Goal: Browse casually: Explore the website without a specific task or goal

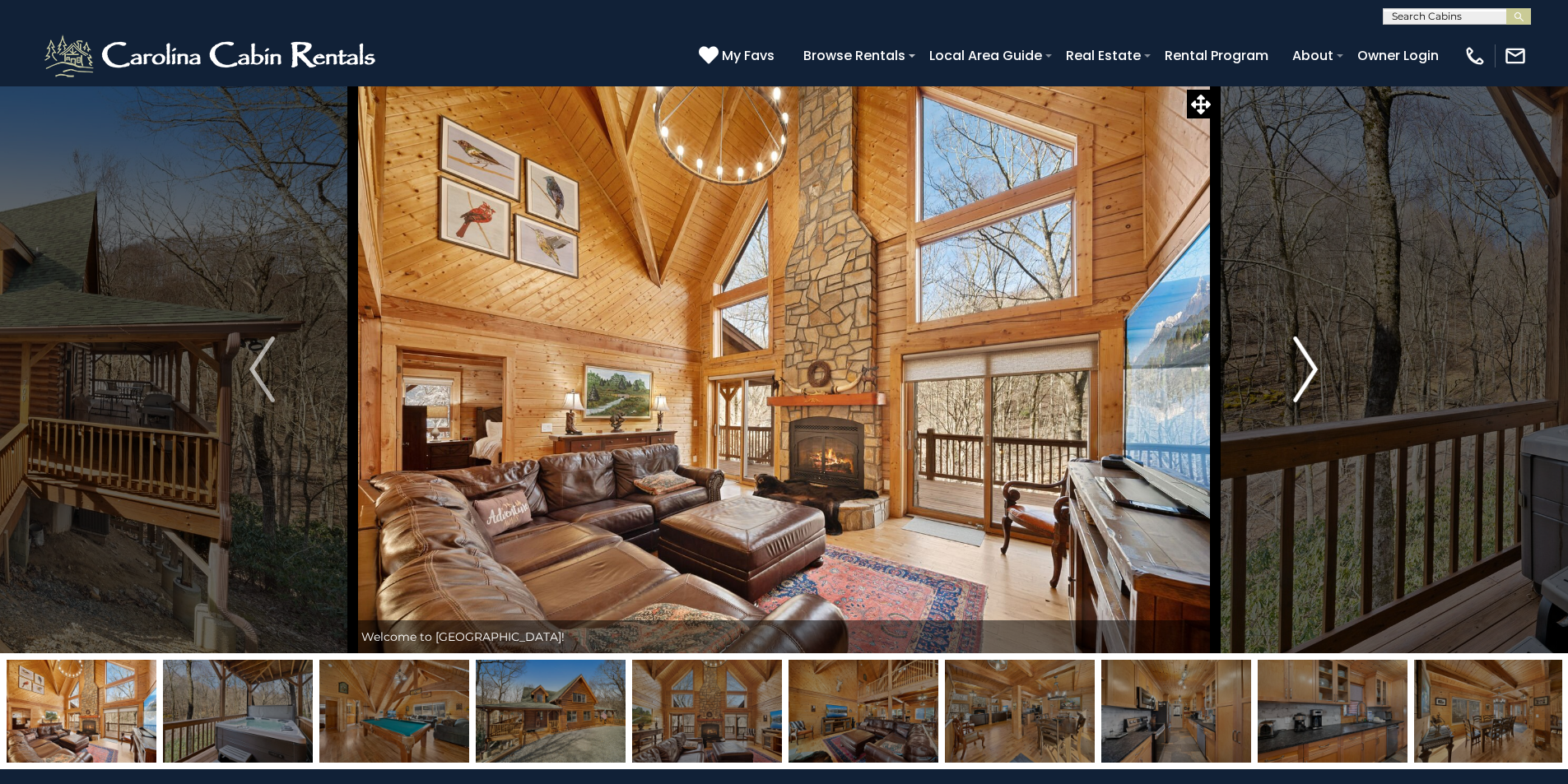
click at [1315, 367] on img "Next" at bounding box center [1305, 369] width 24 height 66
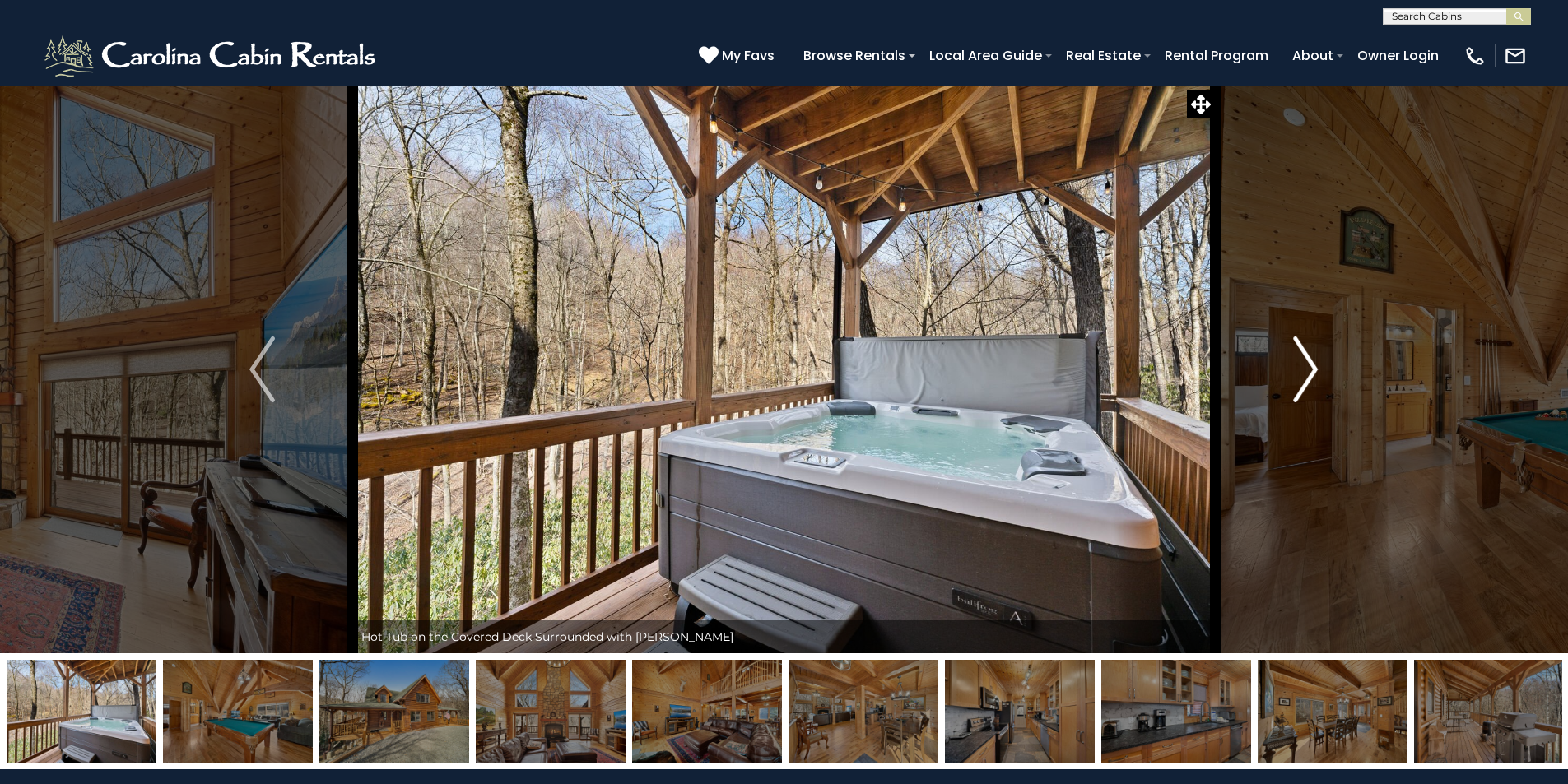
click at [1315, 367] on img "Next" at bounding box center [1305, 369] width 24 height 66
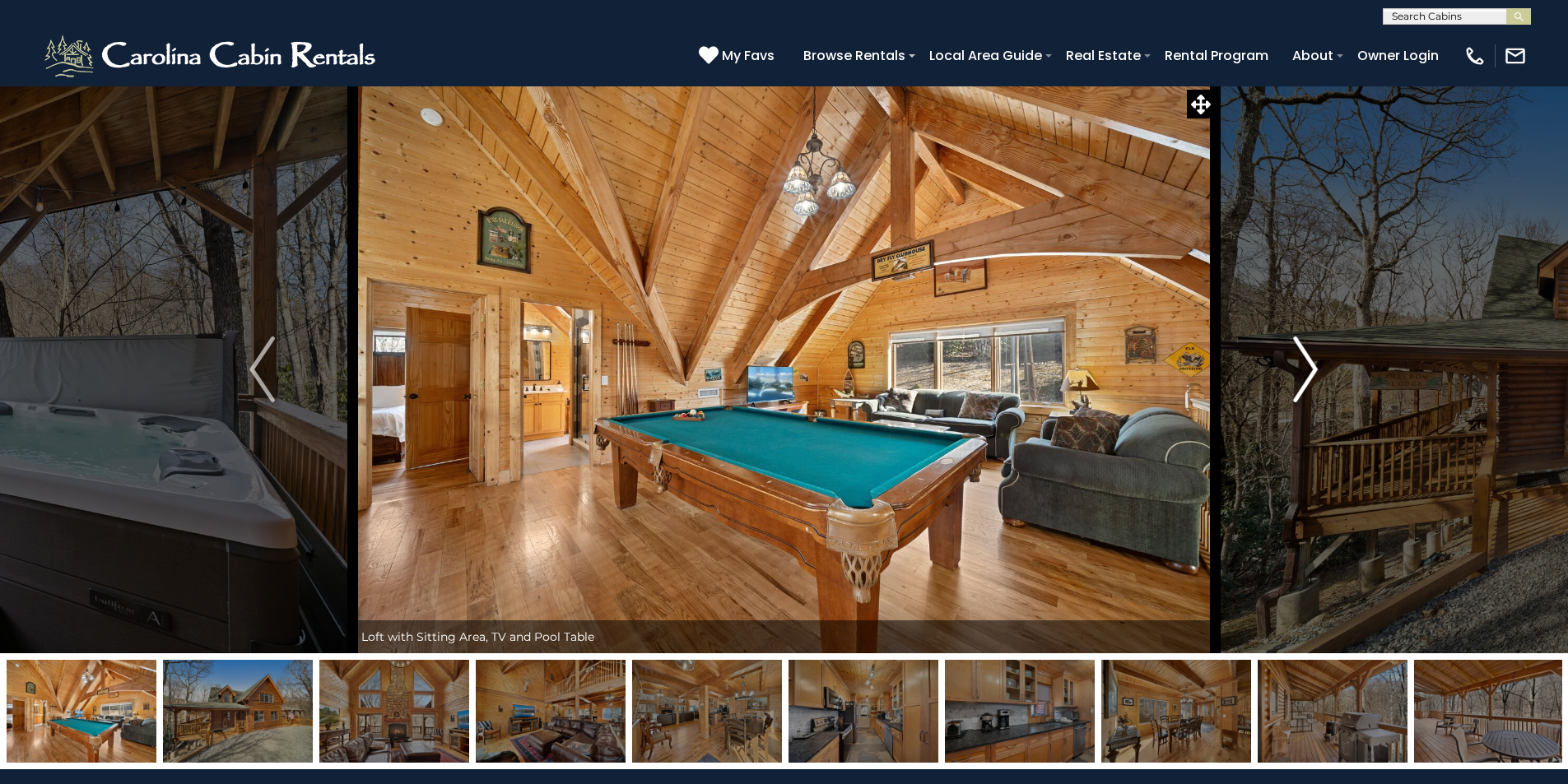
click at [1312, 363] on img "Next" at bounding box center [1305, 369] width 24 height 66
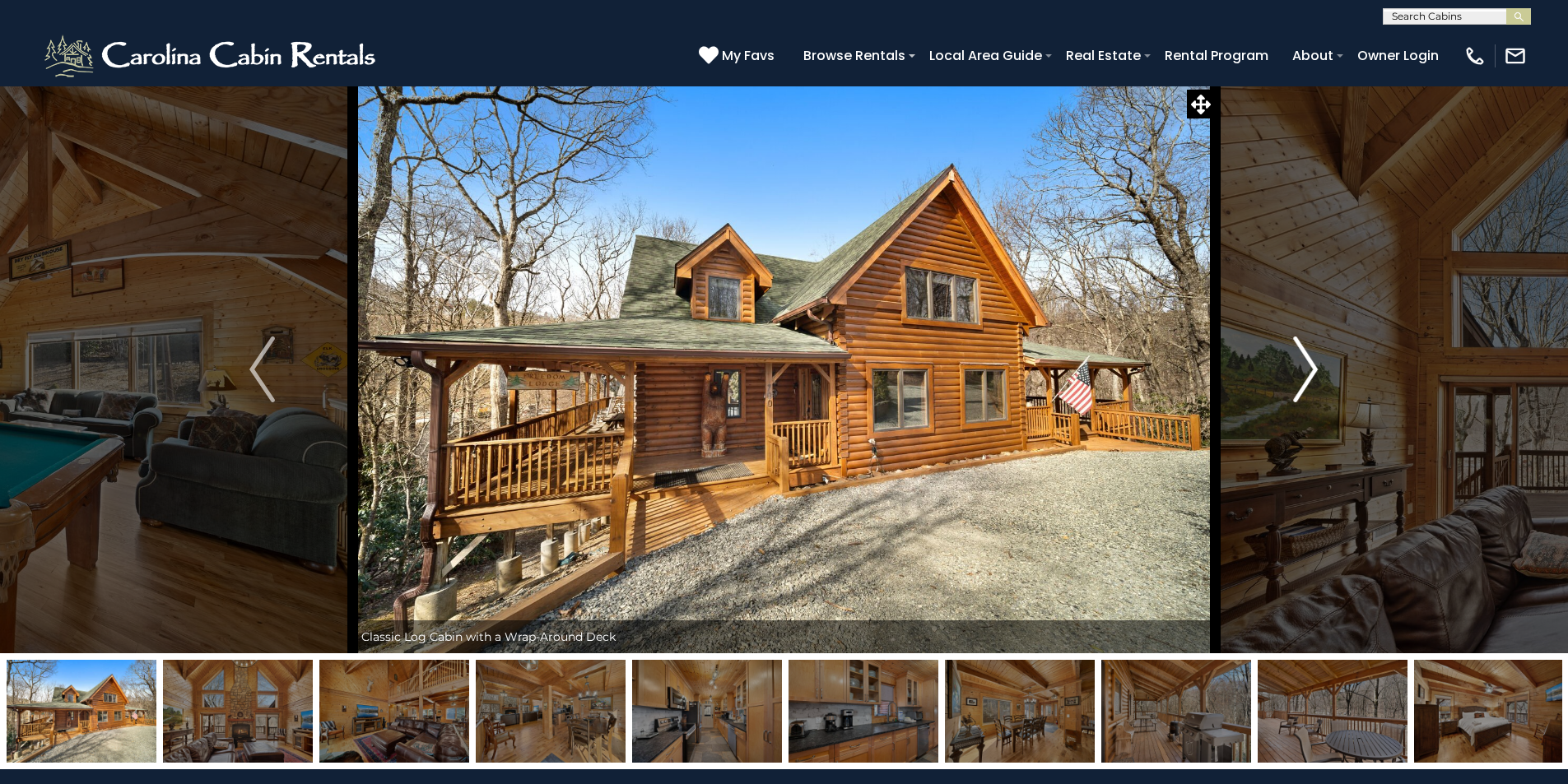
click at [1307, 367] on img "Next" at bounding box center [1305, 369] width 24 height 66
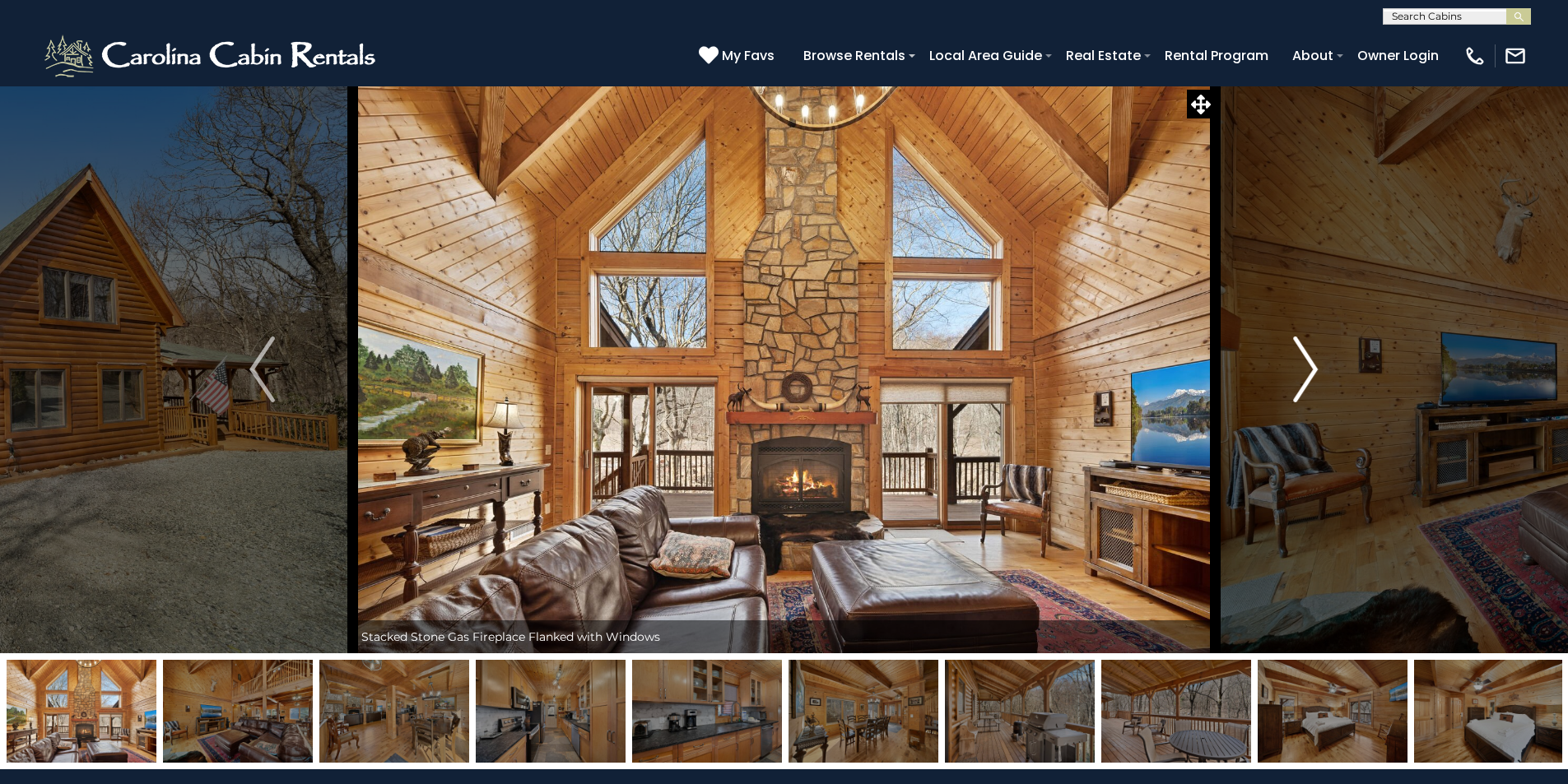
click at [1307, 367] on img "Next" at bounding box center [1305, 369] width 24 height 66
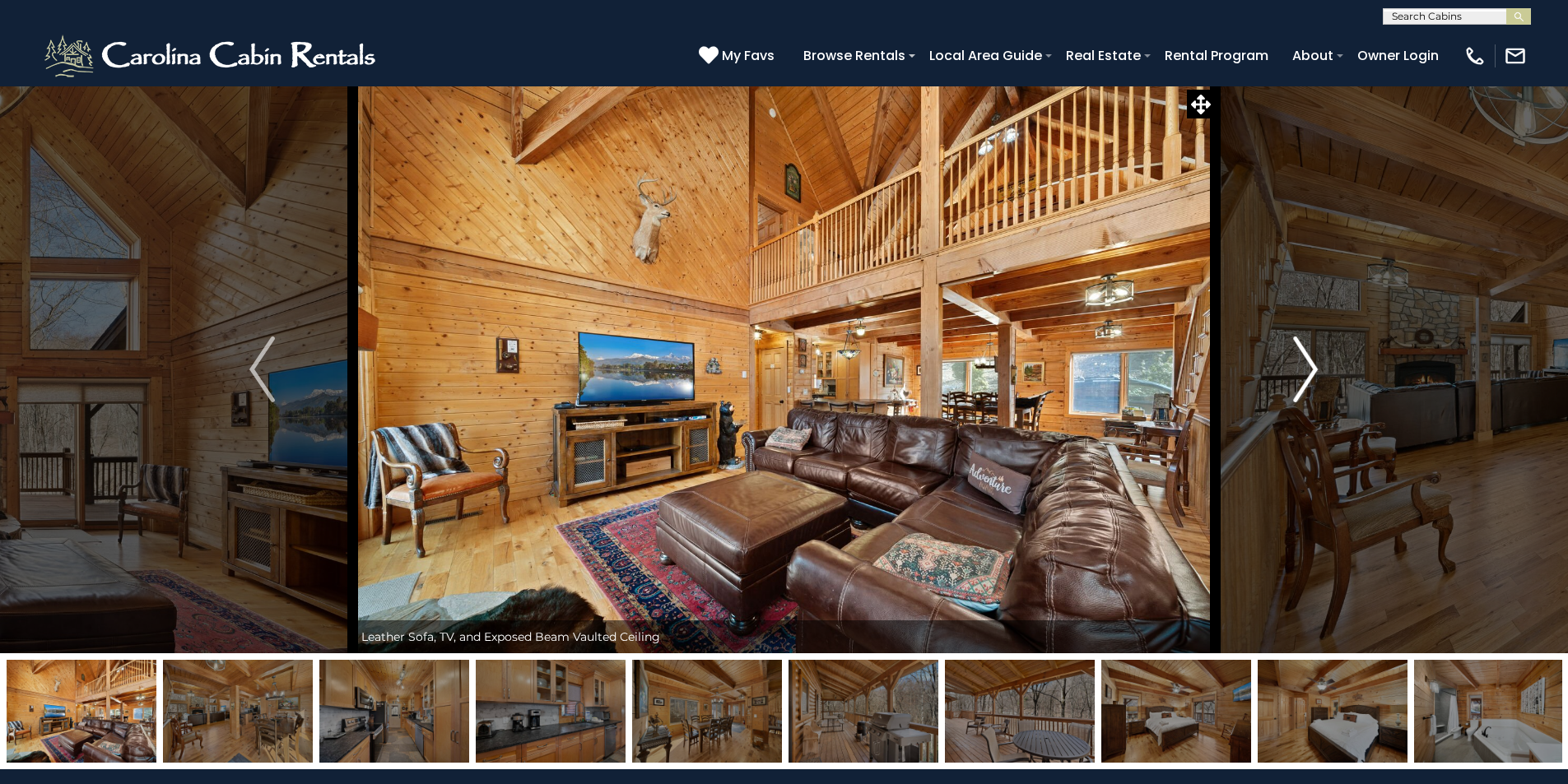
click at [1307, 367] on img "Next" at bounding box center [1305, 369] width 24 height 66
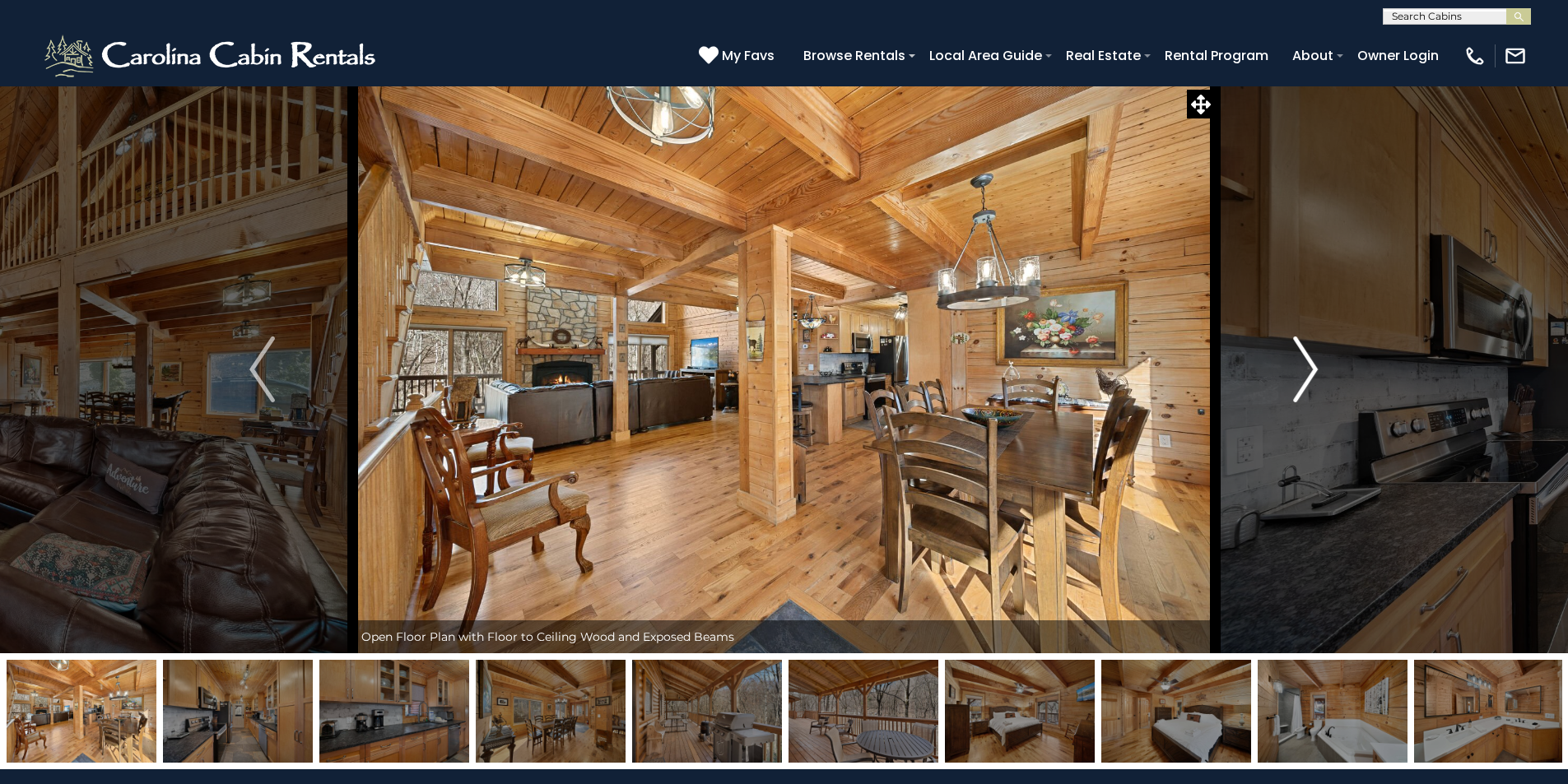
click at [1307, 367] on img "Next" at bounding box center [1305, 369] width 24 height 66
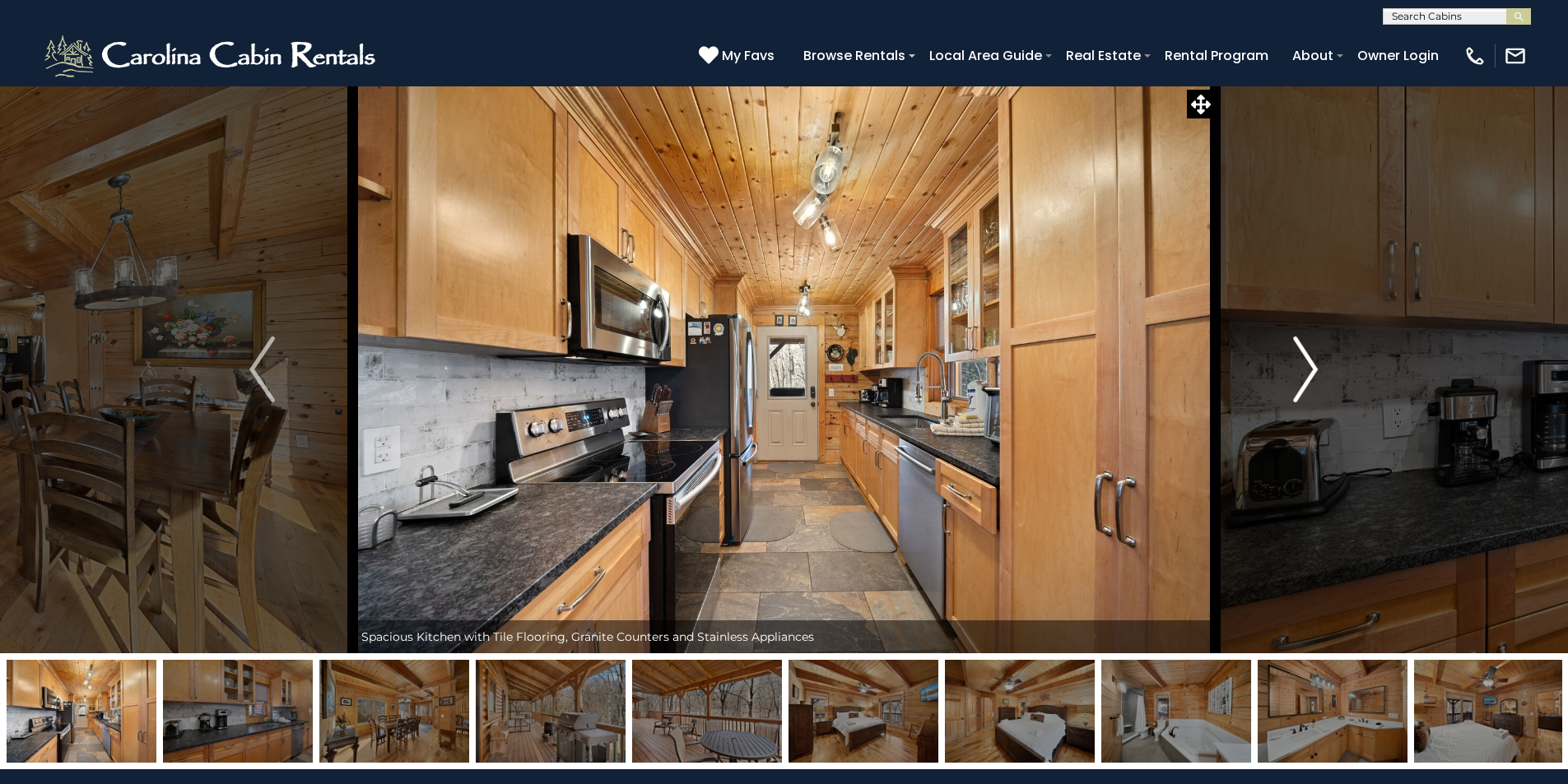
click at [1307, 367] on img "Next" at bounding box center [1305, 369] width 24 height 66
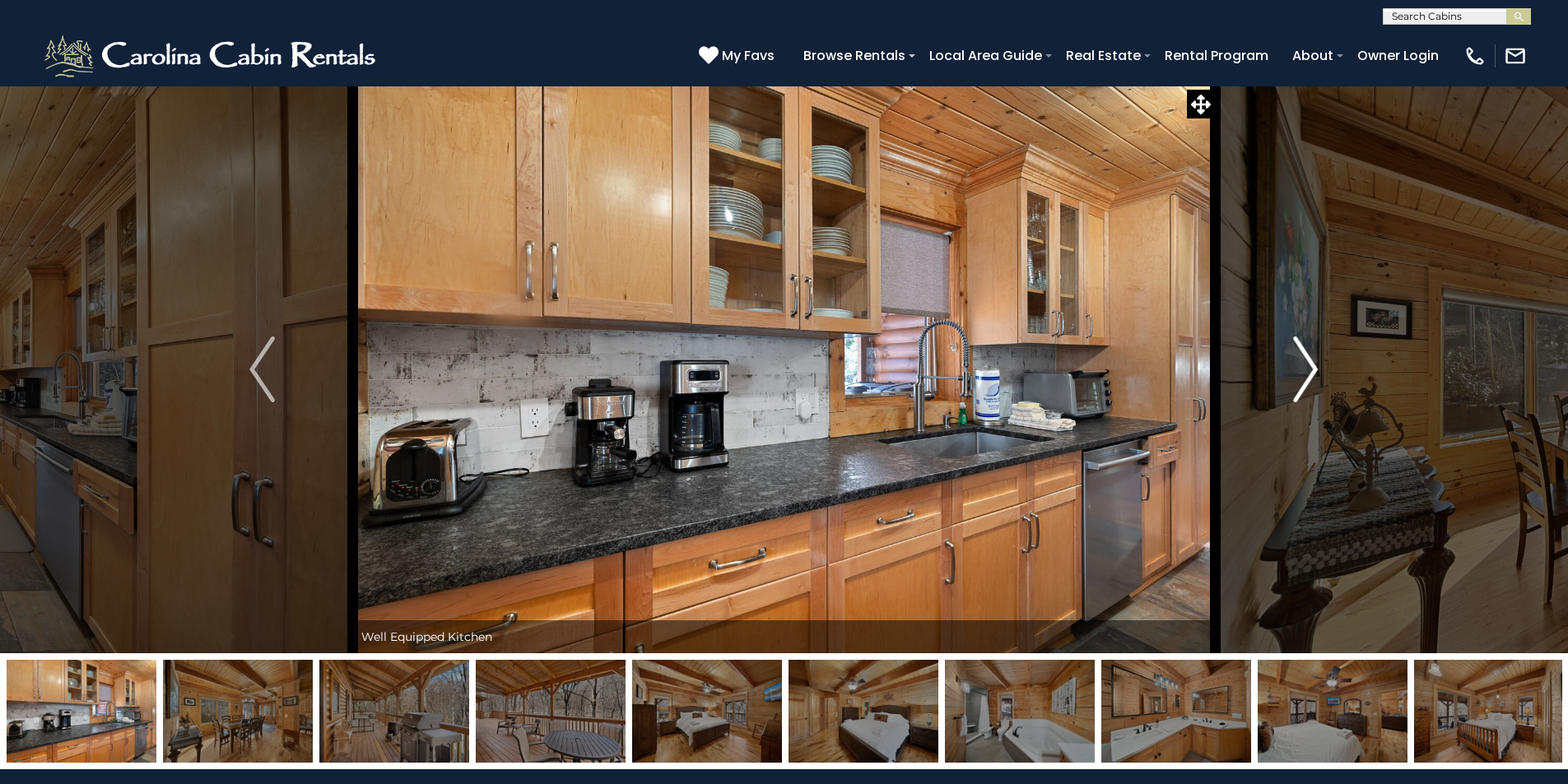
click at [1307, 367] on img "Next" at bounding box center [1305, 369] width 24 height 66
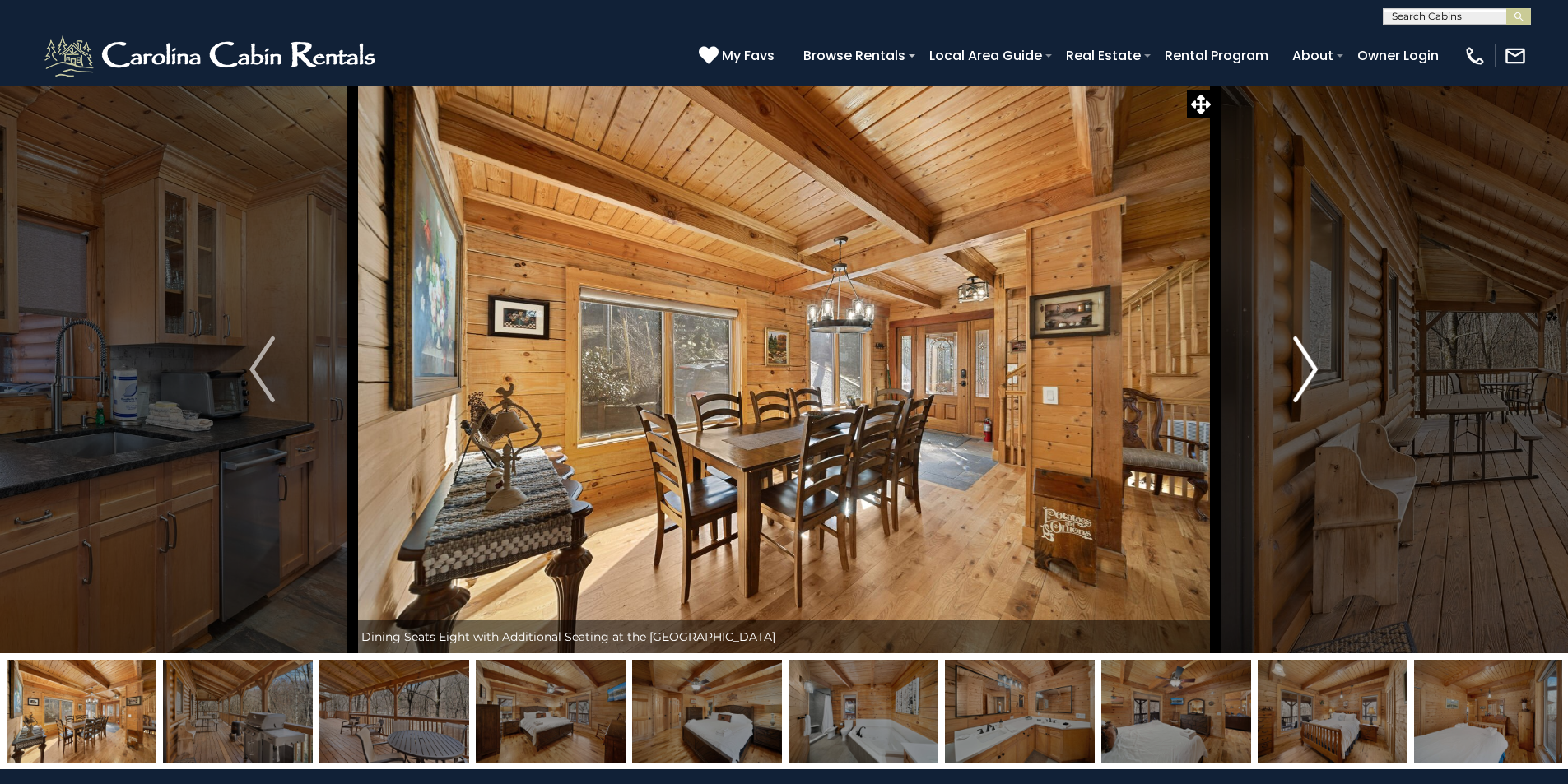
click at [1307, 367] on img "Next" at bounding box center [1305, 369] width 24 height 66
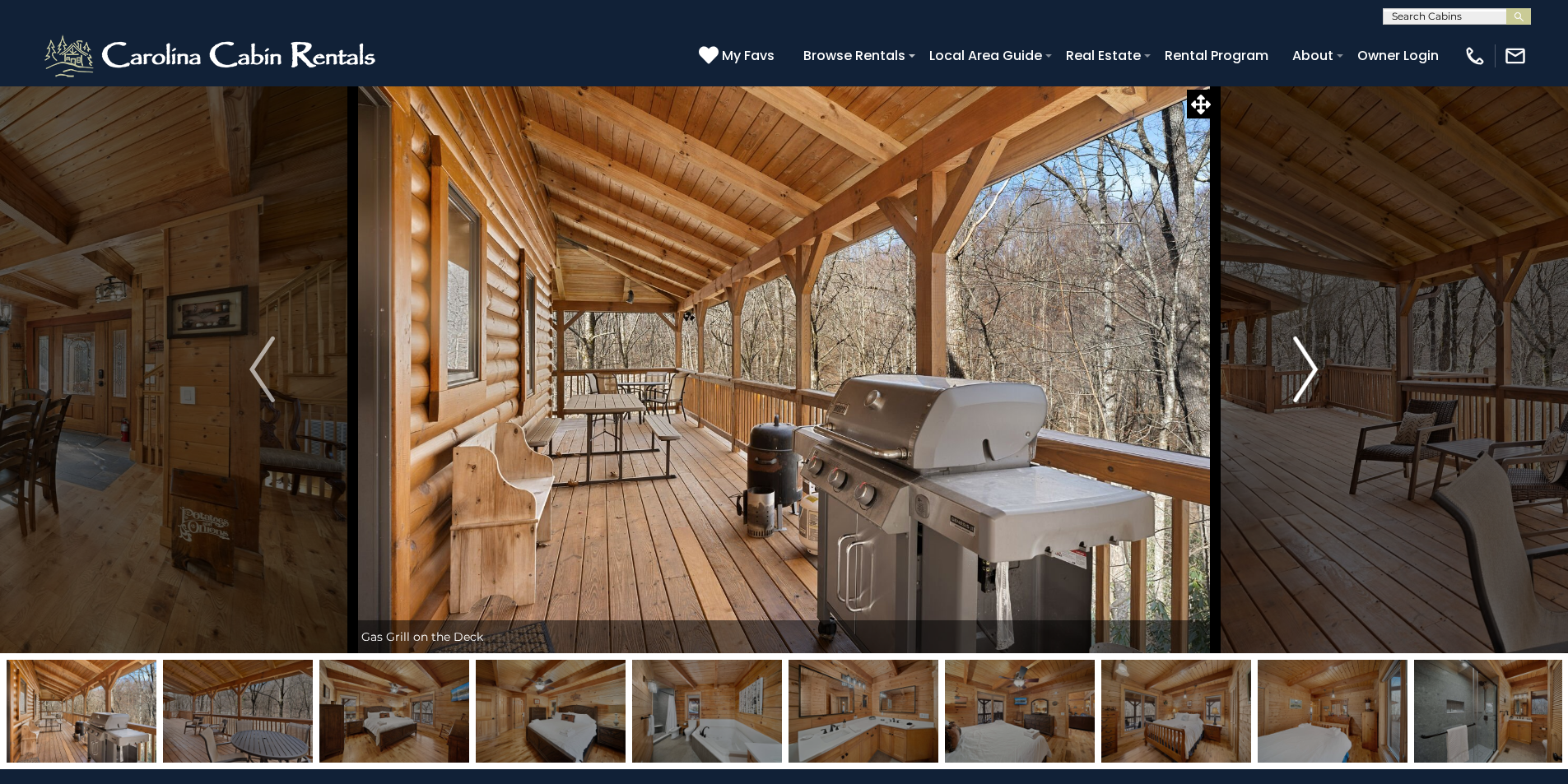
click at [1307, 367] on img "Next" at bounding box center [1305, 369] width 24 height 66
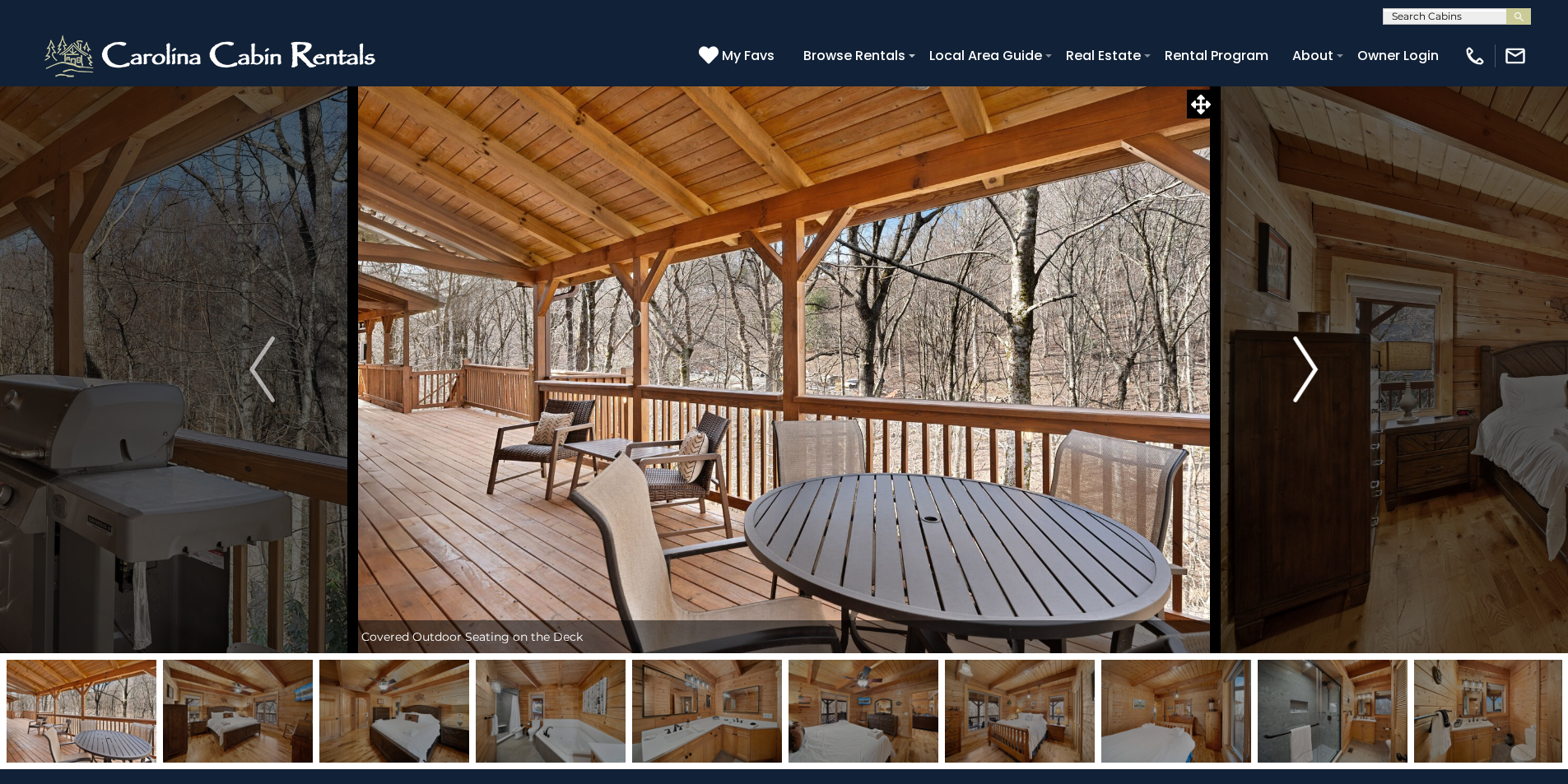
click at [1307, 357] on img "Next" at bounding box center [1305, 369] width 24 height 66
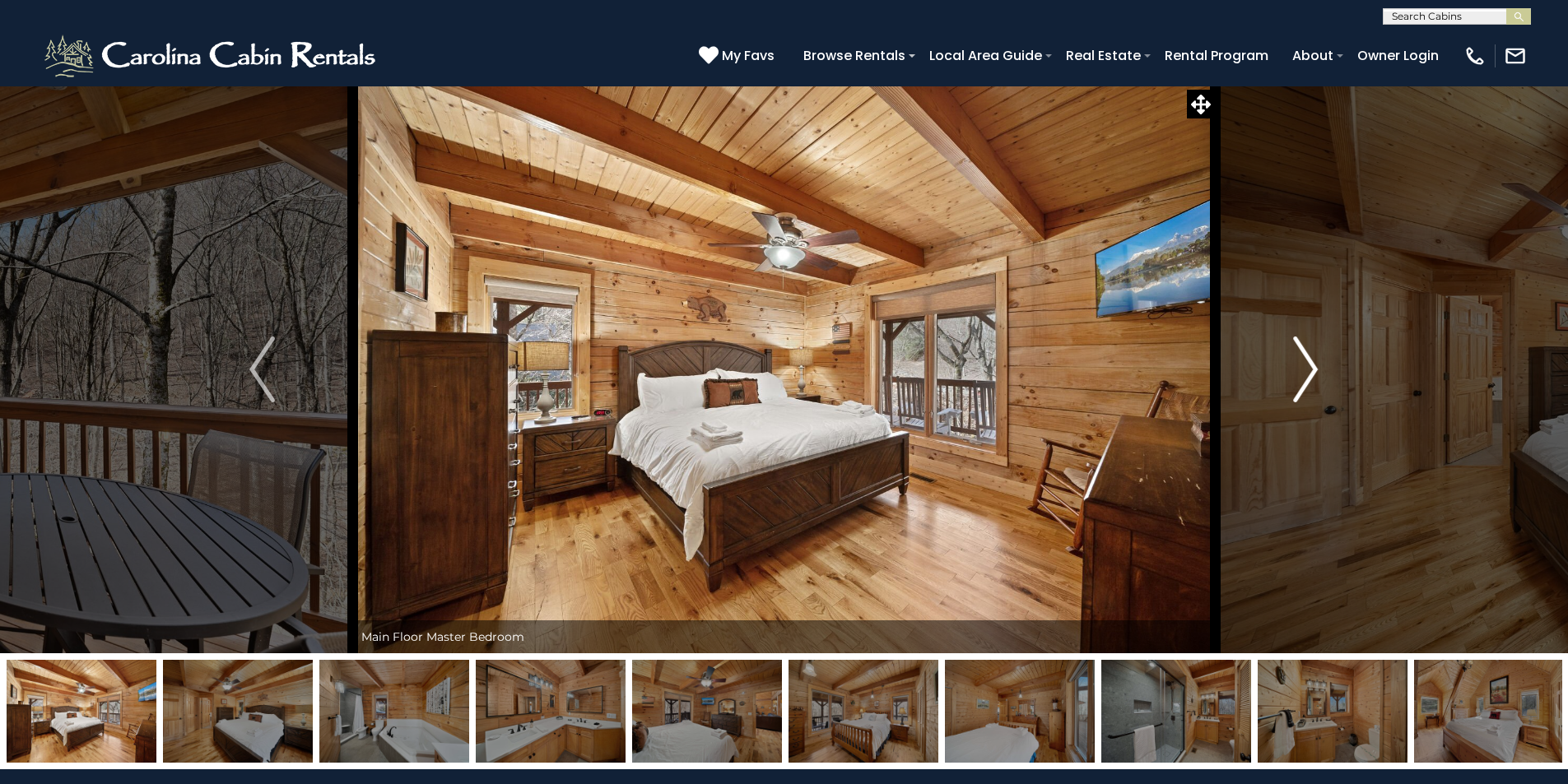
click at [1307, 357] on img "Next" at bounding box center [1305, 369] width 24 height 66
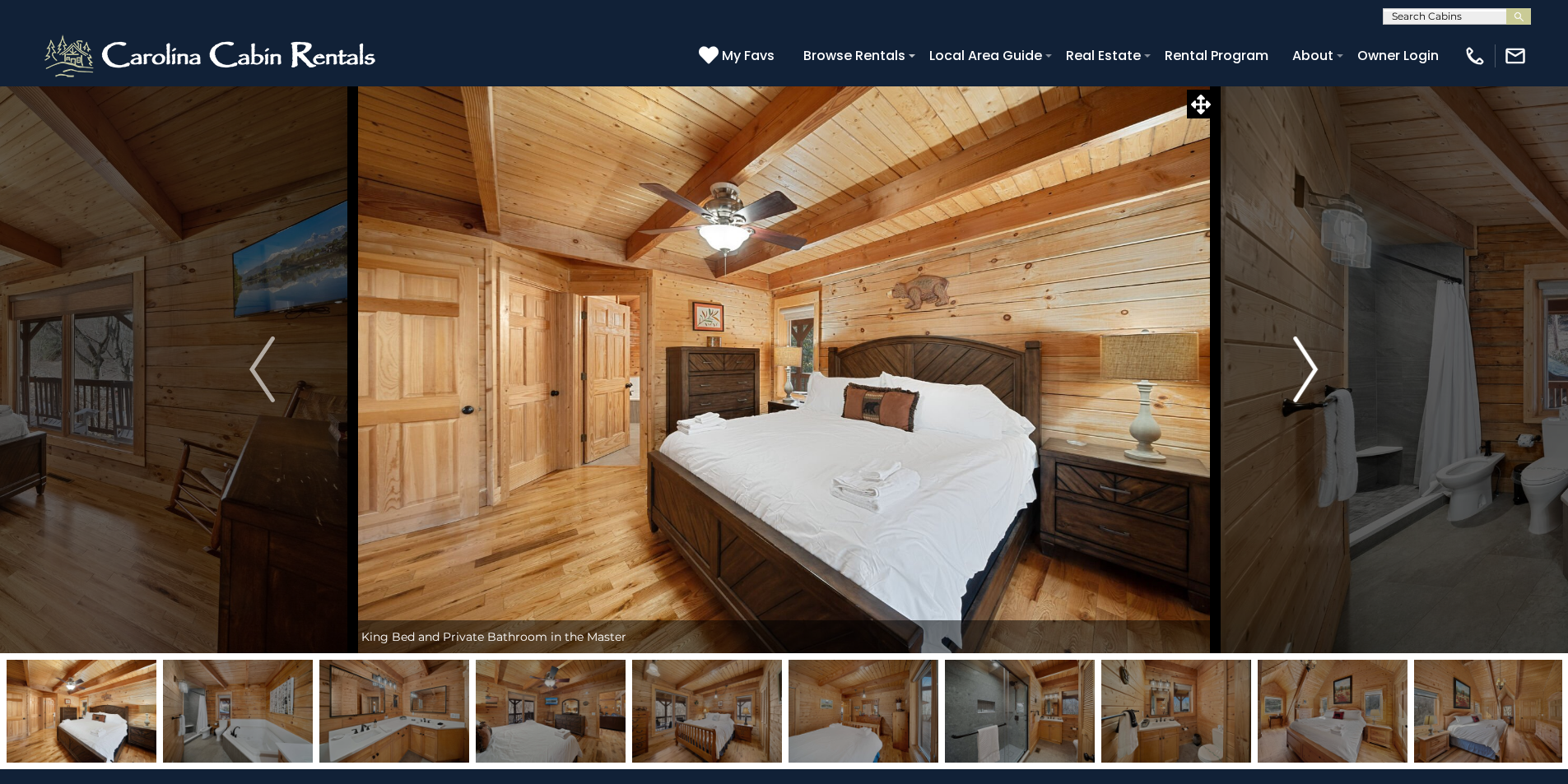
click at [1307, 357] on img "Next" at bounding box center [1305, 369] width 24 height 66
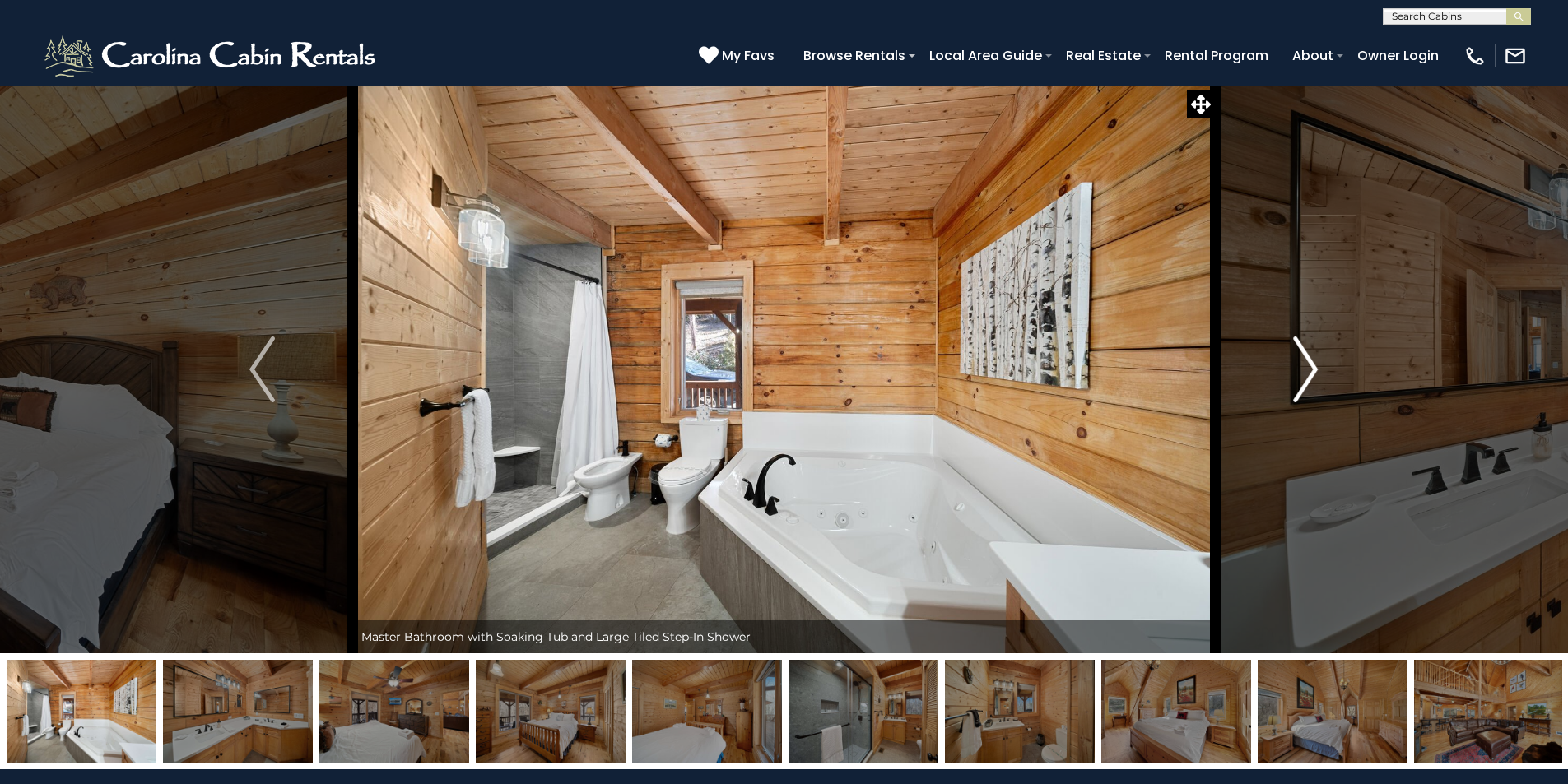
click at [1307, 357] on img "Next" at bounding box center [1305, 369] width 24 height 66
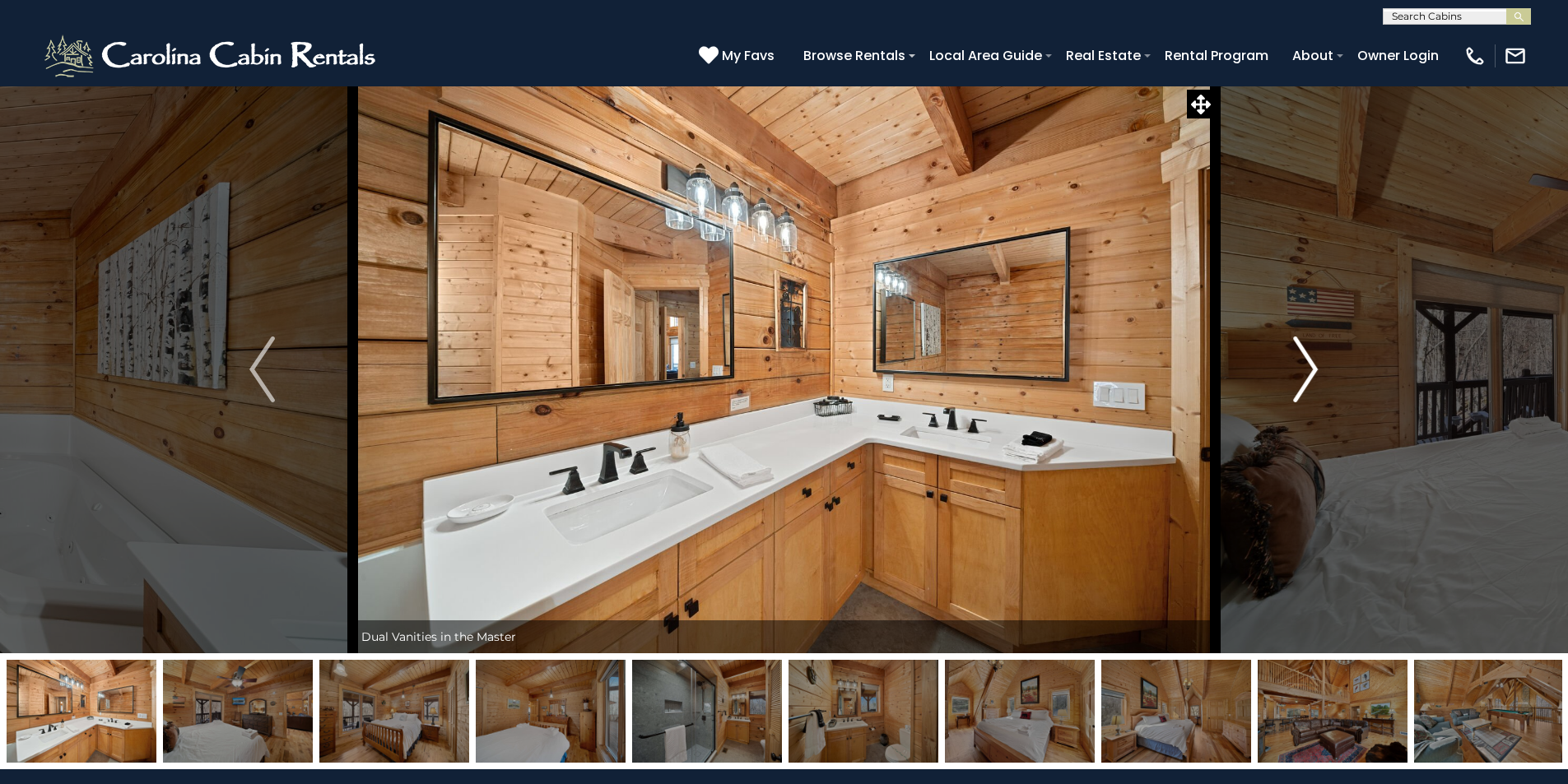
click at [1307, 357] on img "Next" at bounding box center [1305, 369] width 24 height 66
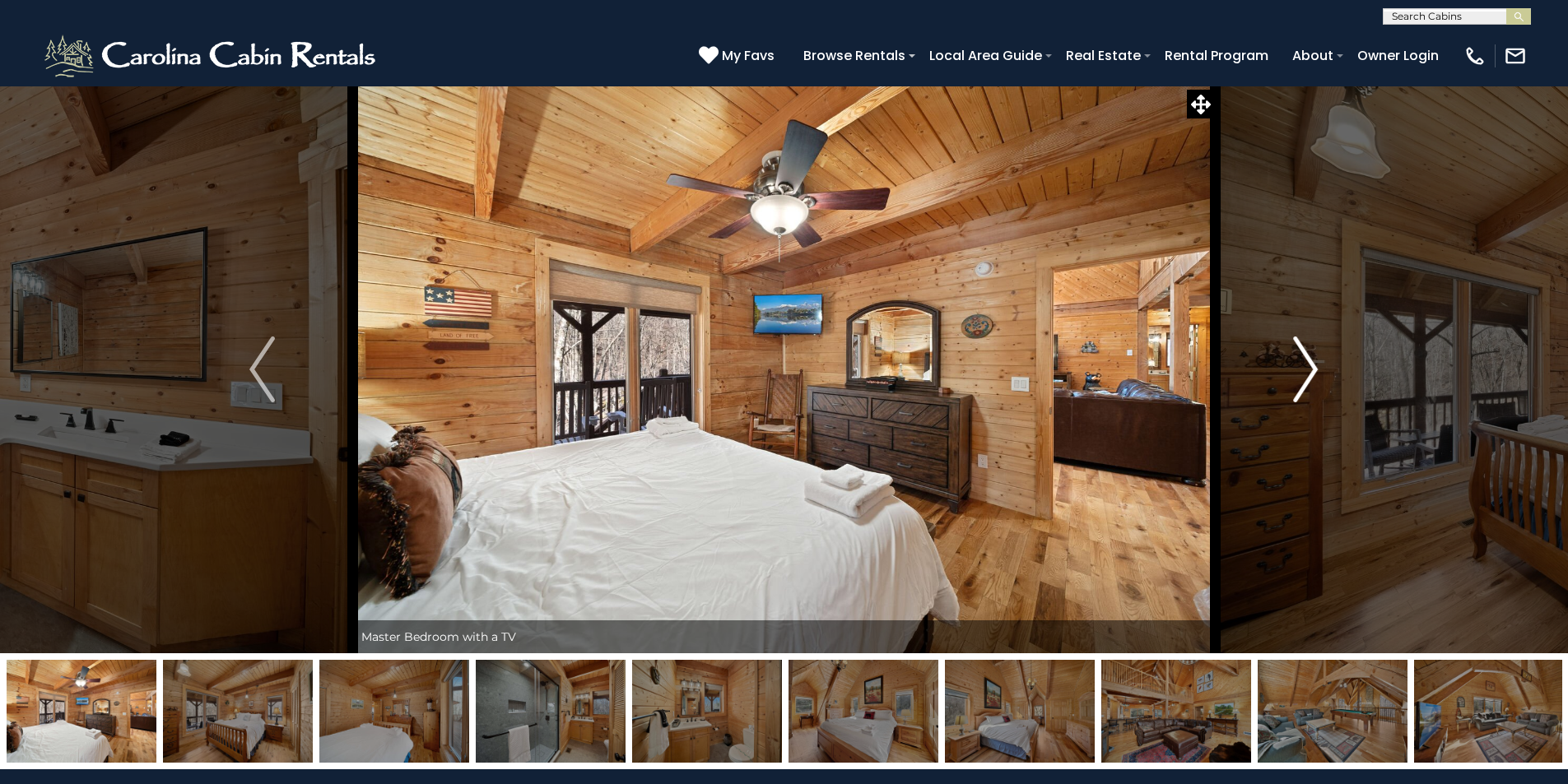
click at [1307, 360] on img "Next" at bounding box center [1305, 369] width 24 height 66
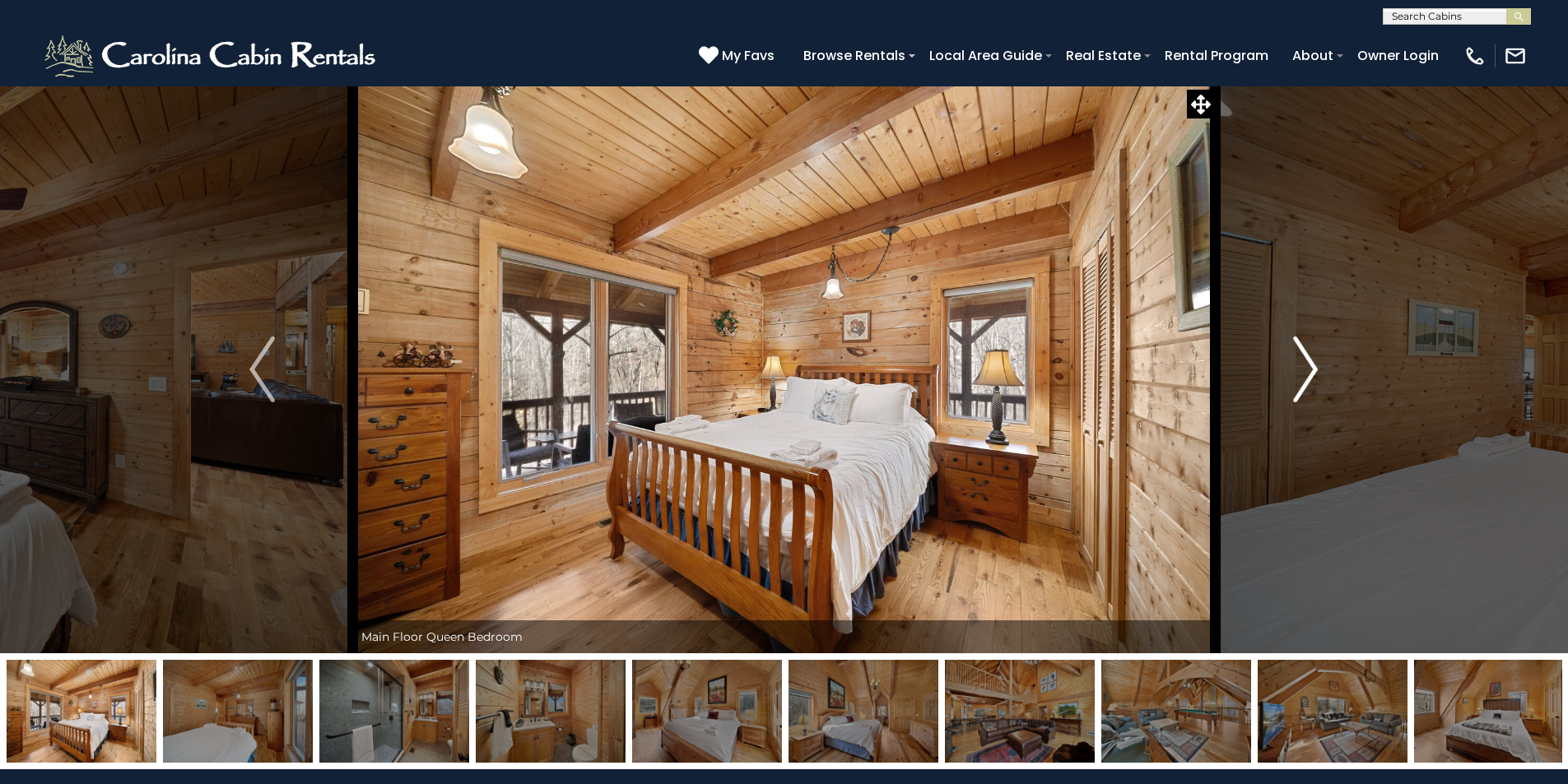
click at [1307, 360] on img "Next" at bounding box center [1305, 369] width 24 height 66
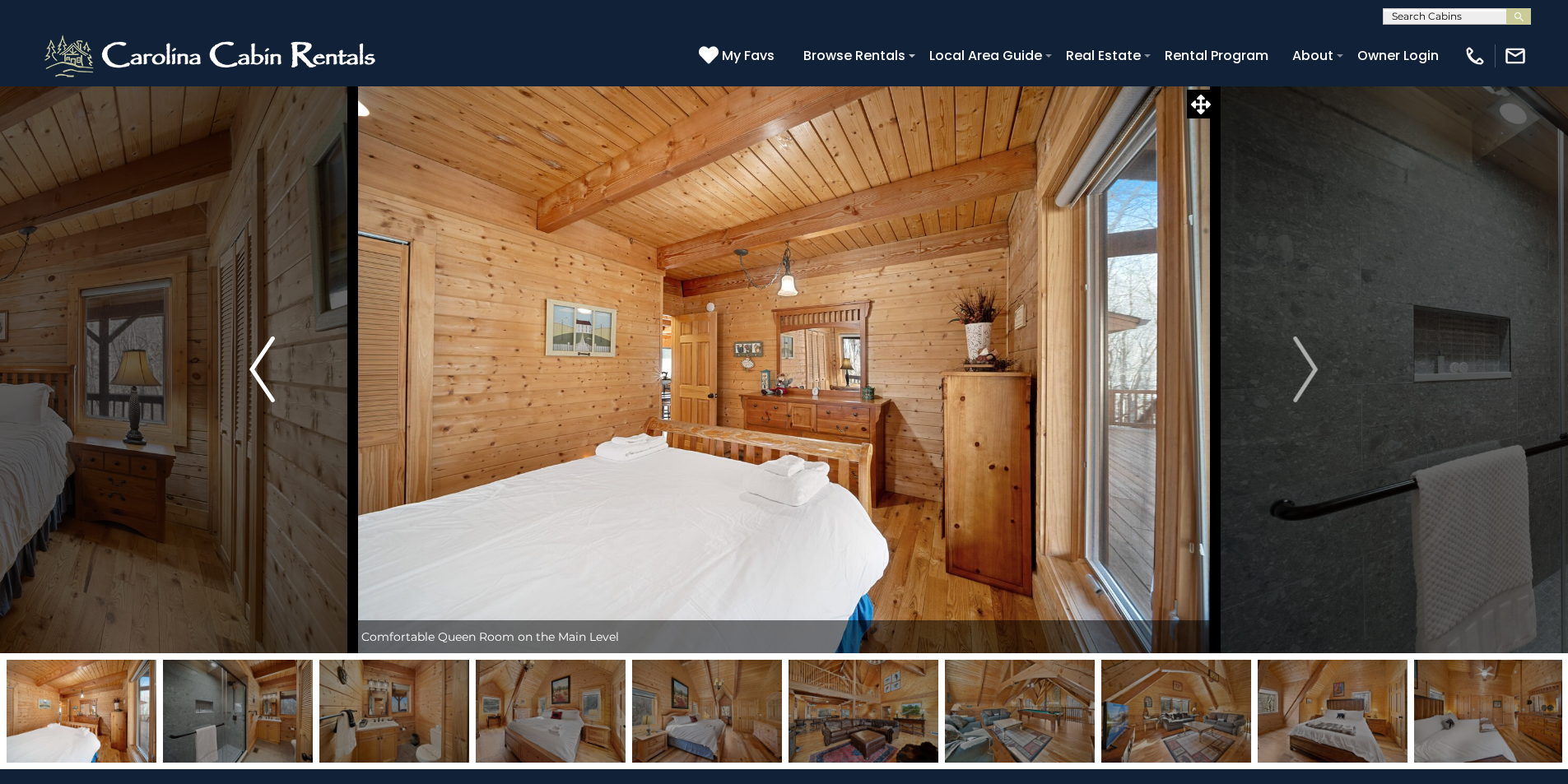
click at [260, 362] on img "Previous" at bounding box center [261, 369] width 24 height 66
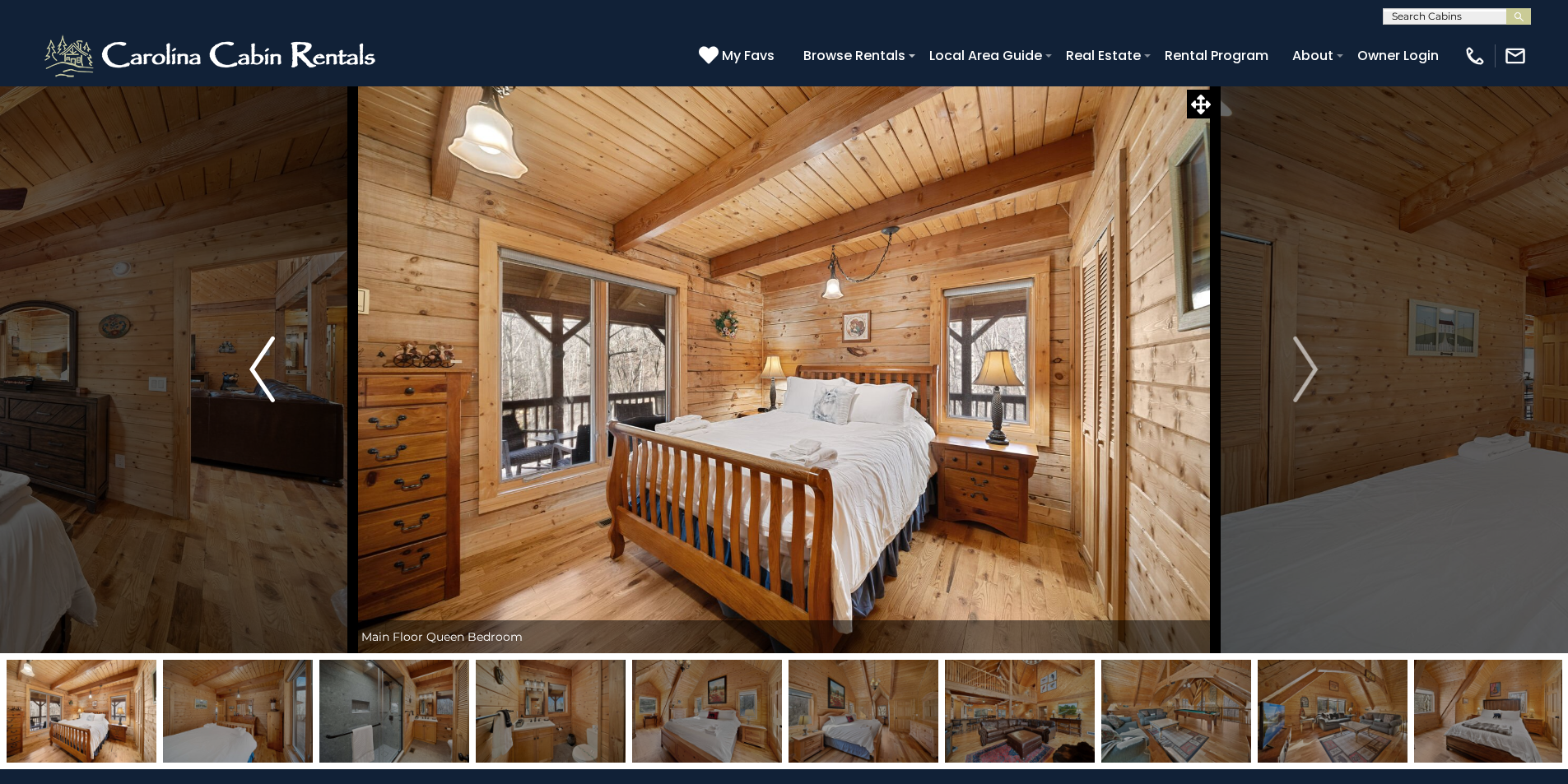
click at [260, 362] on img "Previous" at bounding box center [261, 369] width 24 height 66
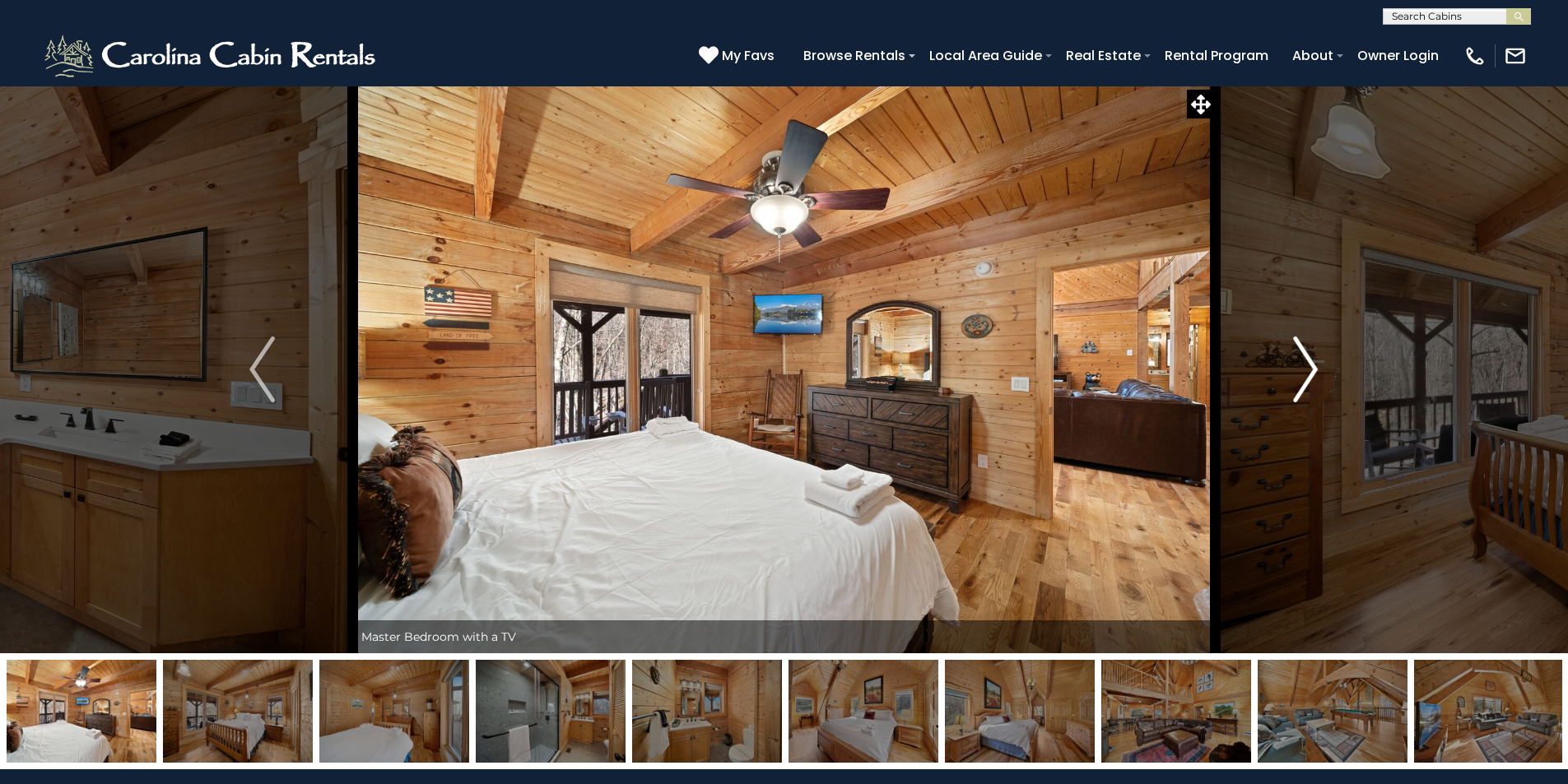
click at [1307, 368] on img "Next" at bounding box center [1305, 369] width 24 height 66
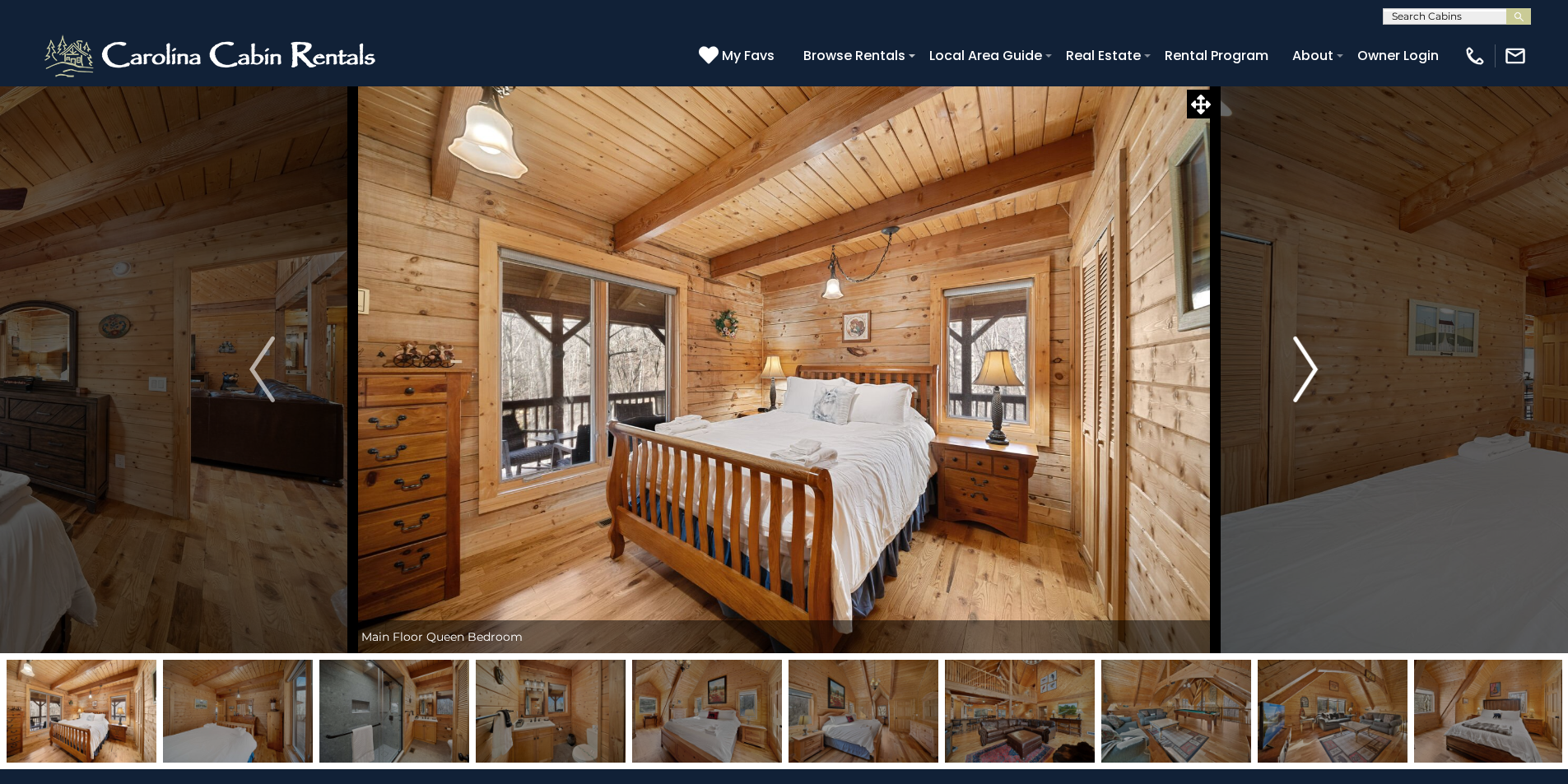
click at [1307, 360] on img "Next" at bounding box center [1305, 369] width 24 height 66
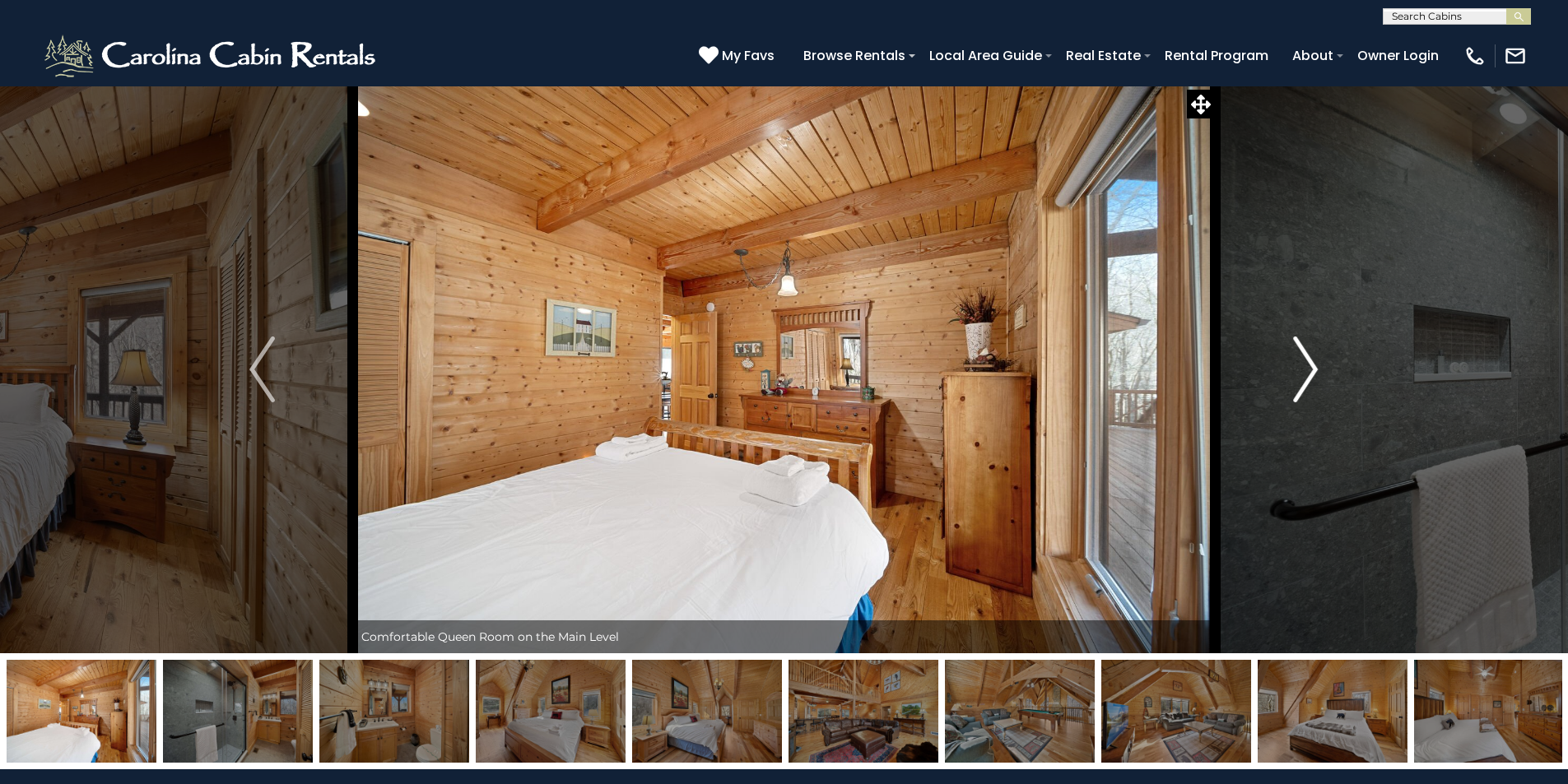
click at [1307, 360] on img "Next" at bounding box center [1305, 369] width 24 height 66
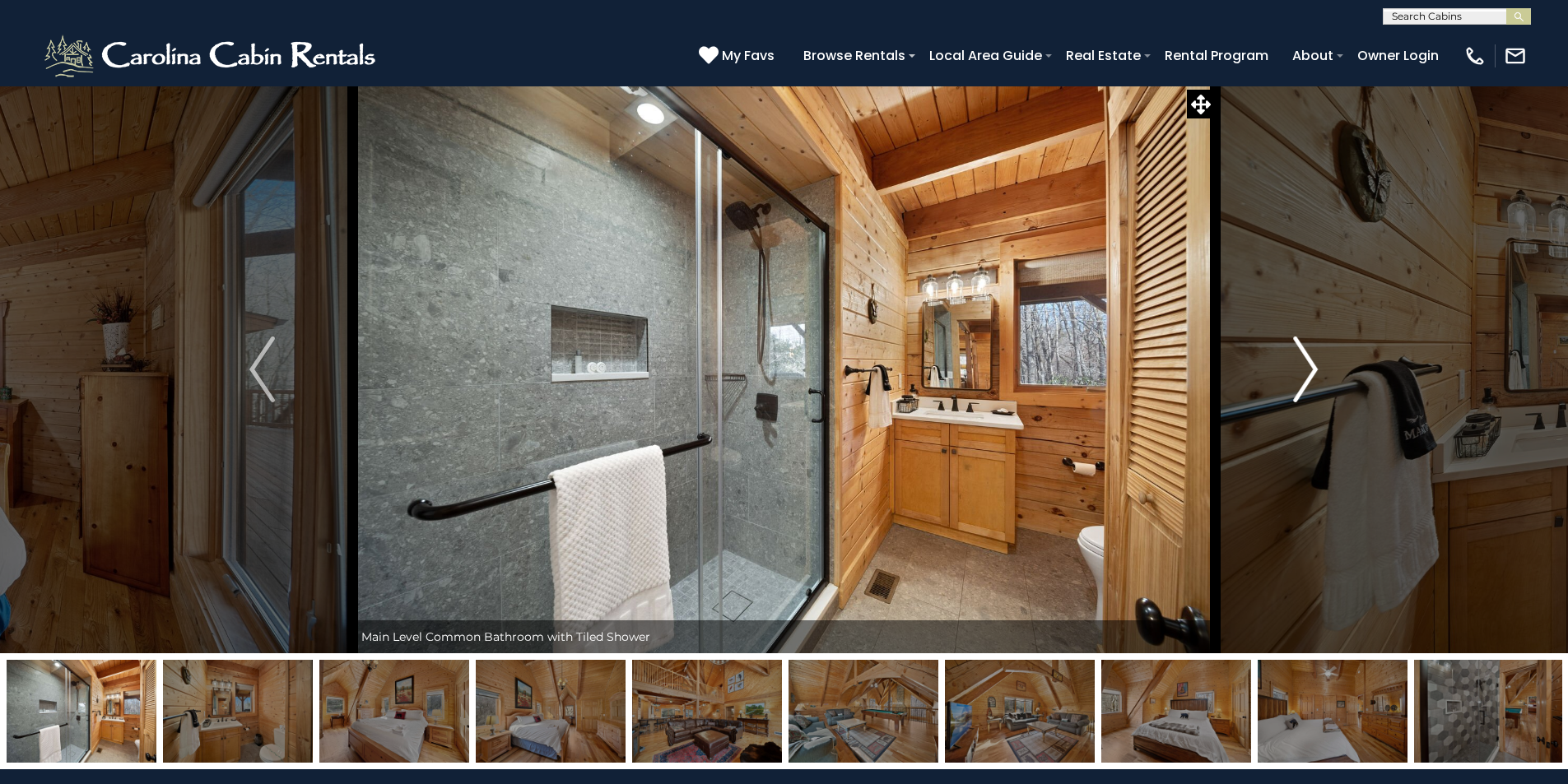
click at [1308, 360] on img "Next" at bounding box center [1305, 369] width 24 height 66
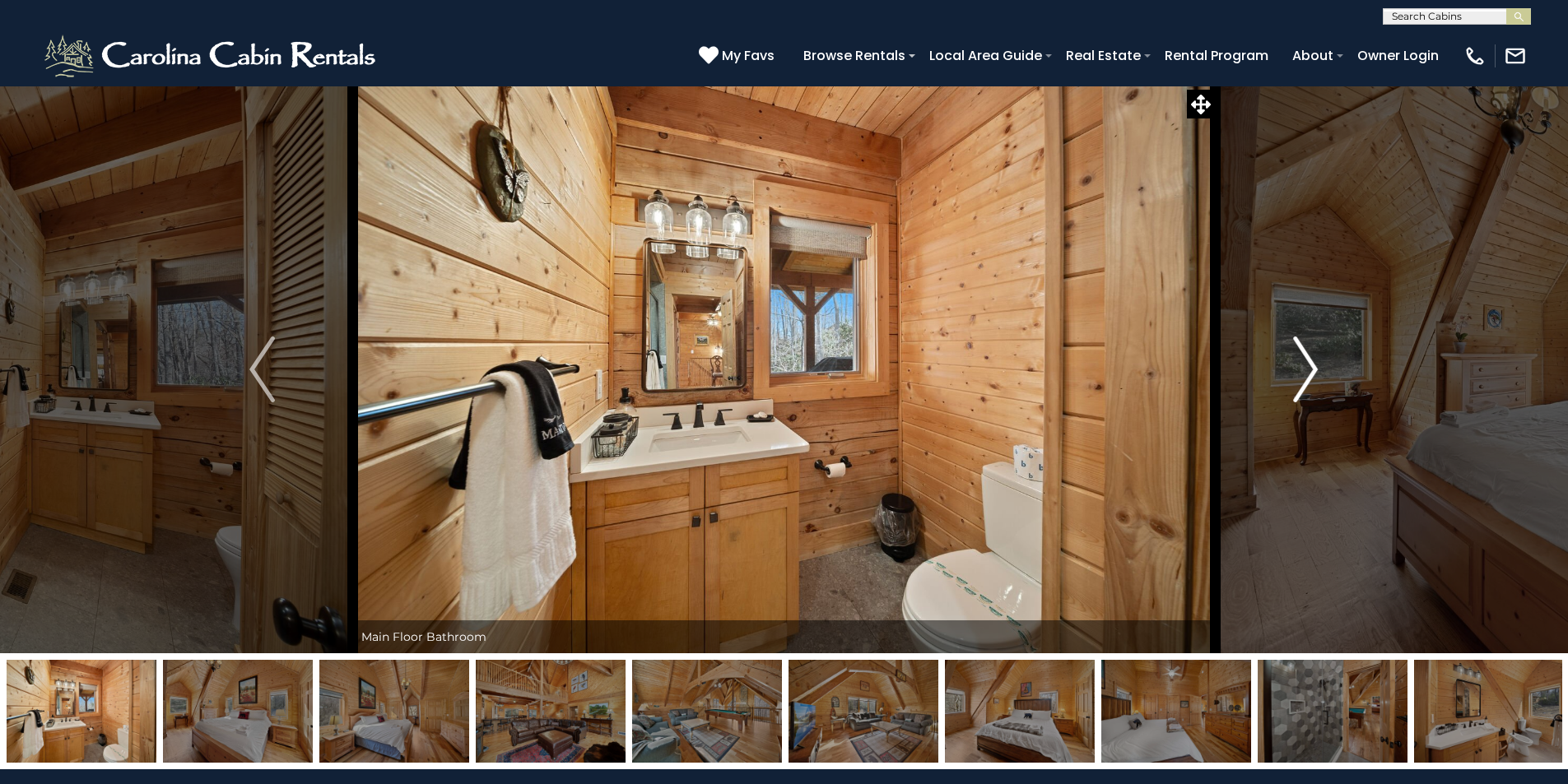
click at [1308, 360] on img "Next" at bounding box center [1305, 369] width 24 height 66
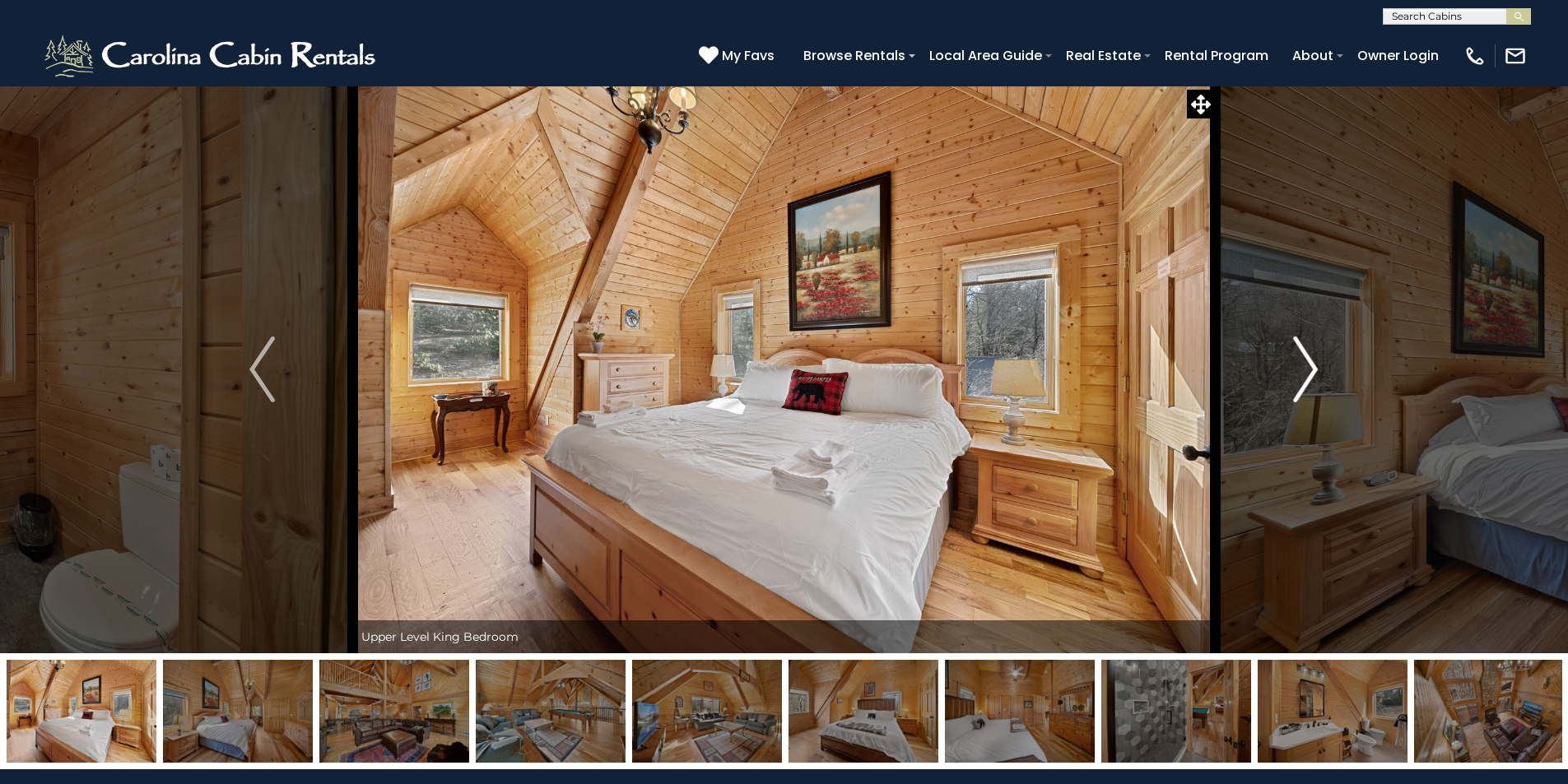
click at [1308, 360] on img "Next" at bounding box center [1305, 369] width 24 height 66
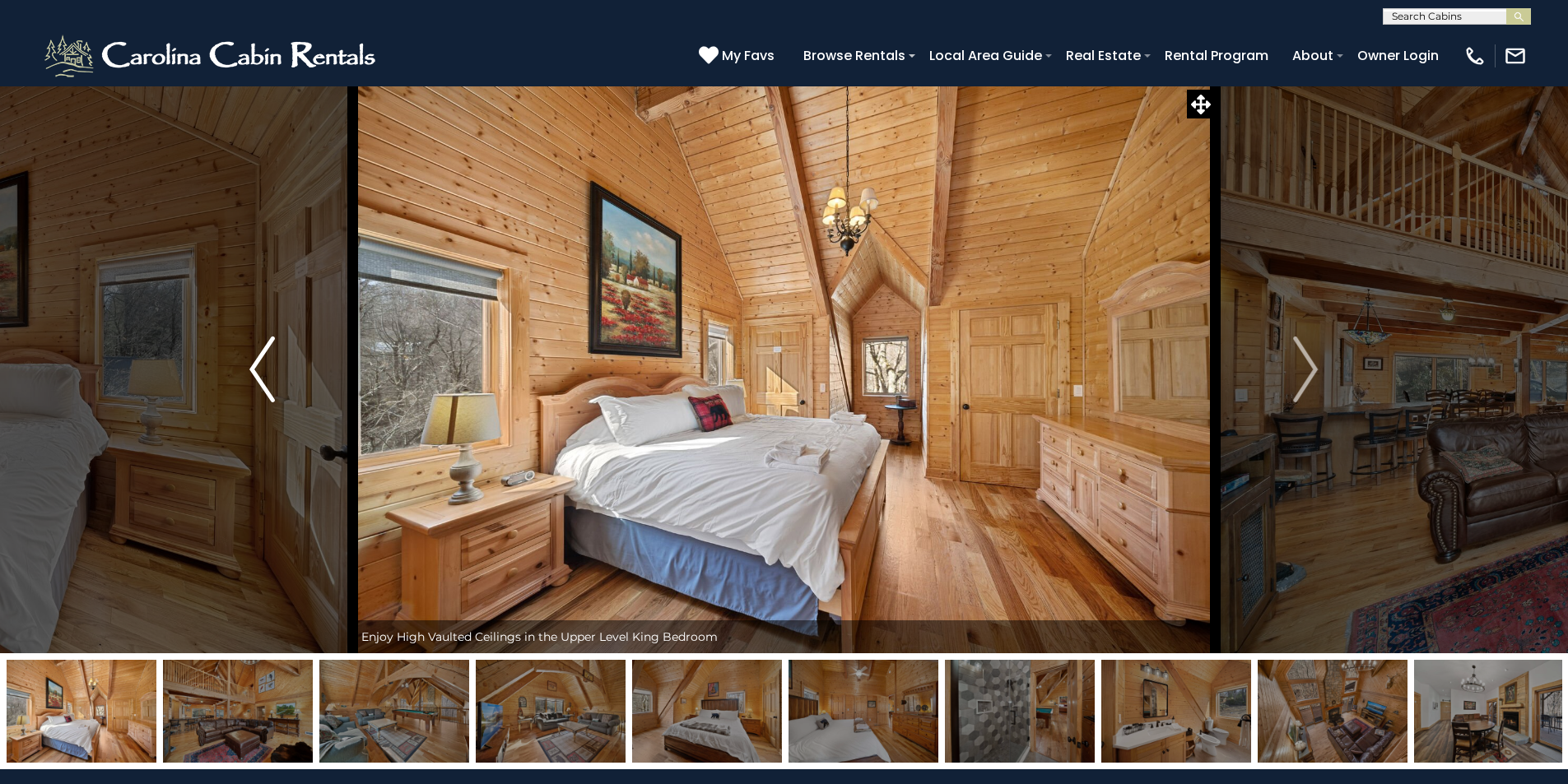
click at [250, 369] on img "Previous" at bounding box center [261, 369] width 24 height 66
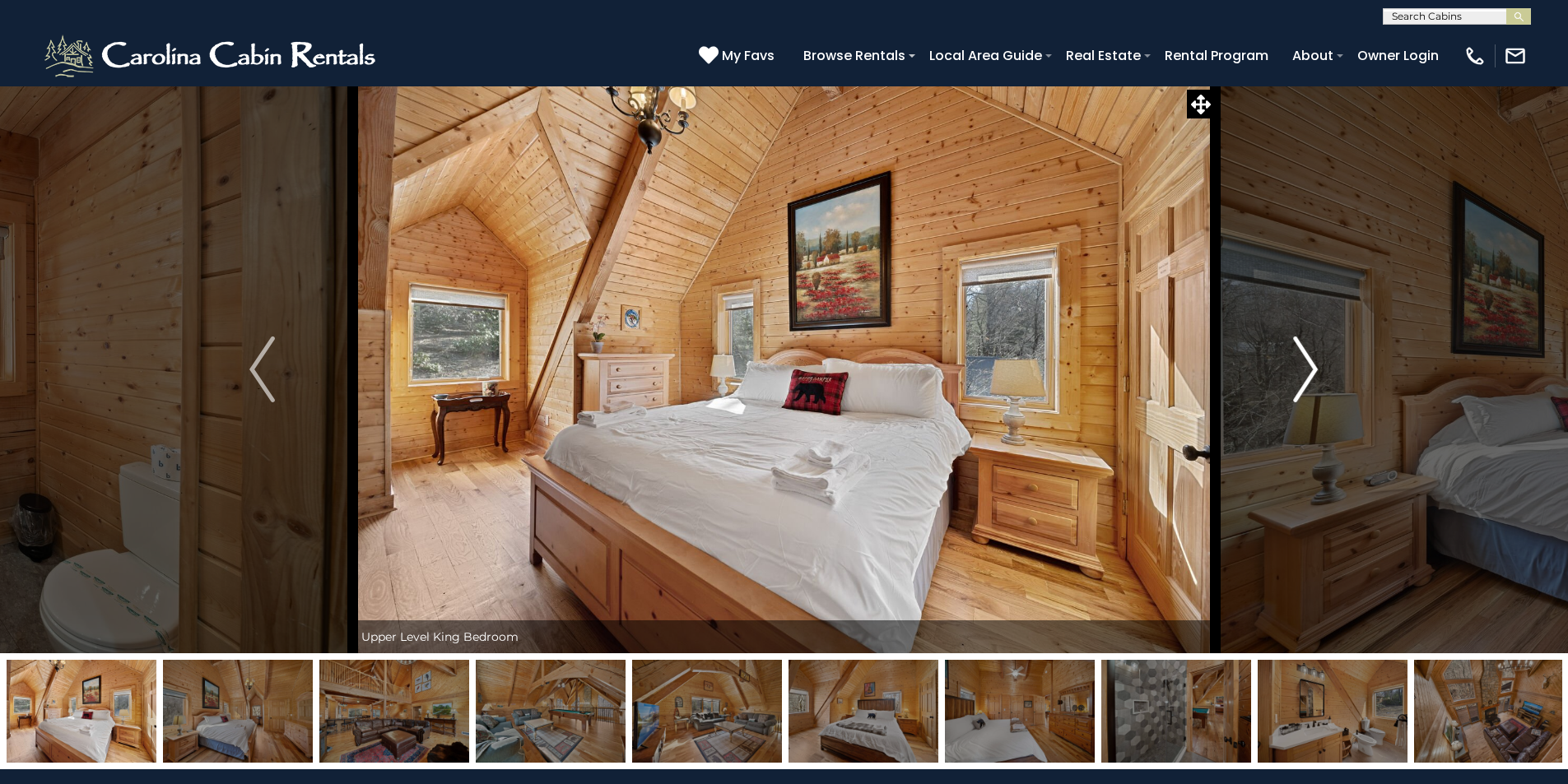
click at [1308, 364] on img "Next" at bounding box center [1305, 369] width 24 height 66
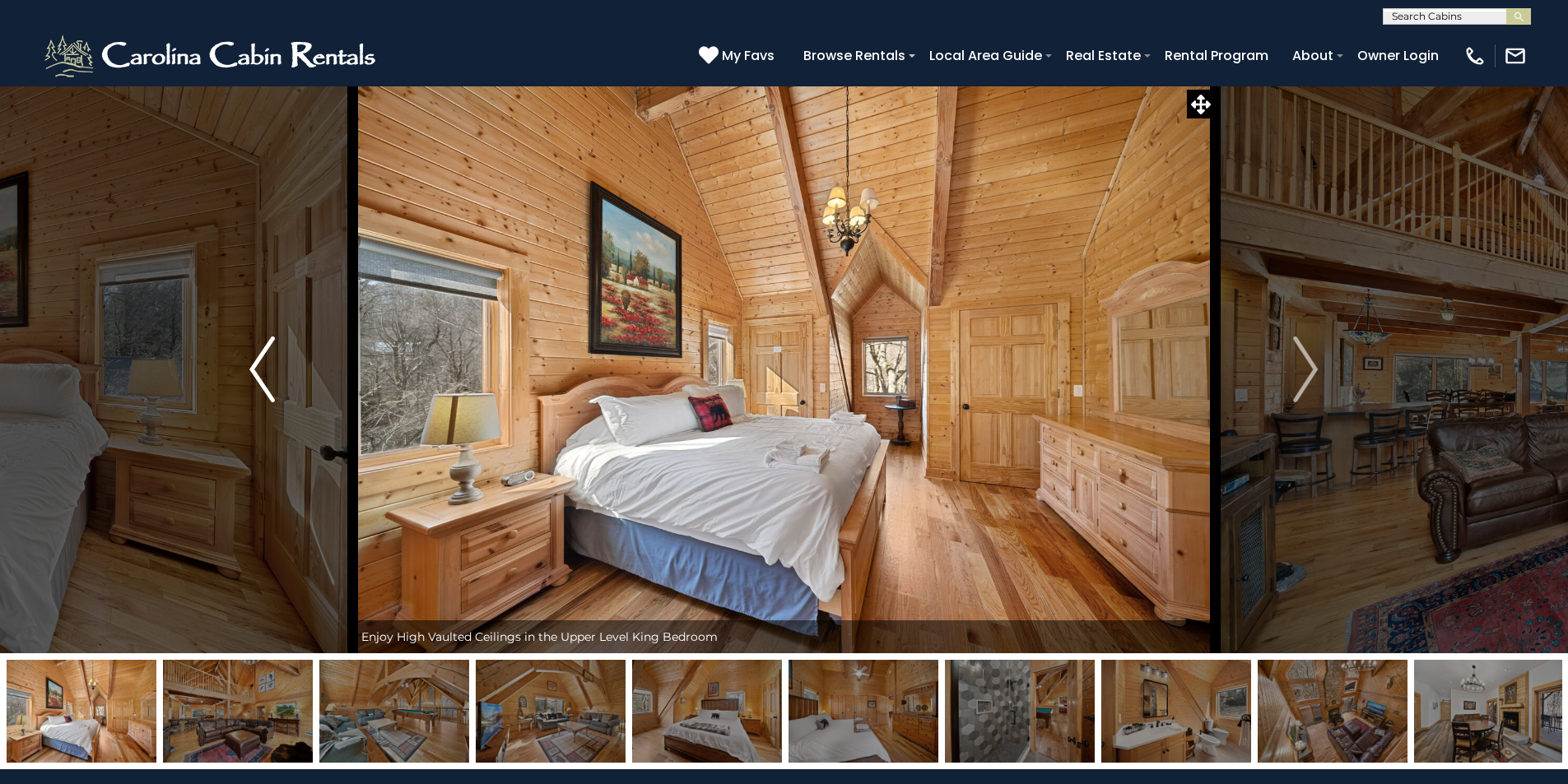
click at [258, 365] on img "Previous" at bounding box center [261, 369] width 24 height 66
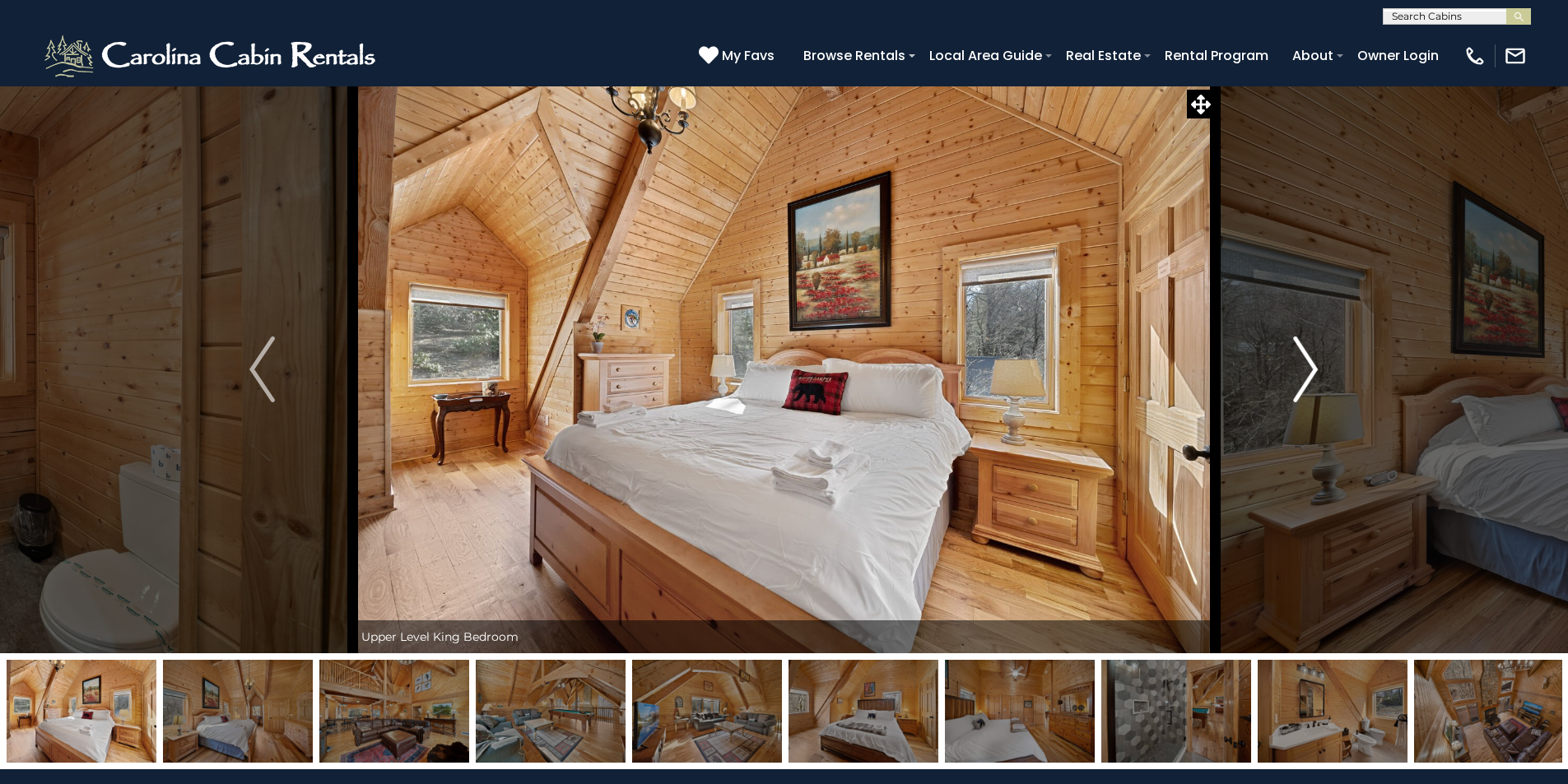
click at [1308, 367] on img "Next" at bounding box center [1305, 369] width 24 height 66
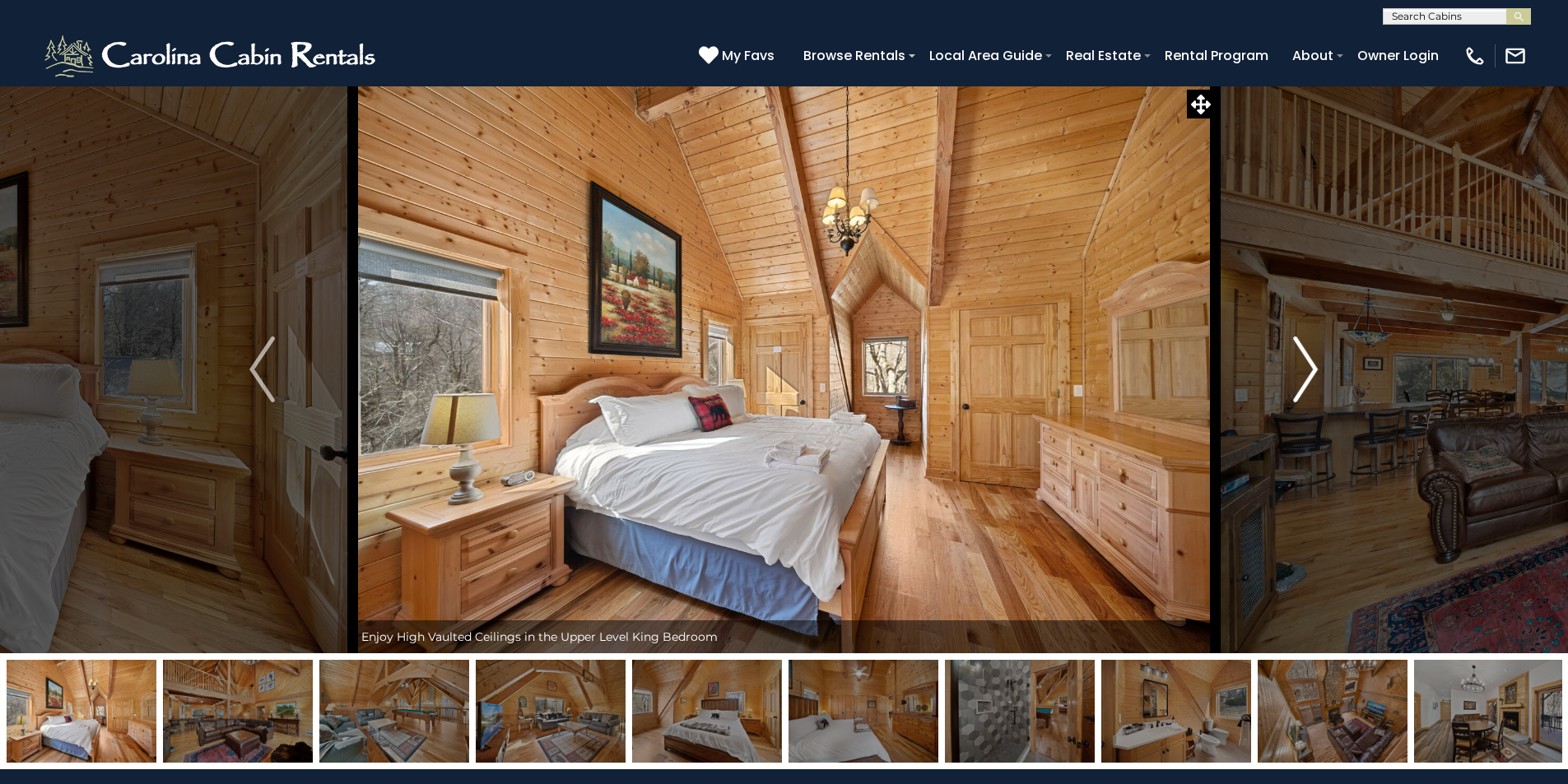
click at [1308, 367] on img "Next" at bounding box center [1305, 369] width 24 height 66
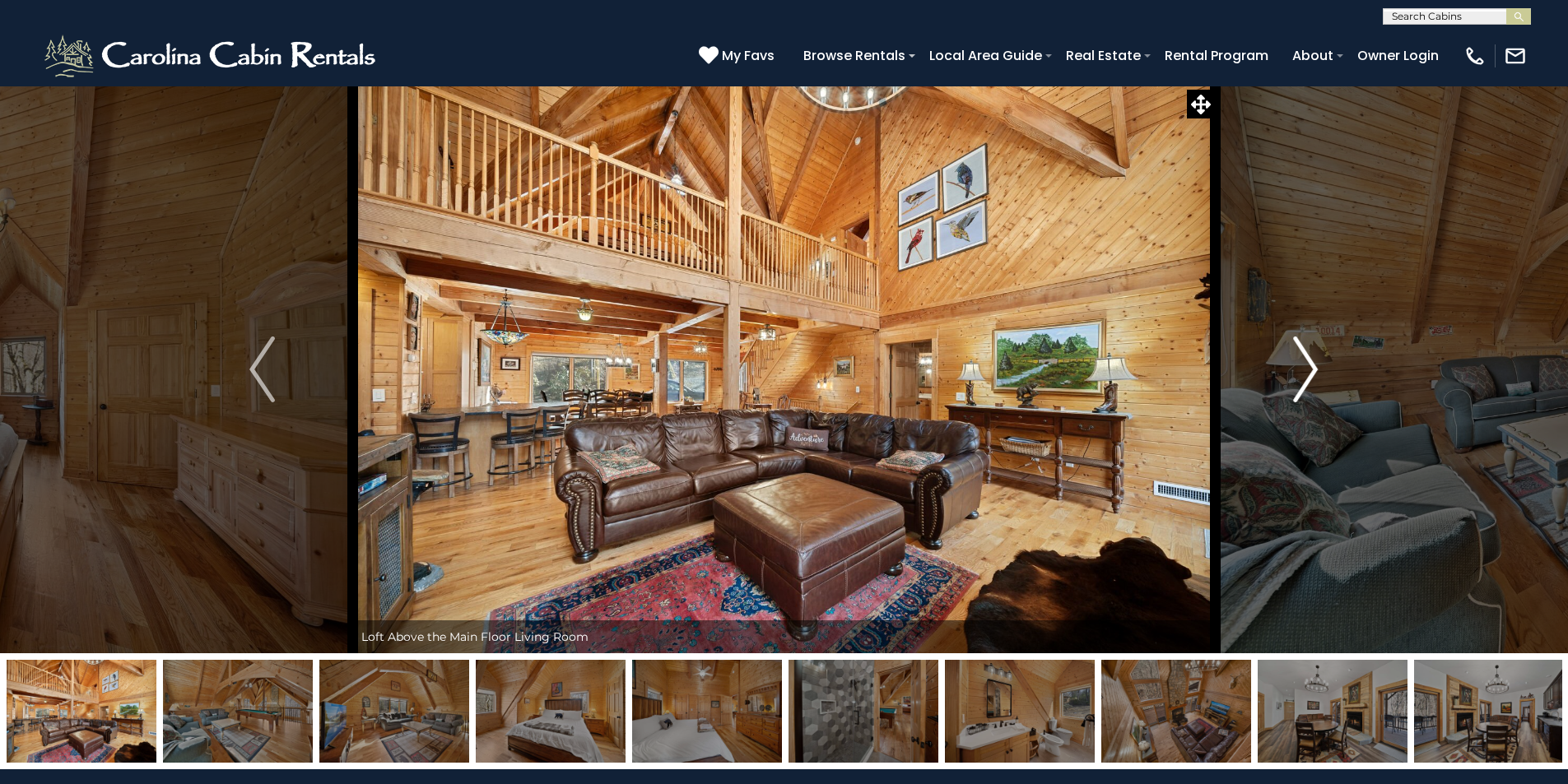
click at [1308, 367] on img "Next" at bounding box center [1305, 369] width 24 height 66
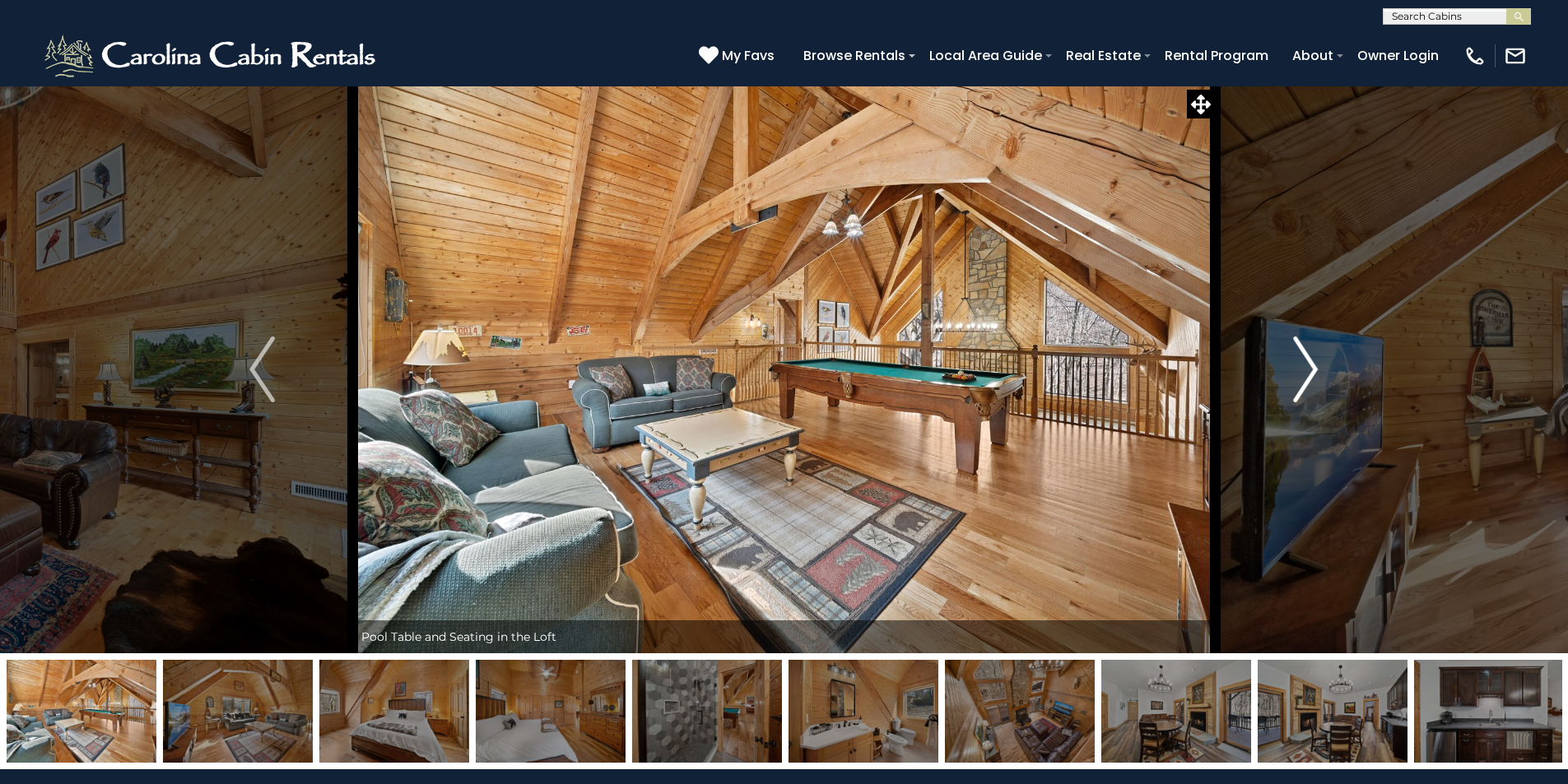
click at [1308, 367] on img "Next" at bounding box center [1305, 369] width 24 height 66
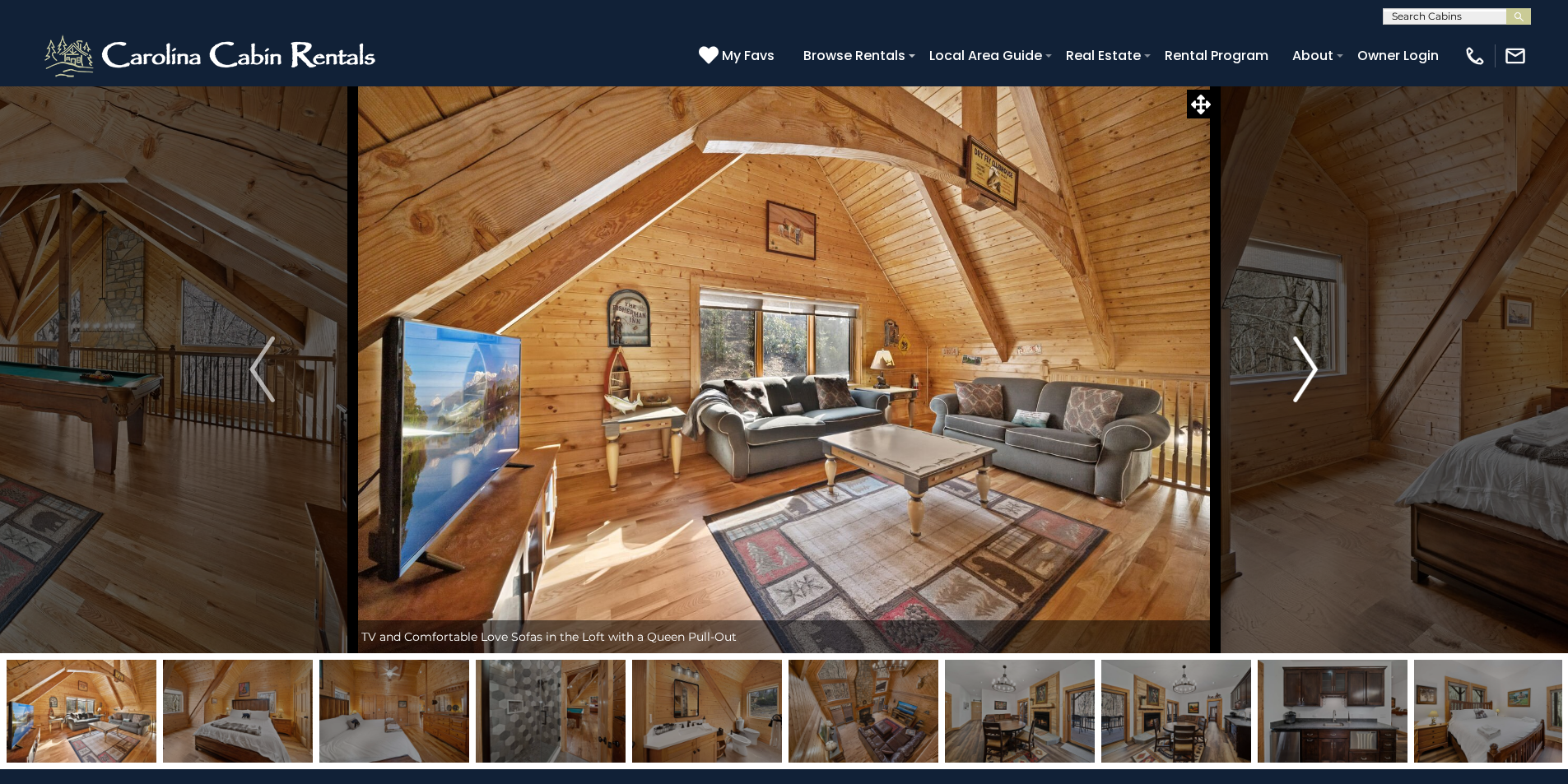
click at [1307, 366] on img "Next" at bounding box center [1305, 369] width 24 height 66
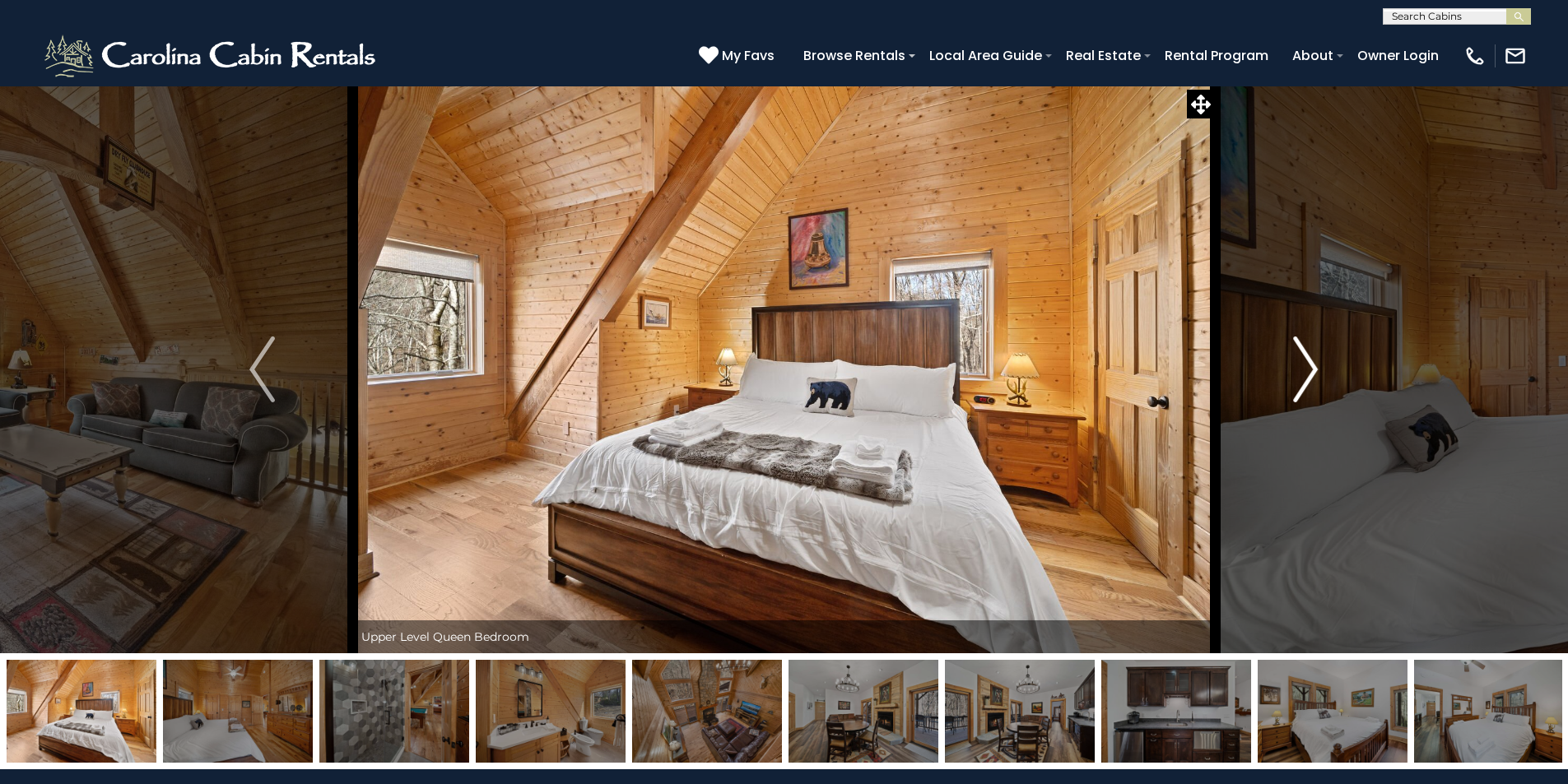
click at [1307, 366] on img "Next" at bounding box center [1305, 369] width 24 height 66
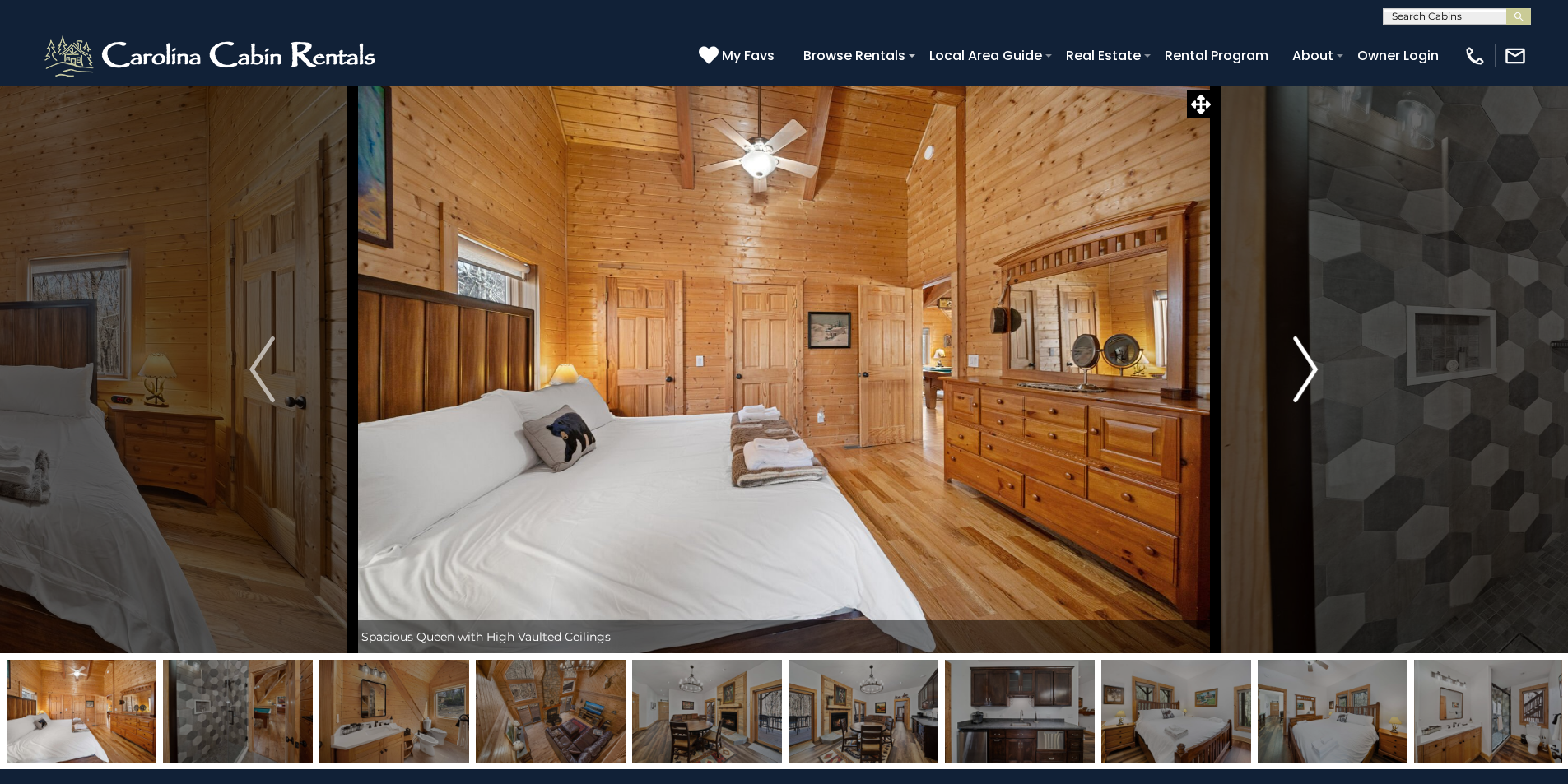
click at [1307, 366] on img "Next" at bounding box center [1305, 369] width 24 height 66
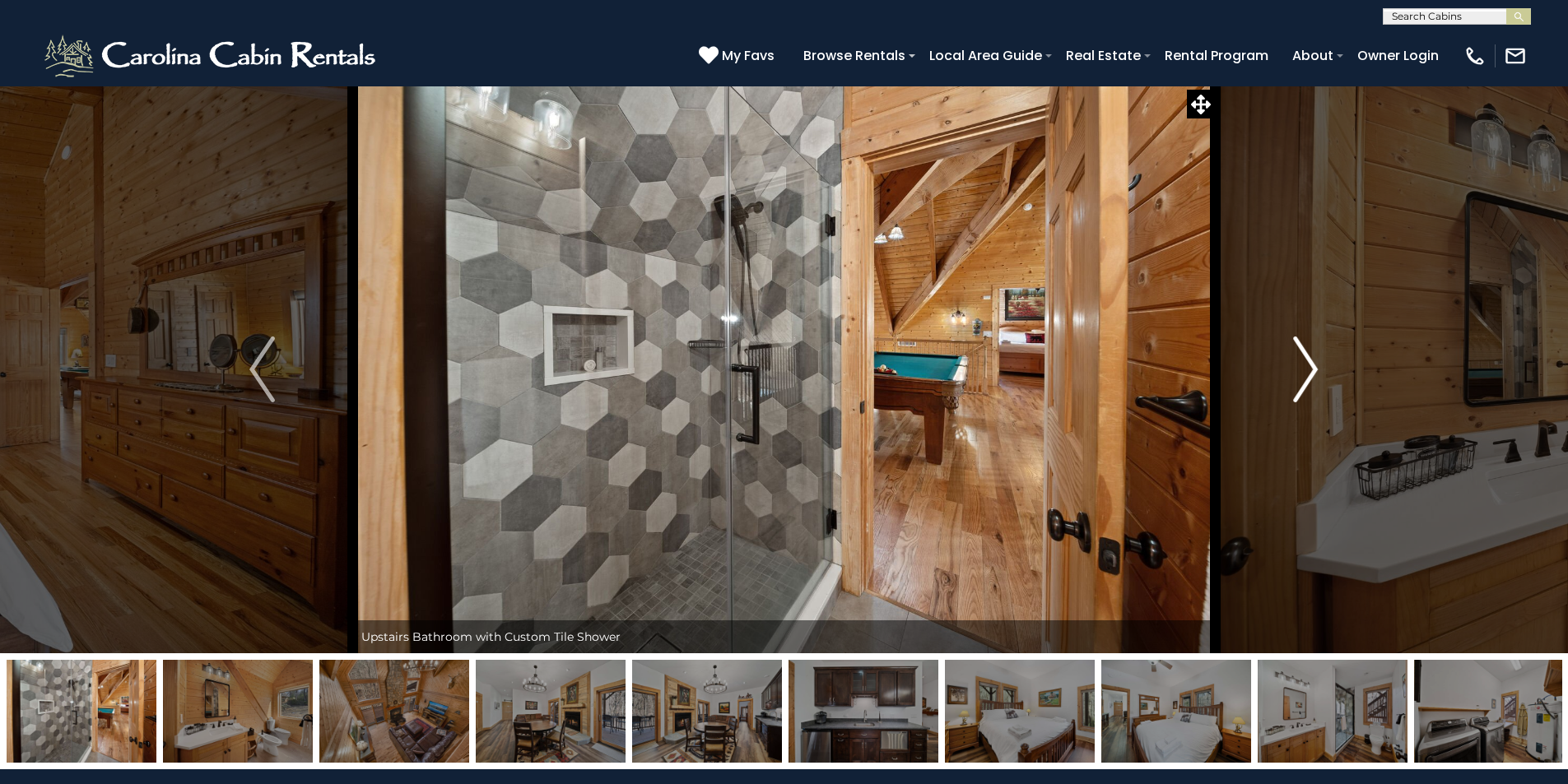
click at [1307, 366] on img "Next" at bounding box center [1305, 369] width 24 height 66
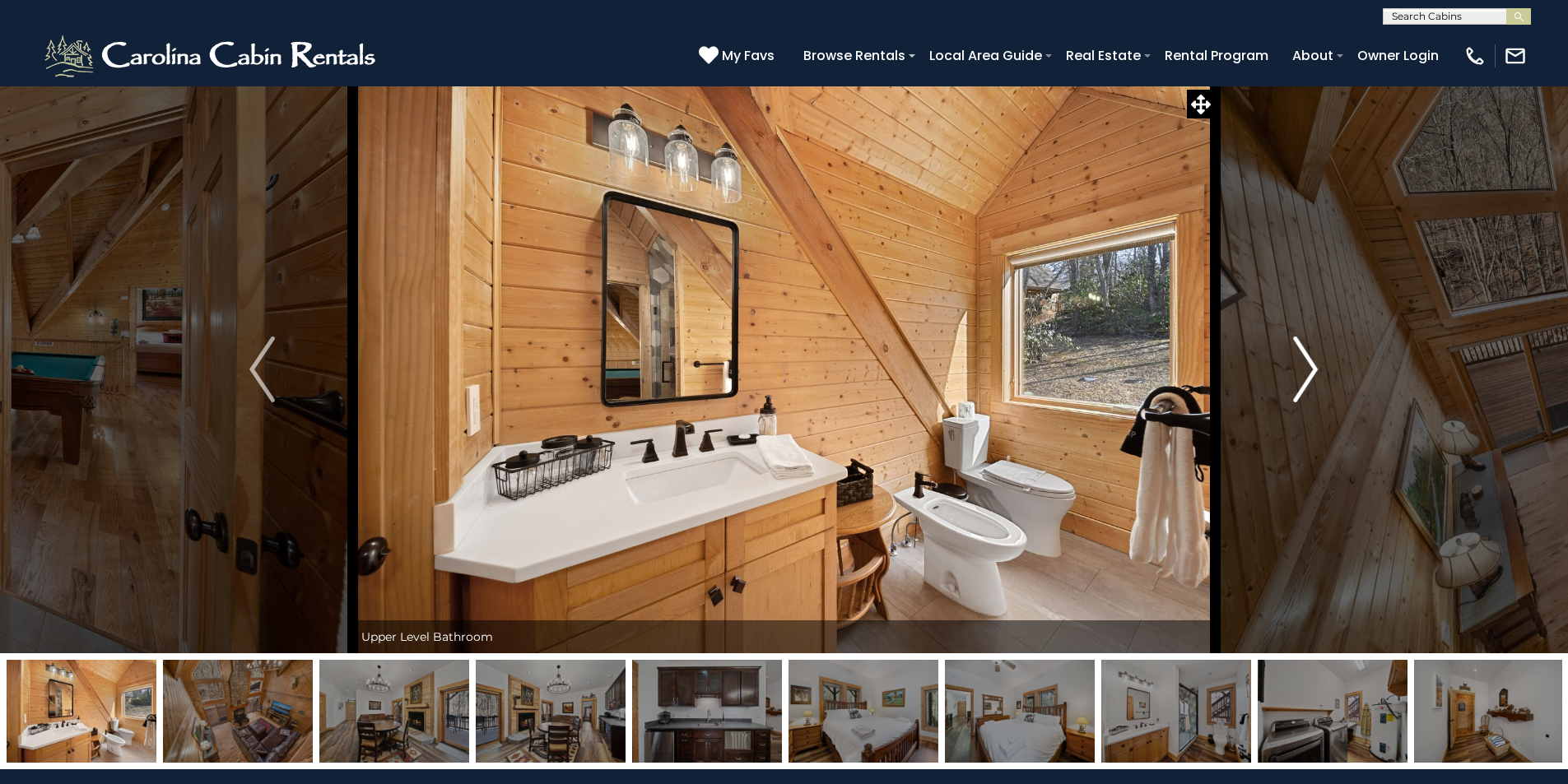
click at [1307, 366] on img "Next" at bounding box center [1305, 369] width 24 height 66
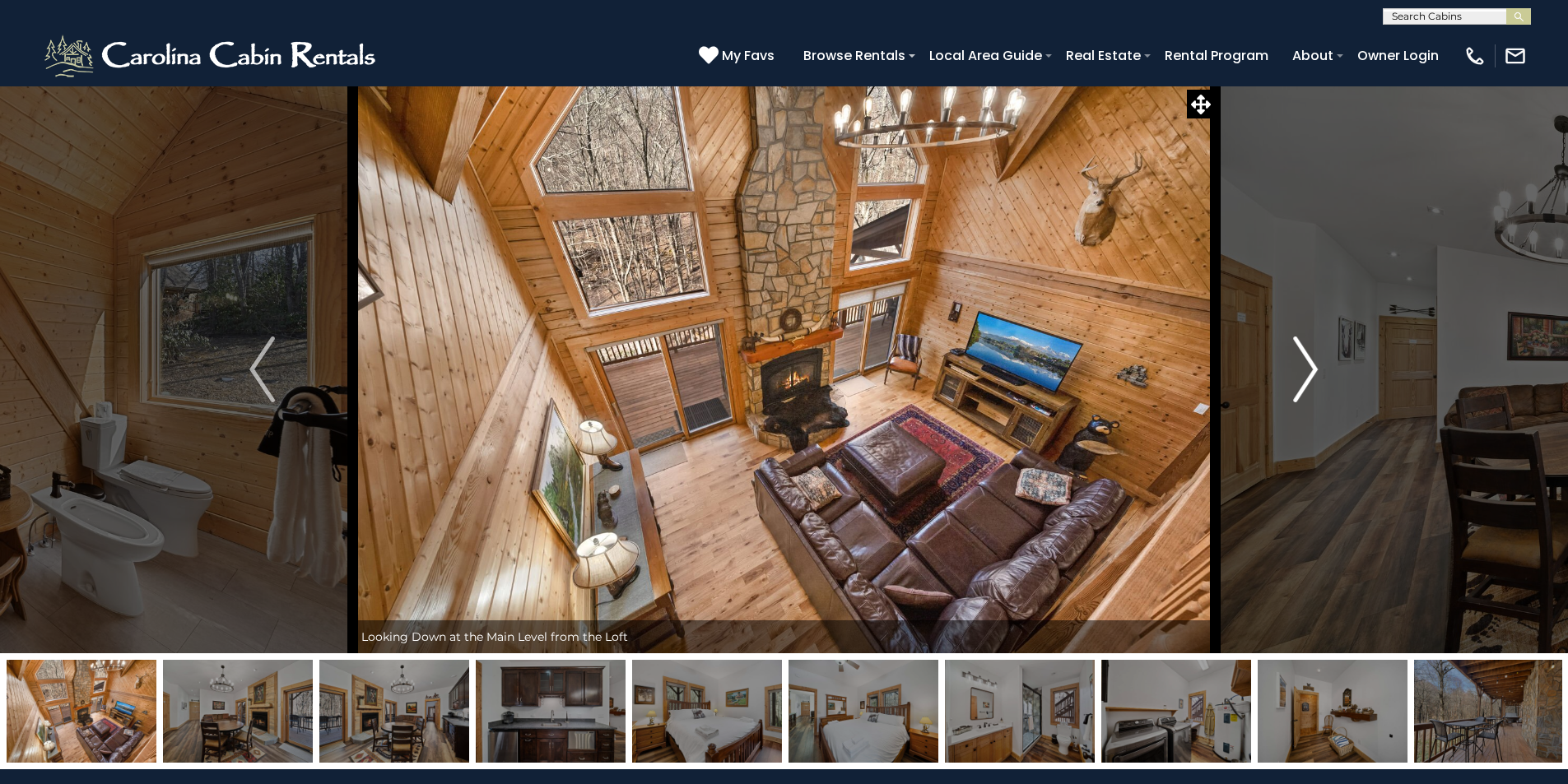
click at [1314, 362] on img "Next" at bounding box center [1305, 369] width 24 height 66
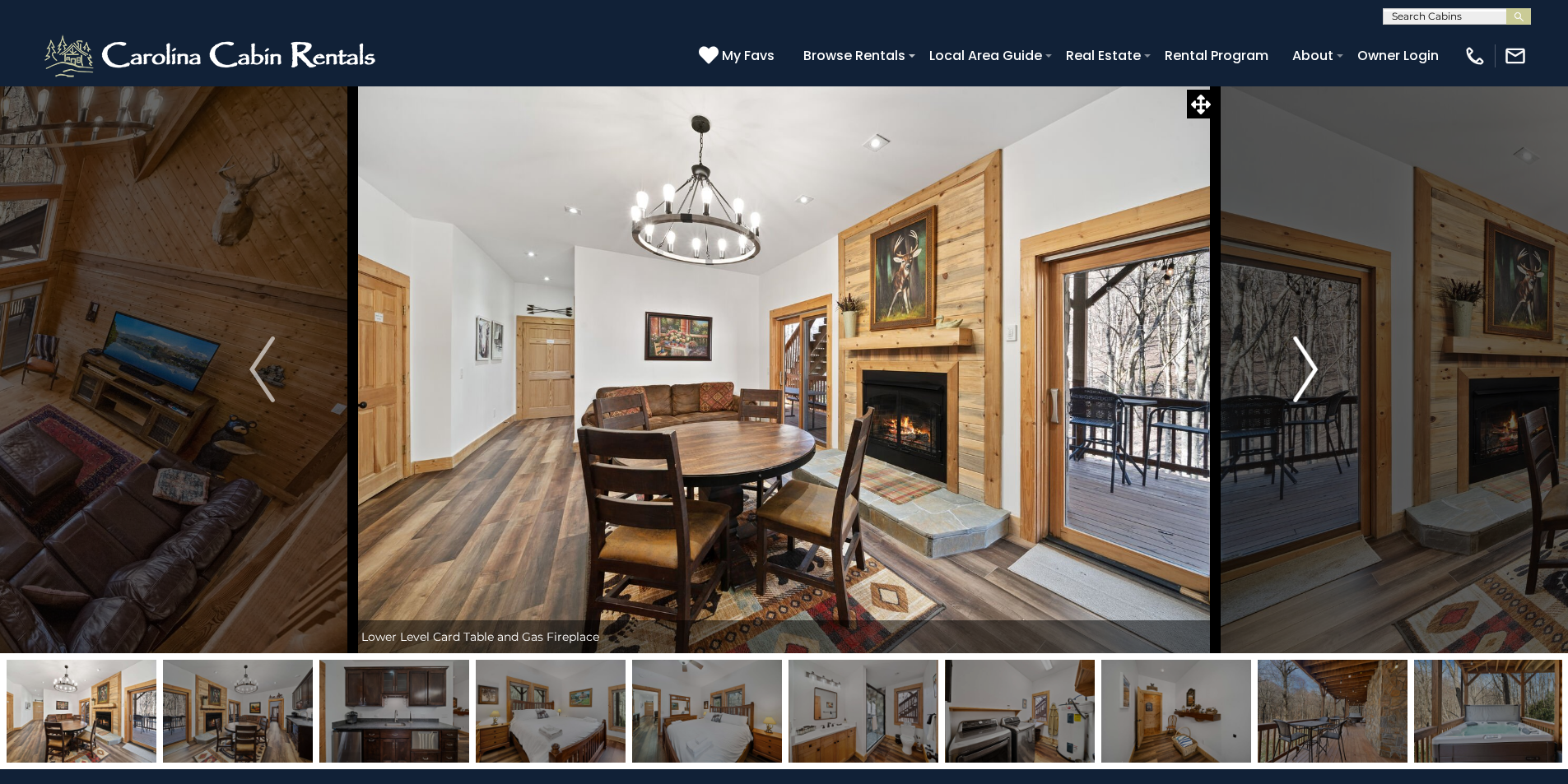
click at [1314, 362] on img "Next" at bounding box center [1305, 369] width 24 height 66
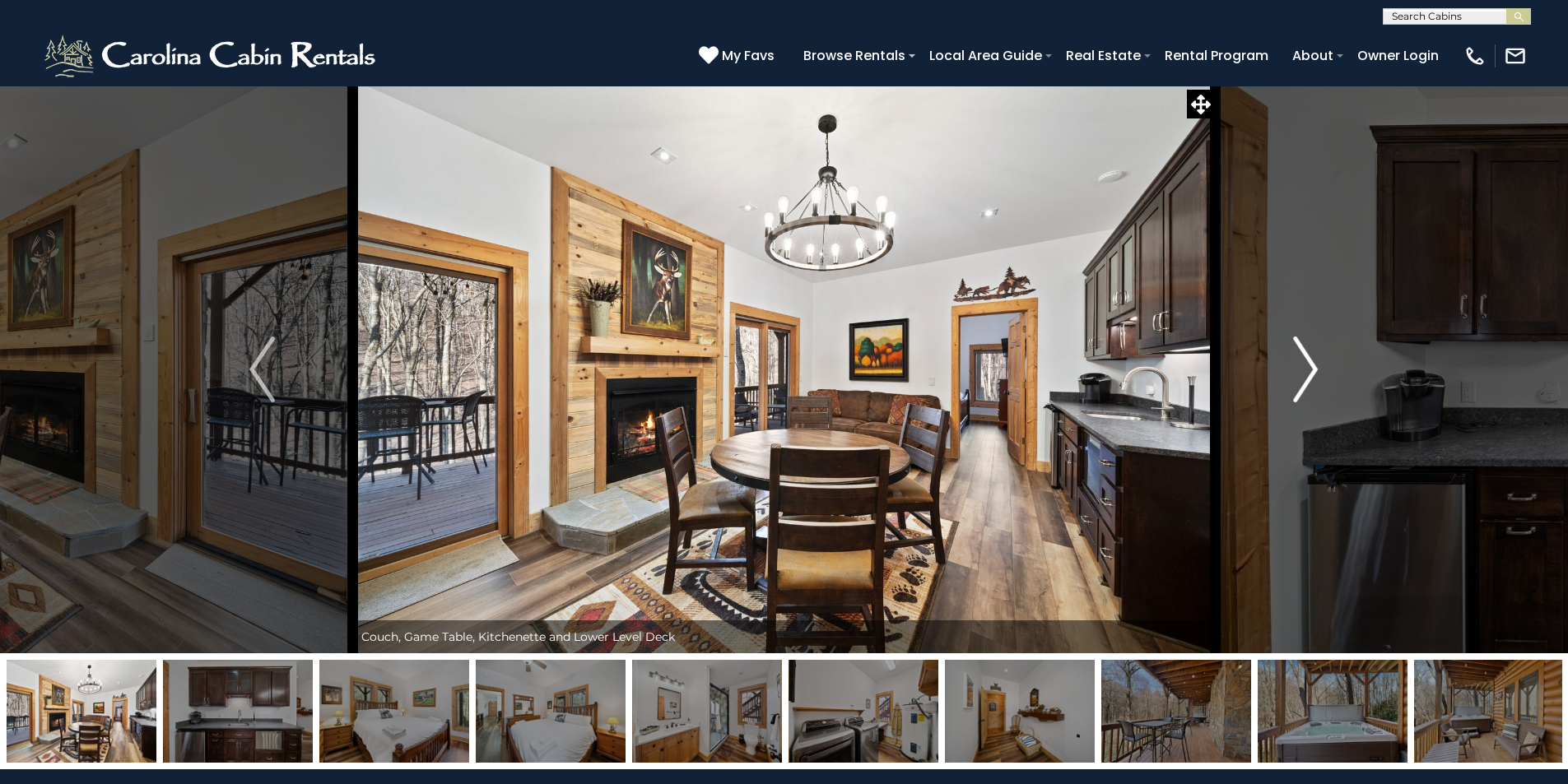
click at [1314, 362] on img "Next" at bounding box center [1305, 369] width 24 height 66
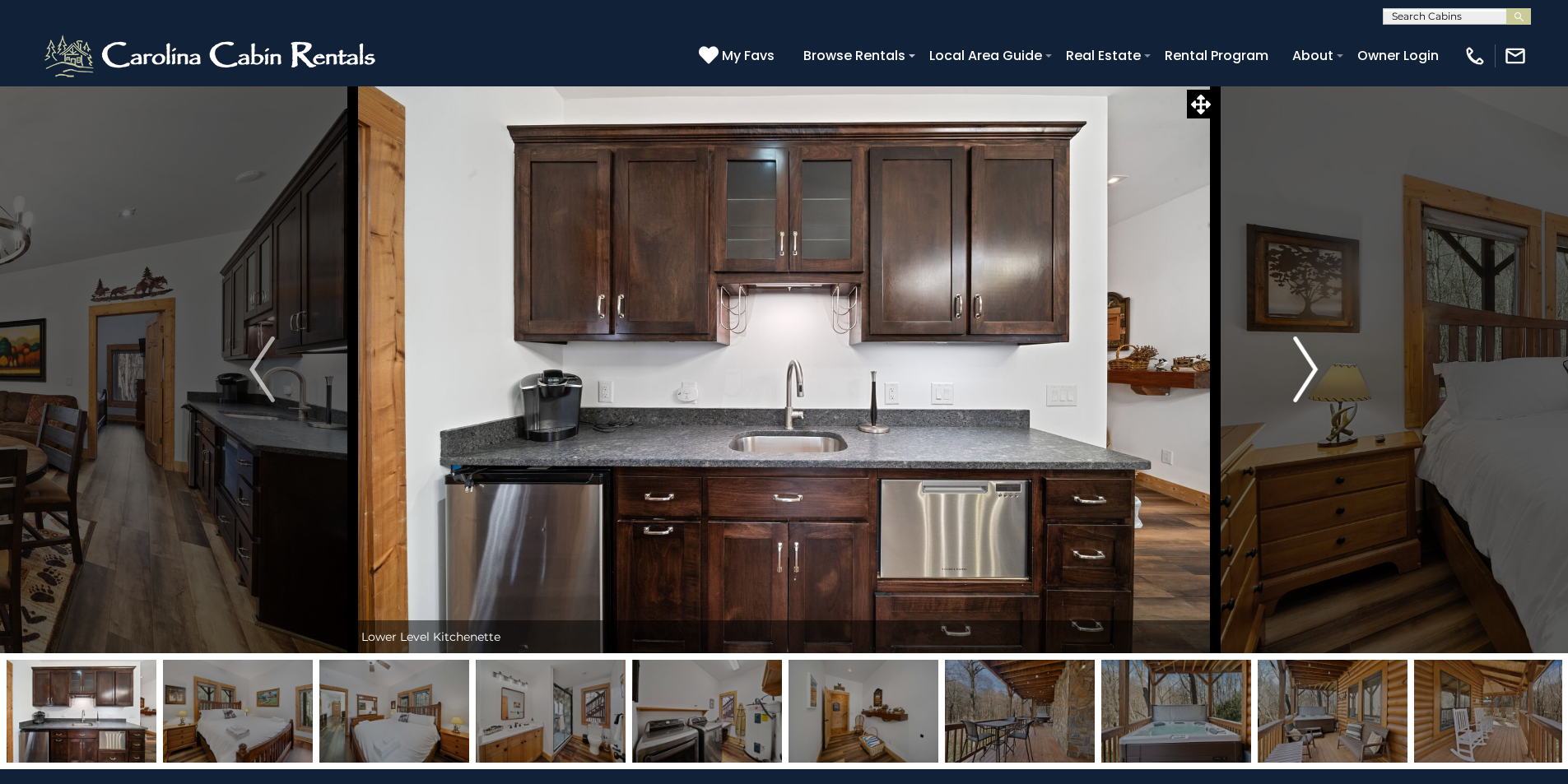
click at [1314, 362] on img "Next" at bounding box center [1305, 369] width 24 height 66
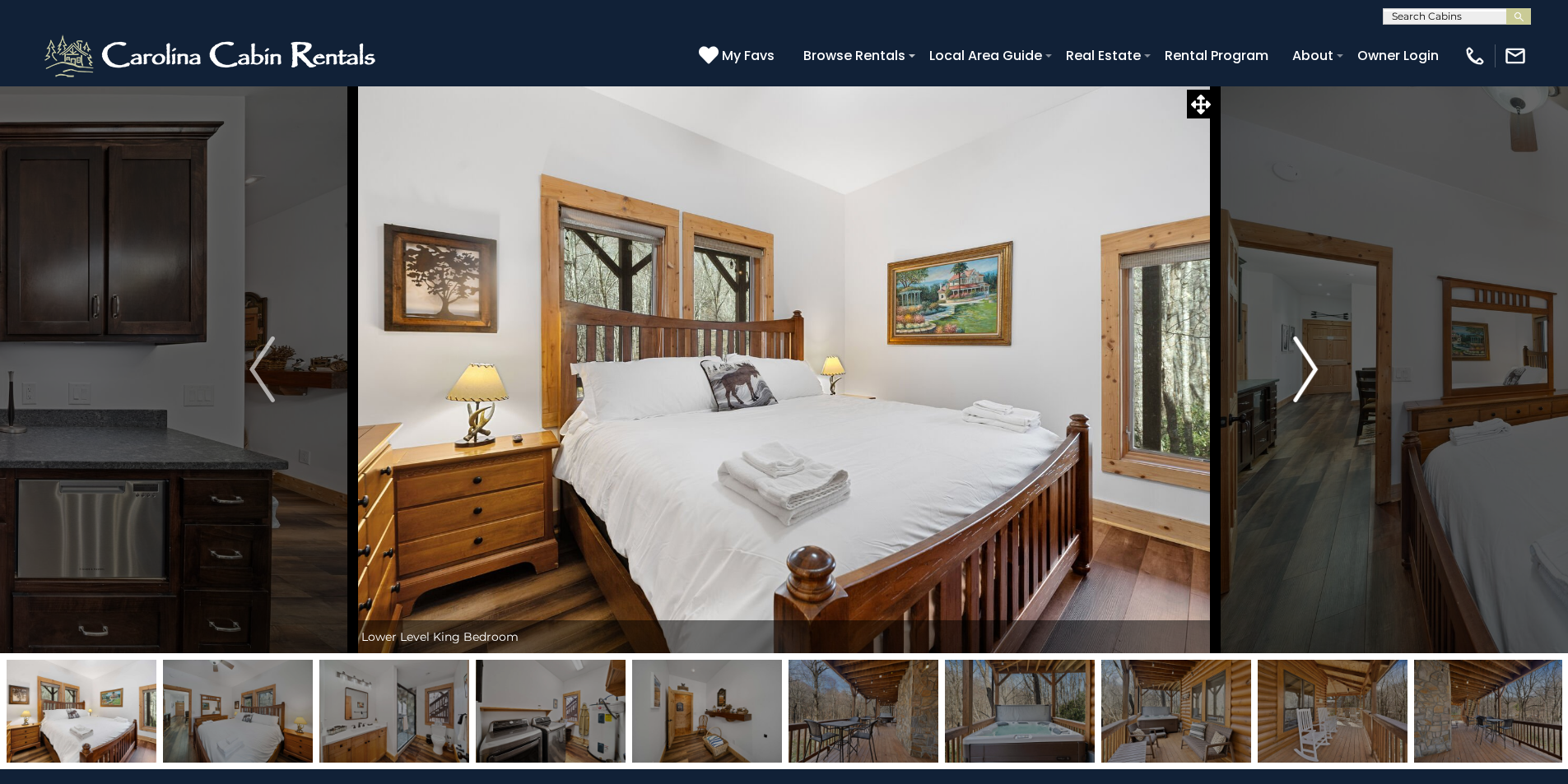
click at [1314, 362] on img "Next" at bounding box center [1305, 369] width 24 height 66
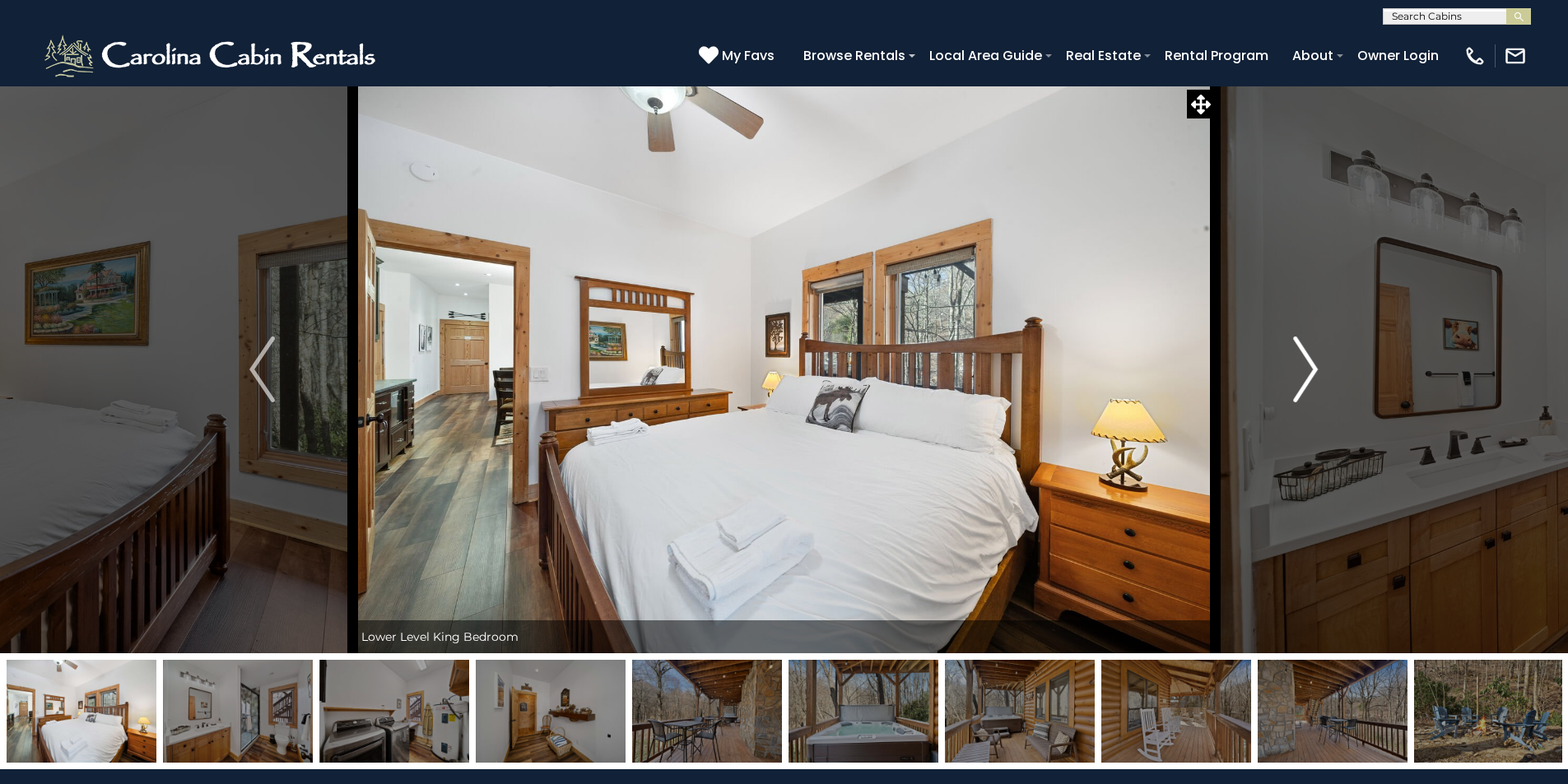
click at [1314, 362] on img "Next" at bounding box center [1305, 369] width 24 height 66
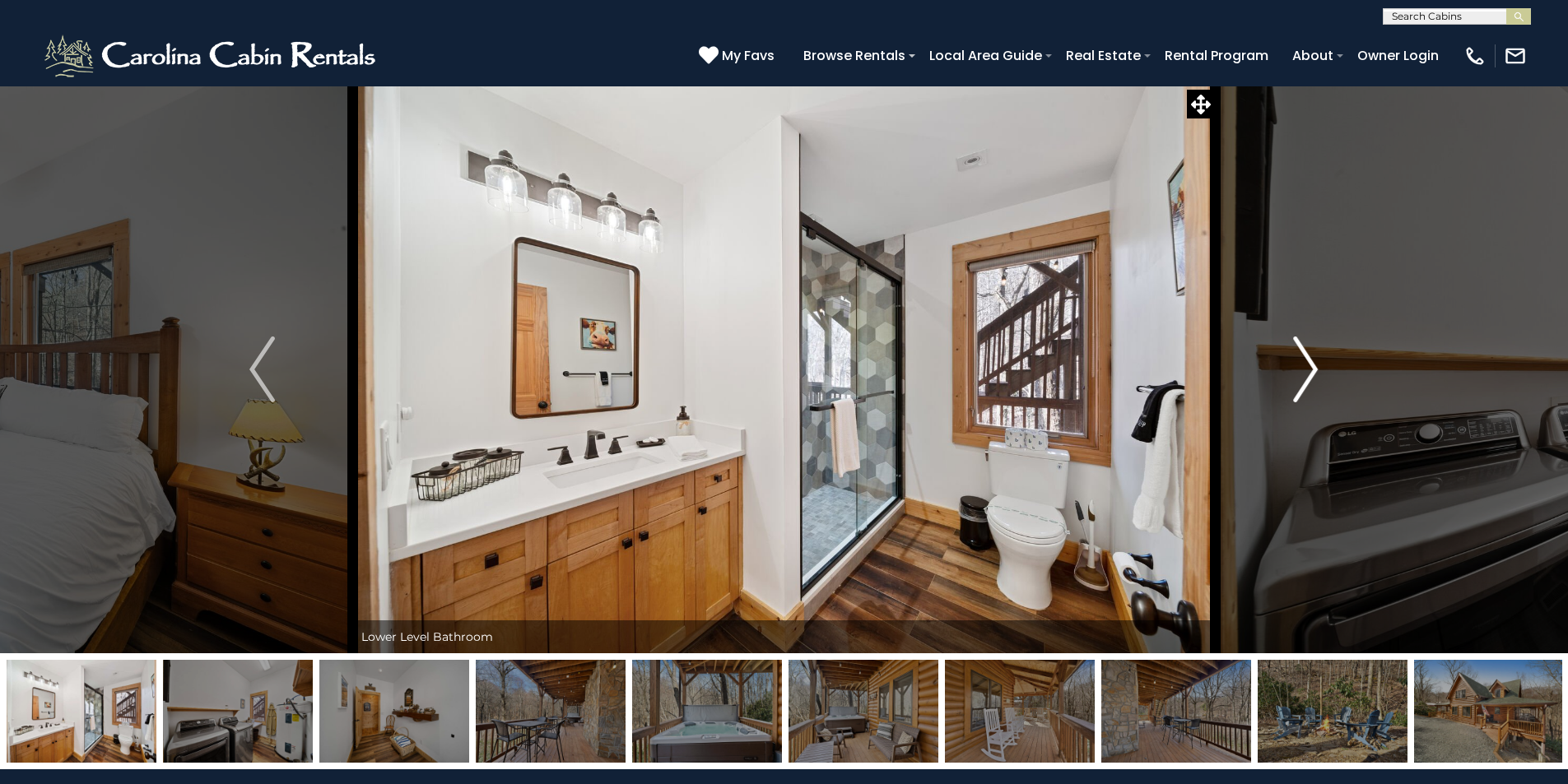
click at [1314, 362] on img "Next" at bounding box center [1305, 369] width 24 height 66
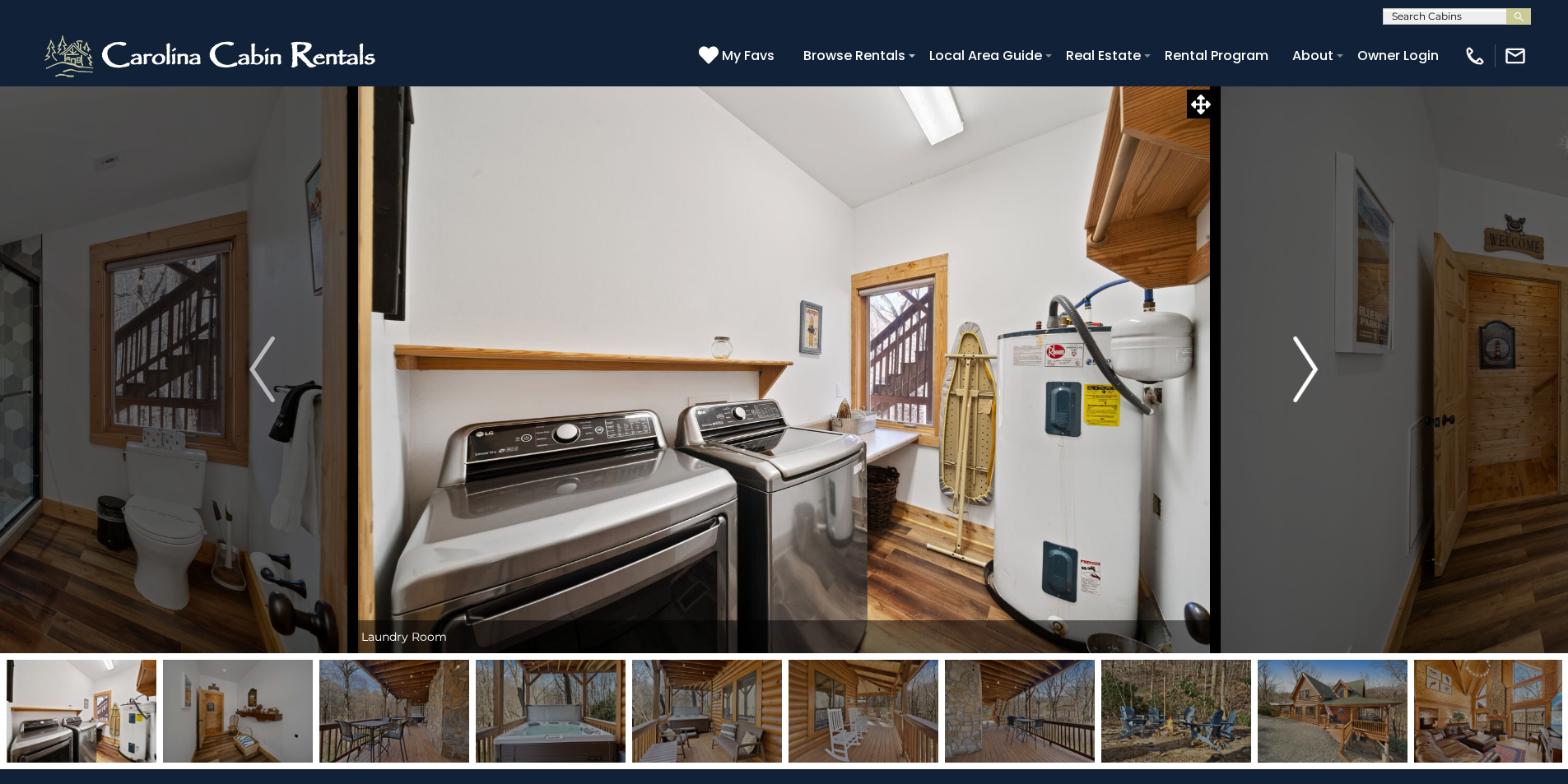
click at [1314, 362] on img "Next" at bounding box center [1305, 369] width 24 height 66
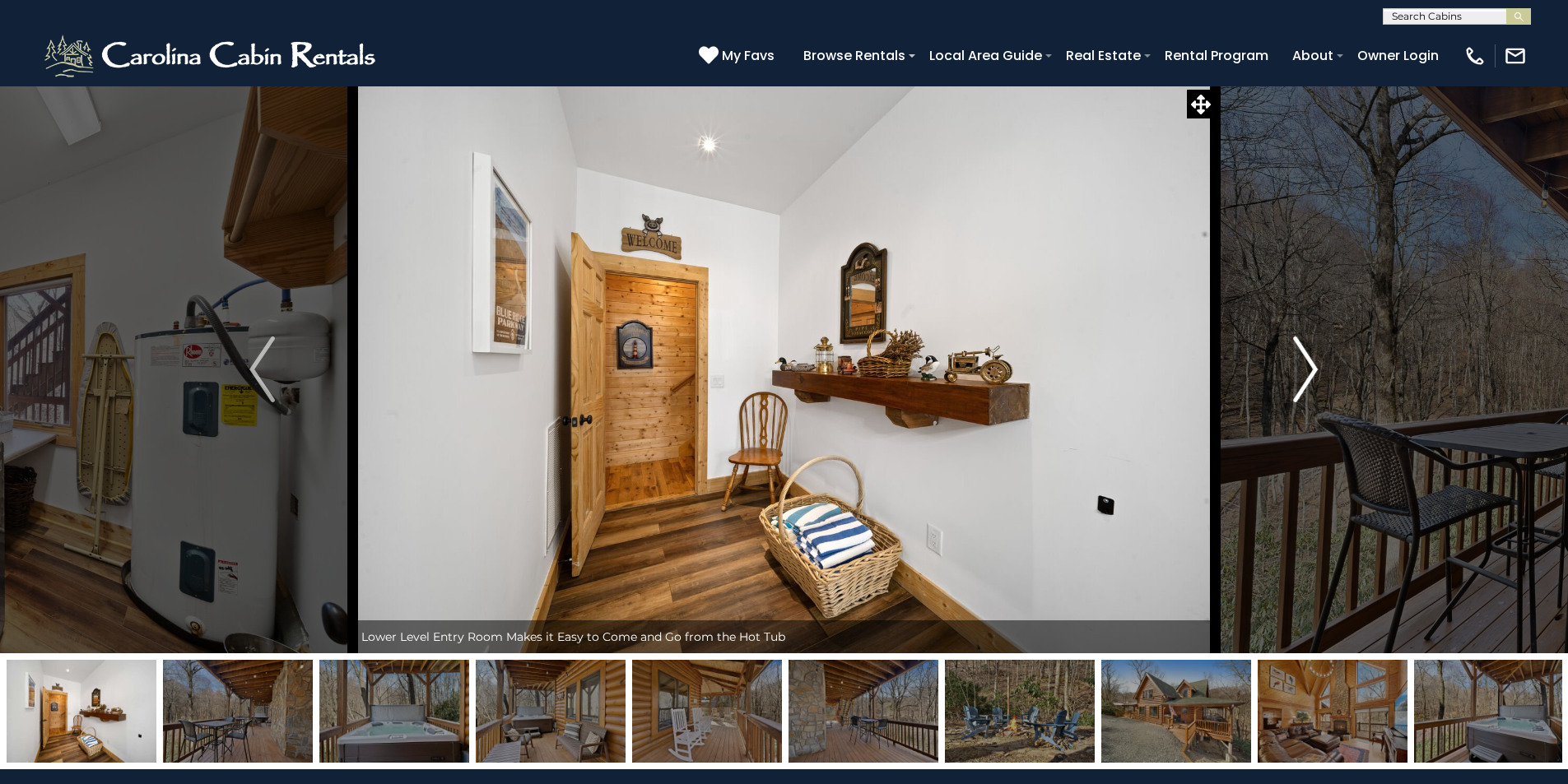
click at [1314, 362] on img "Next" at bounding box center [1305, 369] width 24 height 66
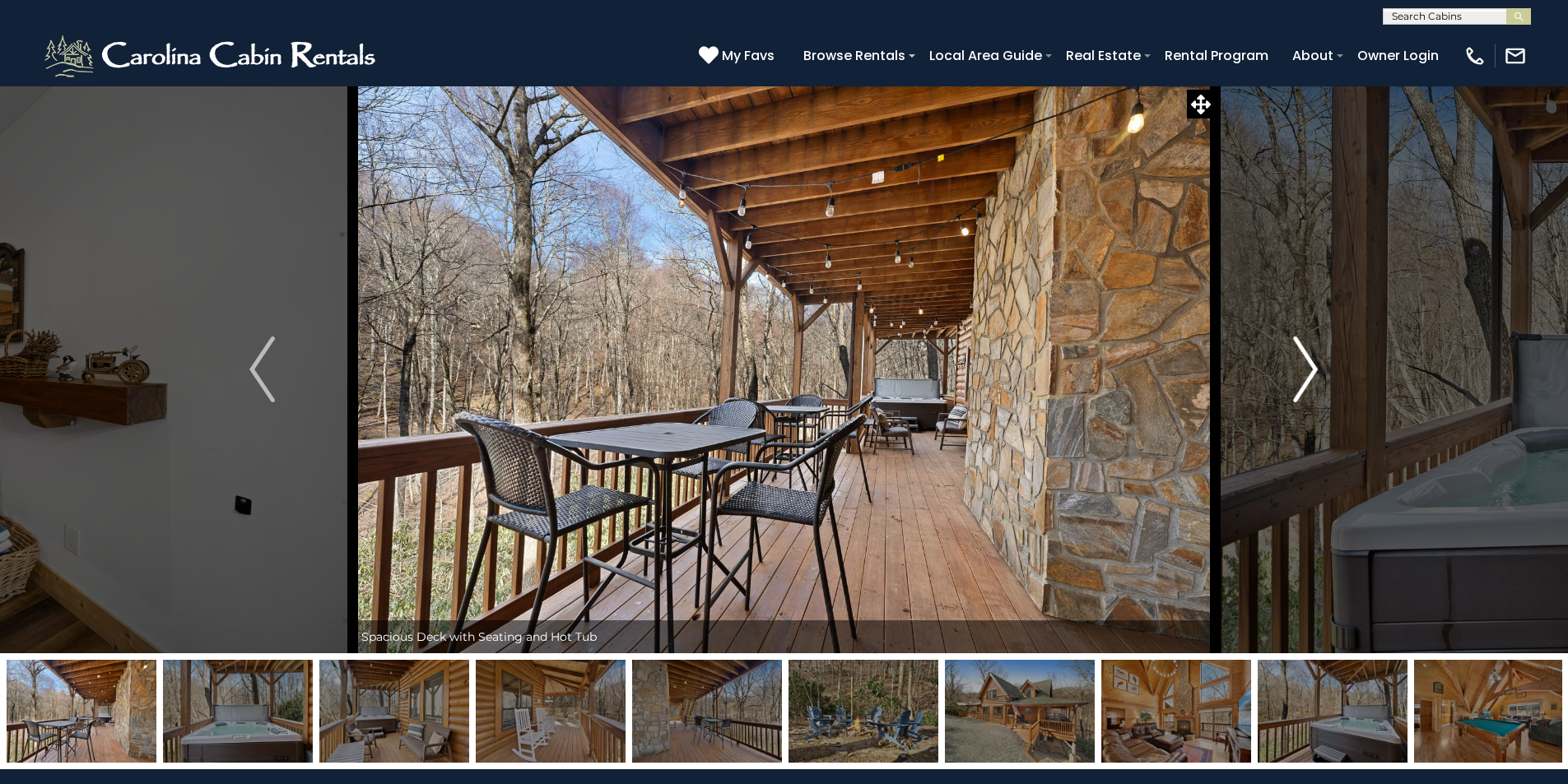
click at [1314, 362] on img "Next" at bounding box center [1305, 369] width 24 height 66
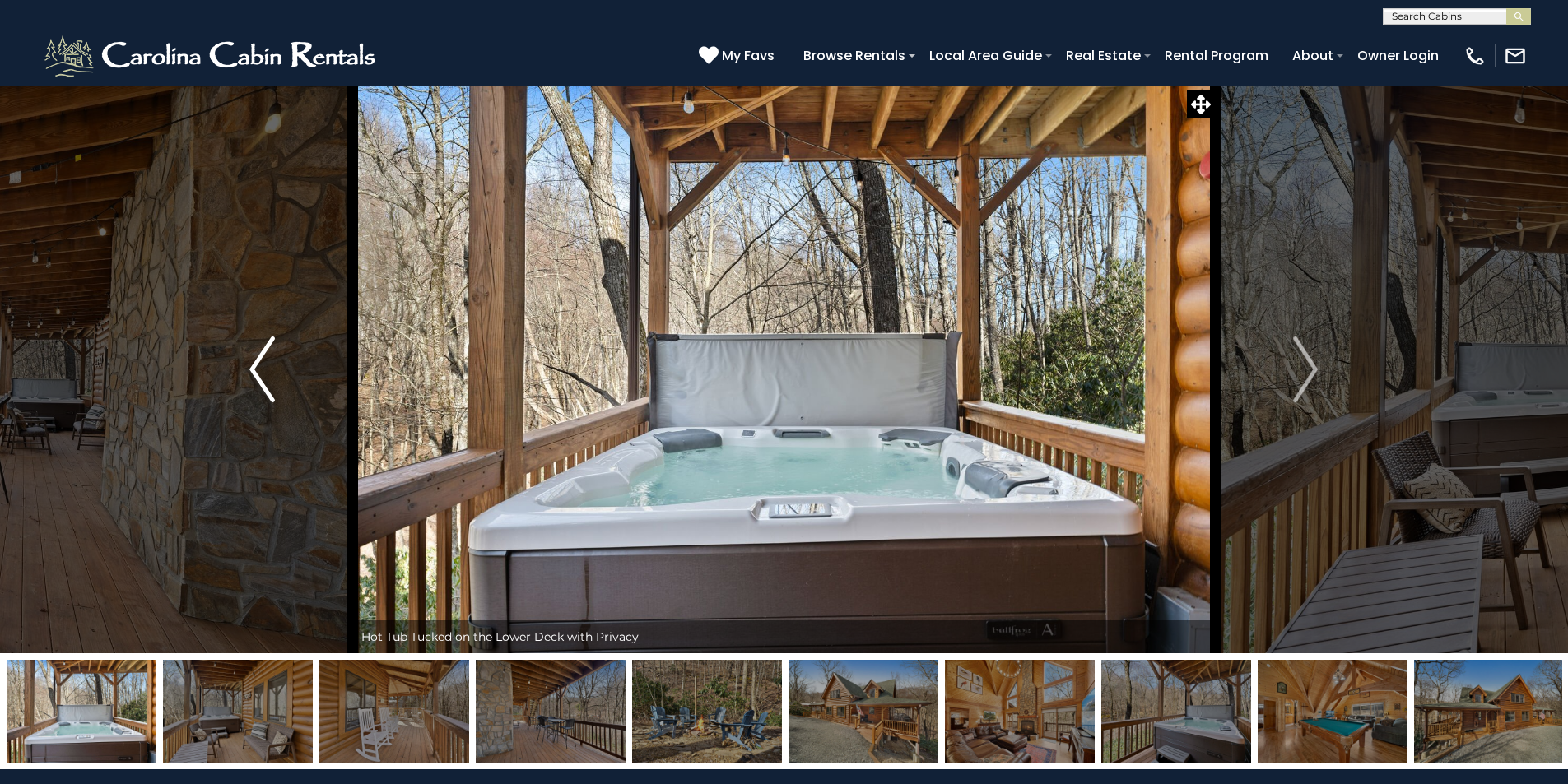
click at [254, 360] on img "Previous" at bounding box center [261, 369] width 24 height 66
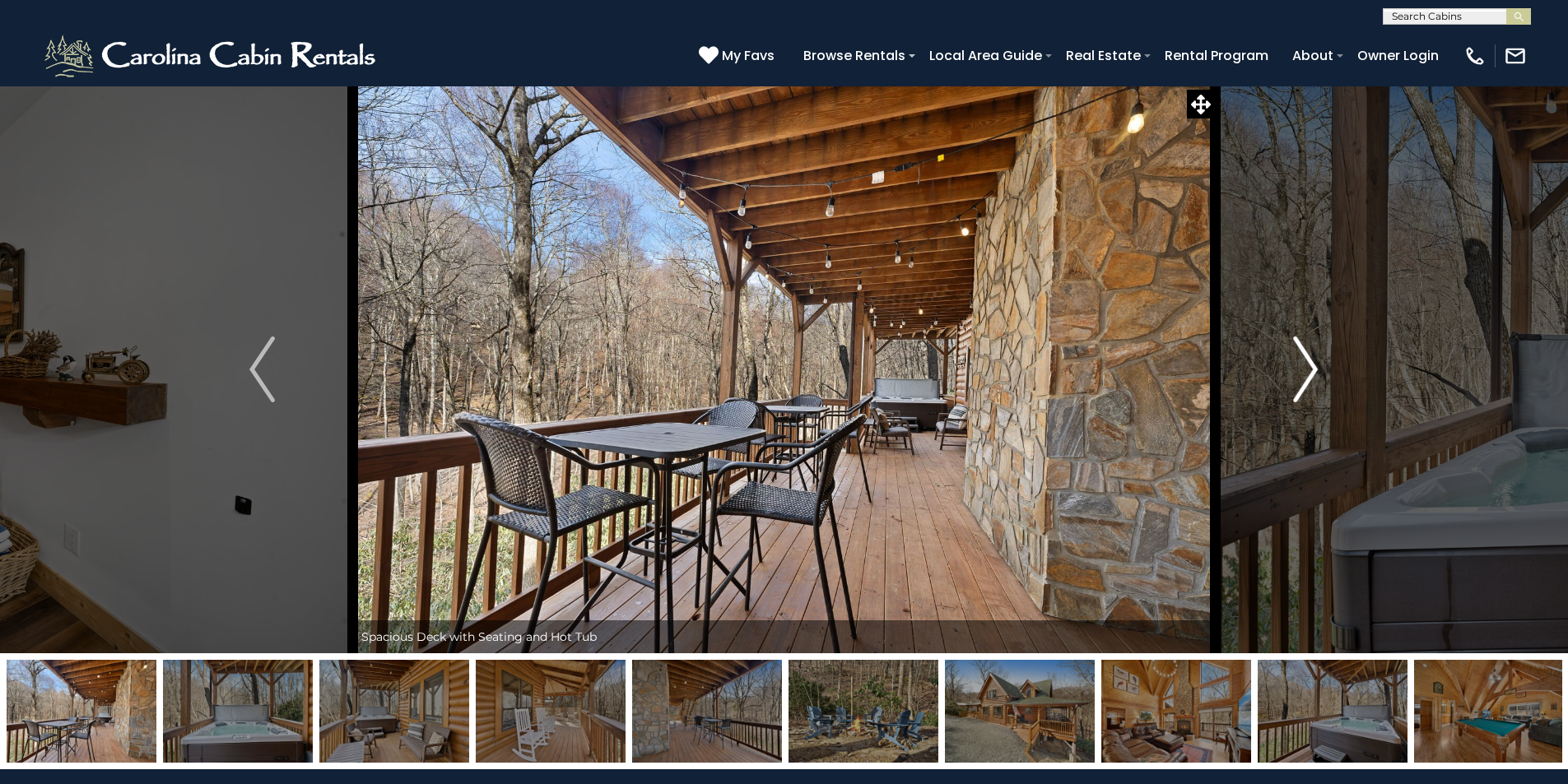
click at [1322, 352] on button "Next" at bounding box center [1306, 369] width 181 height 567
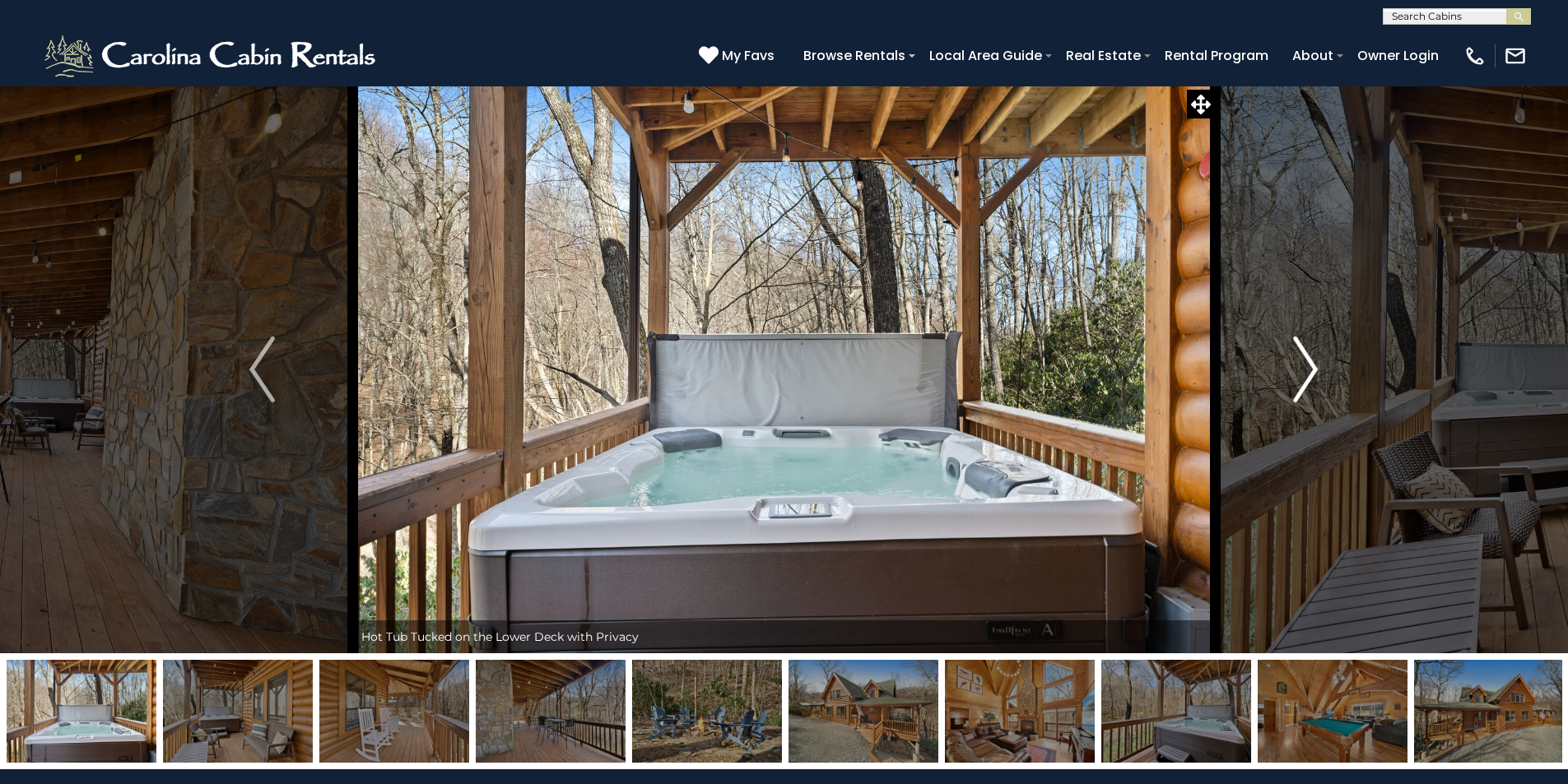
click at [1315, 357] on img "Next" at bounding box center [1305, 369] width 24 height 66
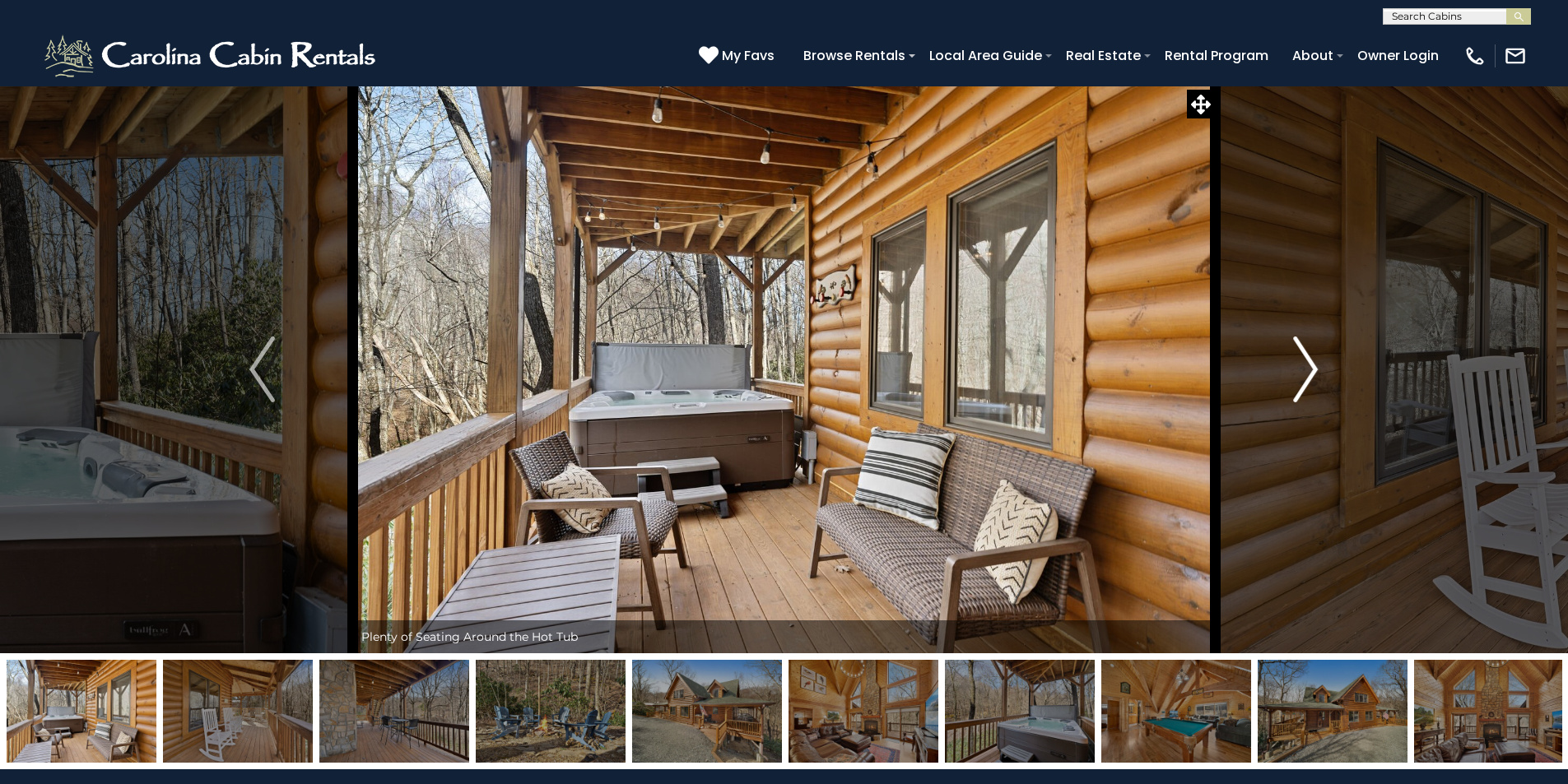
click at [1312, 362] on img "Next" at bounding box center [1305, 369] width 24 height 66
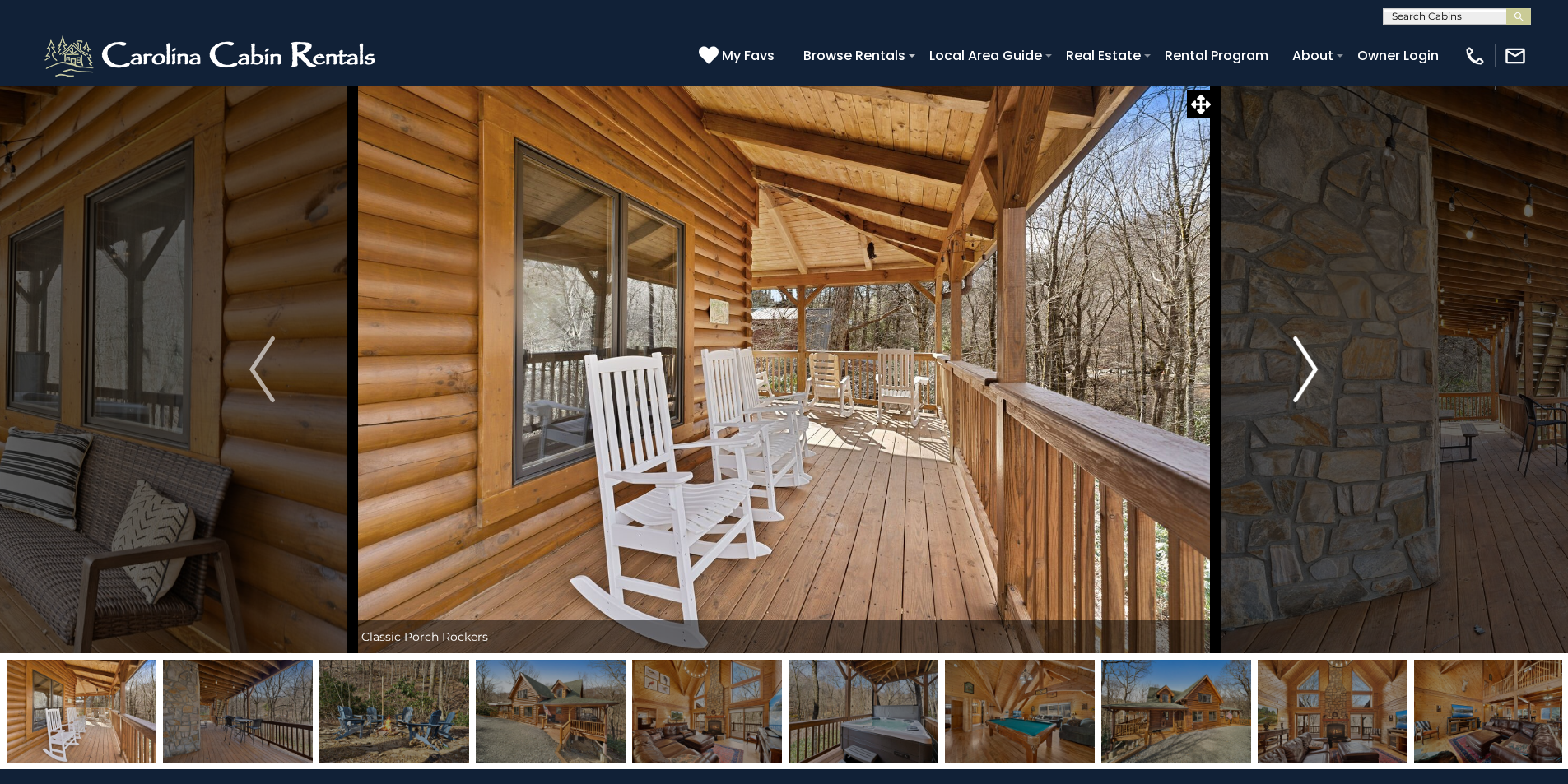
click at [1312, 362] on img "Next" at bounding box center [1305, 369] width 24 height 66
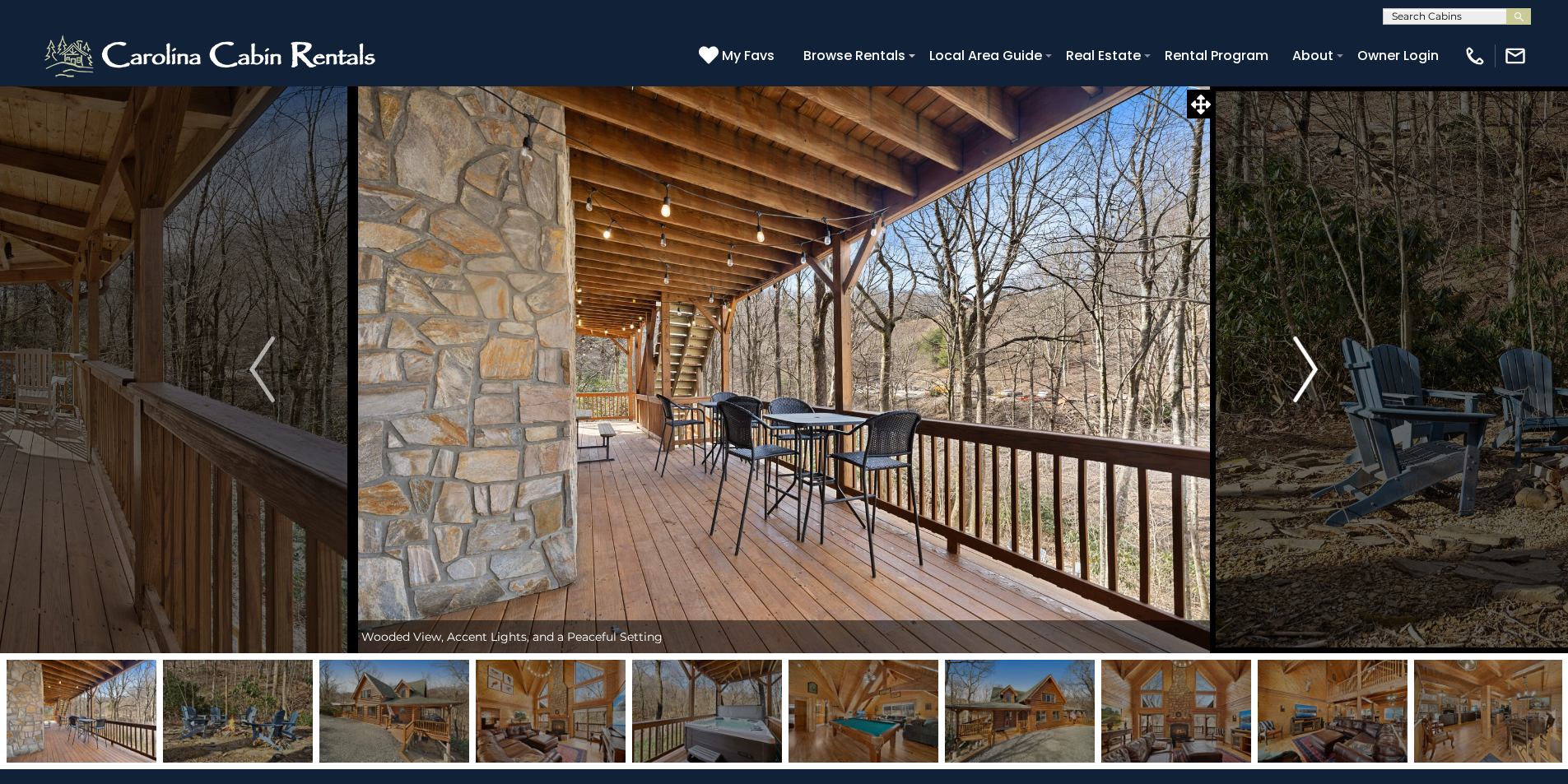
click at [1310, 366] on img "Next" at bounding box center [1305, 369] width 24 height 66
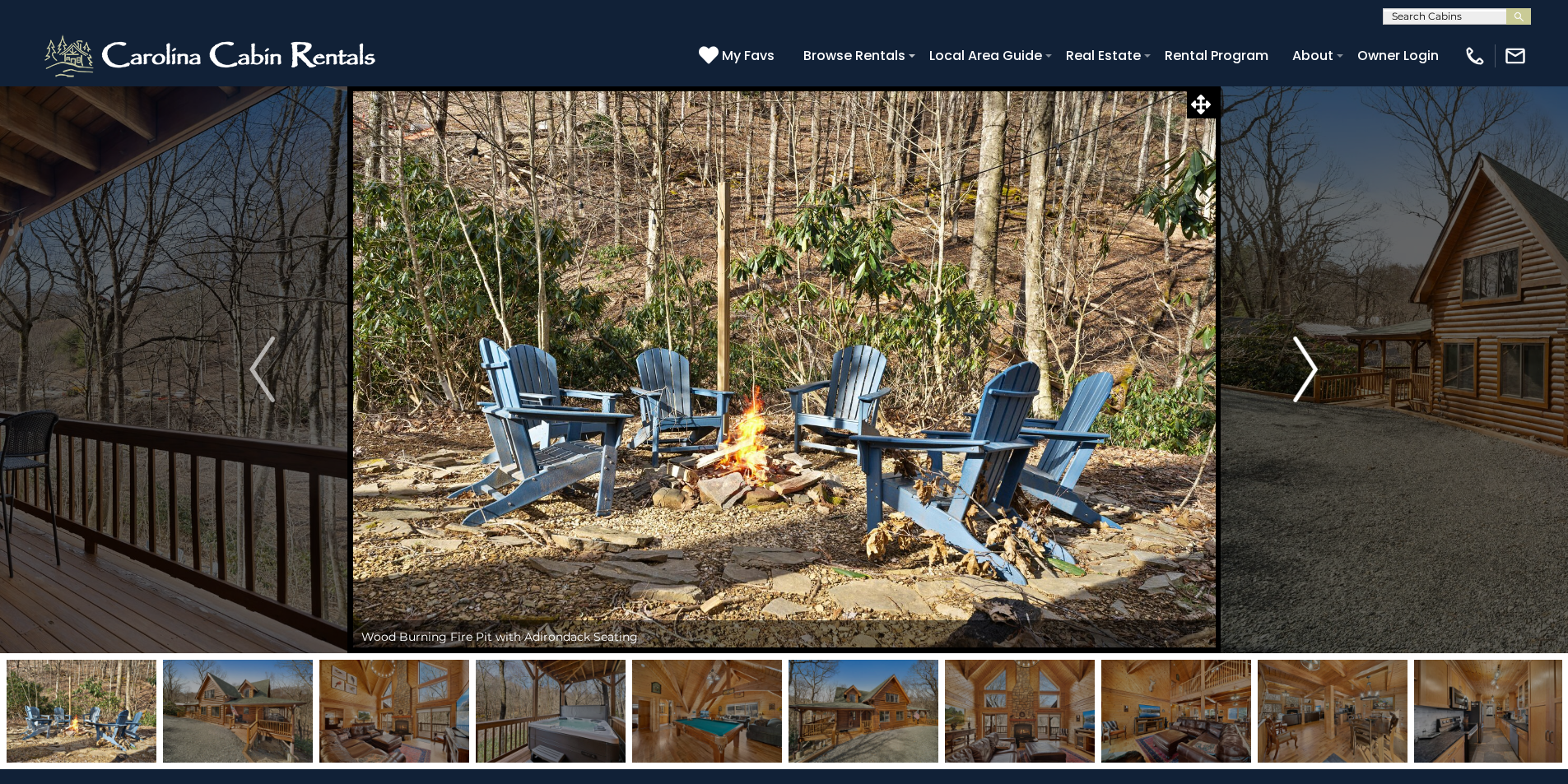
click at [1312, 365] on img "Next" at bounding box center [1305, 369] width 24 height 66
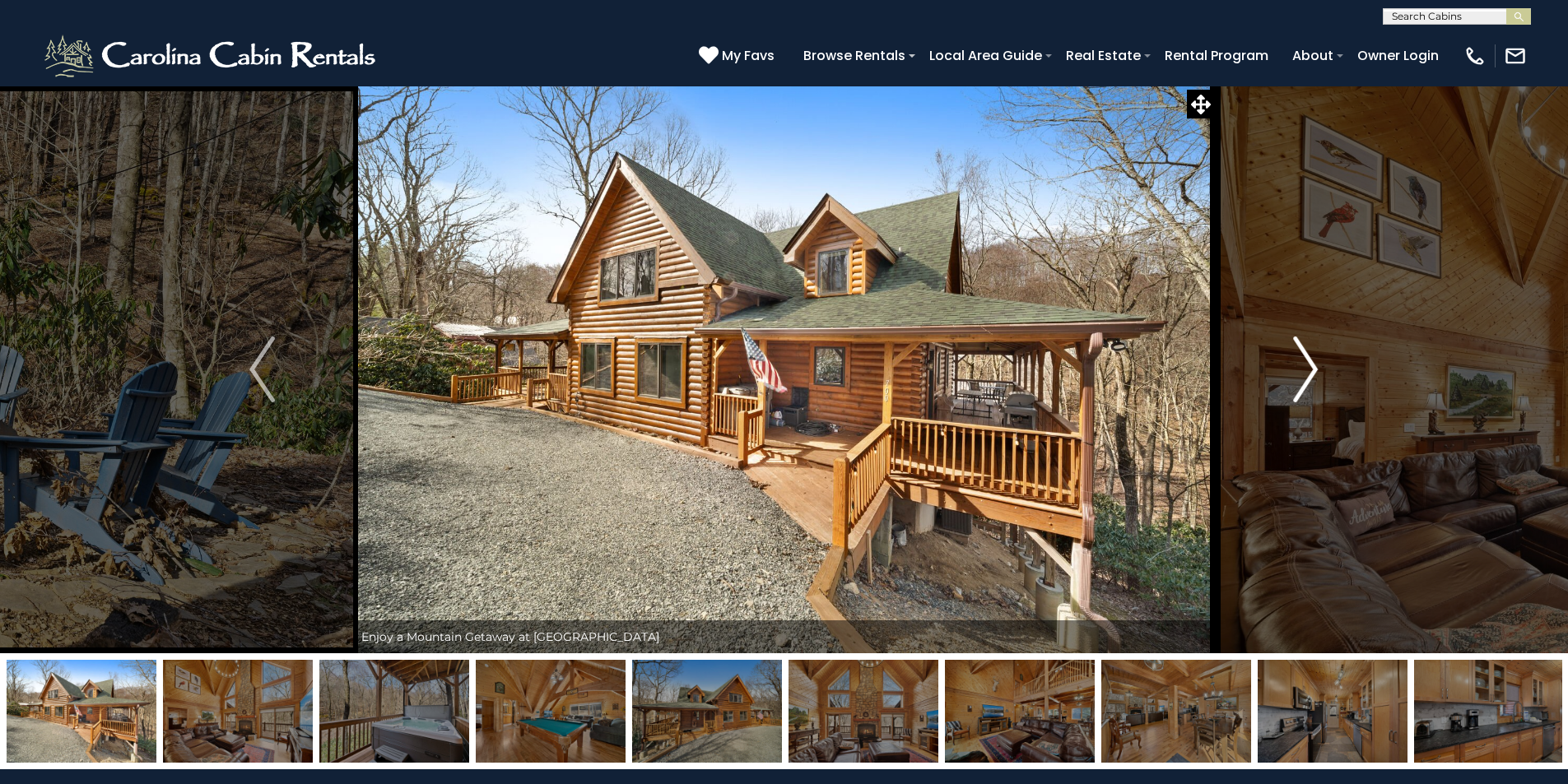
click at [1312, 365] on img "Next" at bounding box center [1305, 369] width 24 height 66
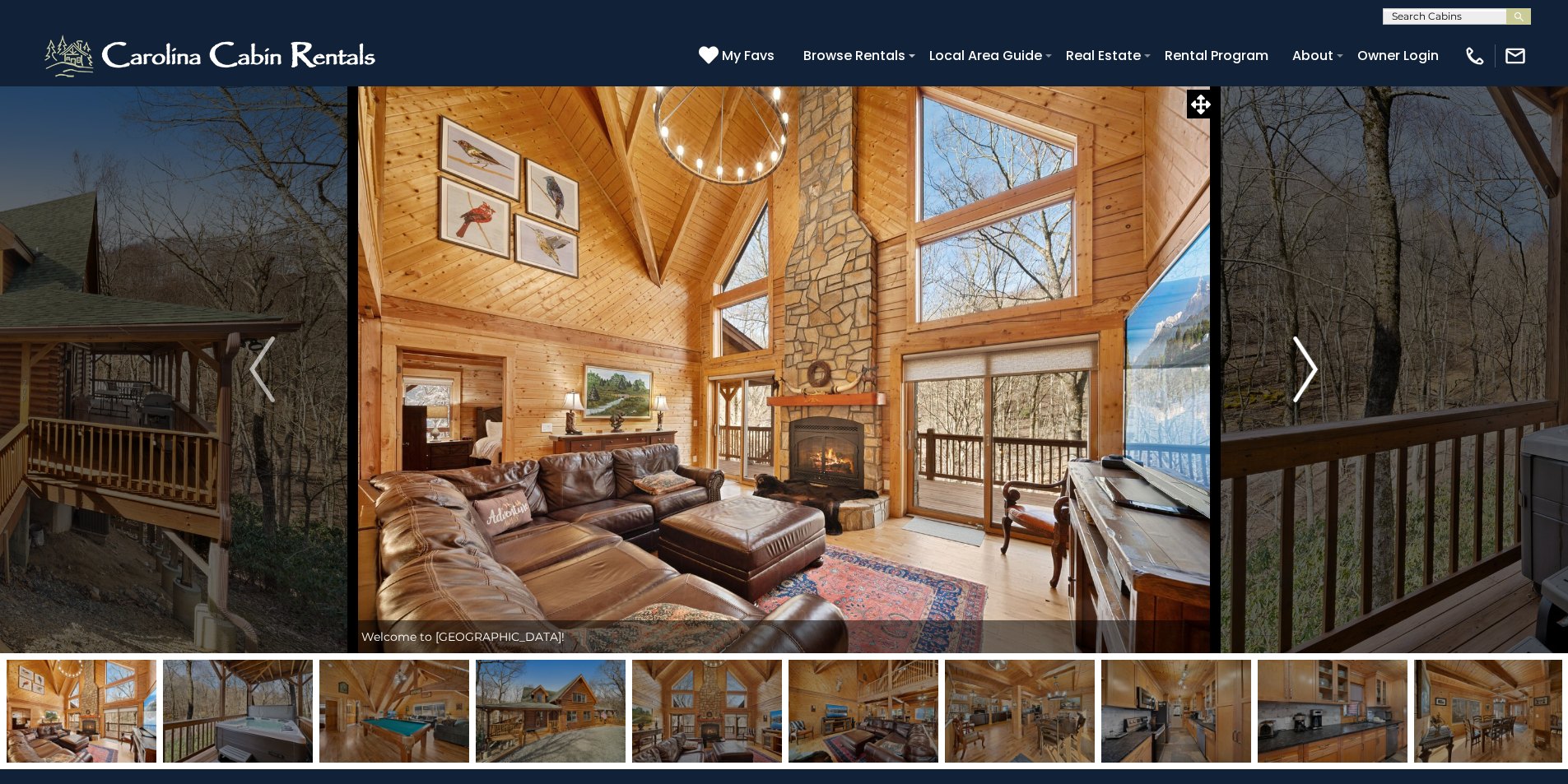
click at [1312, 365] on img "Next" at bounding box center [1305, 369] width 24 height 66
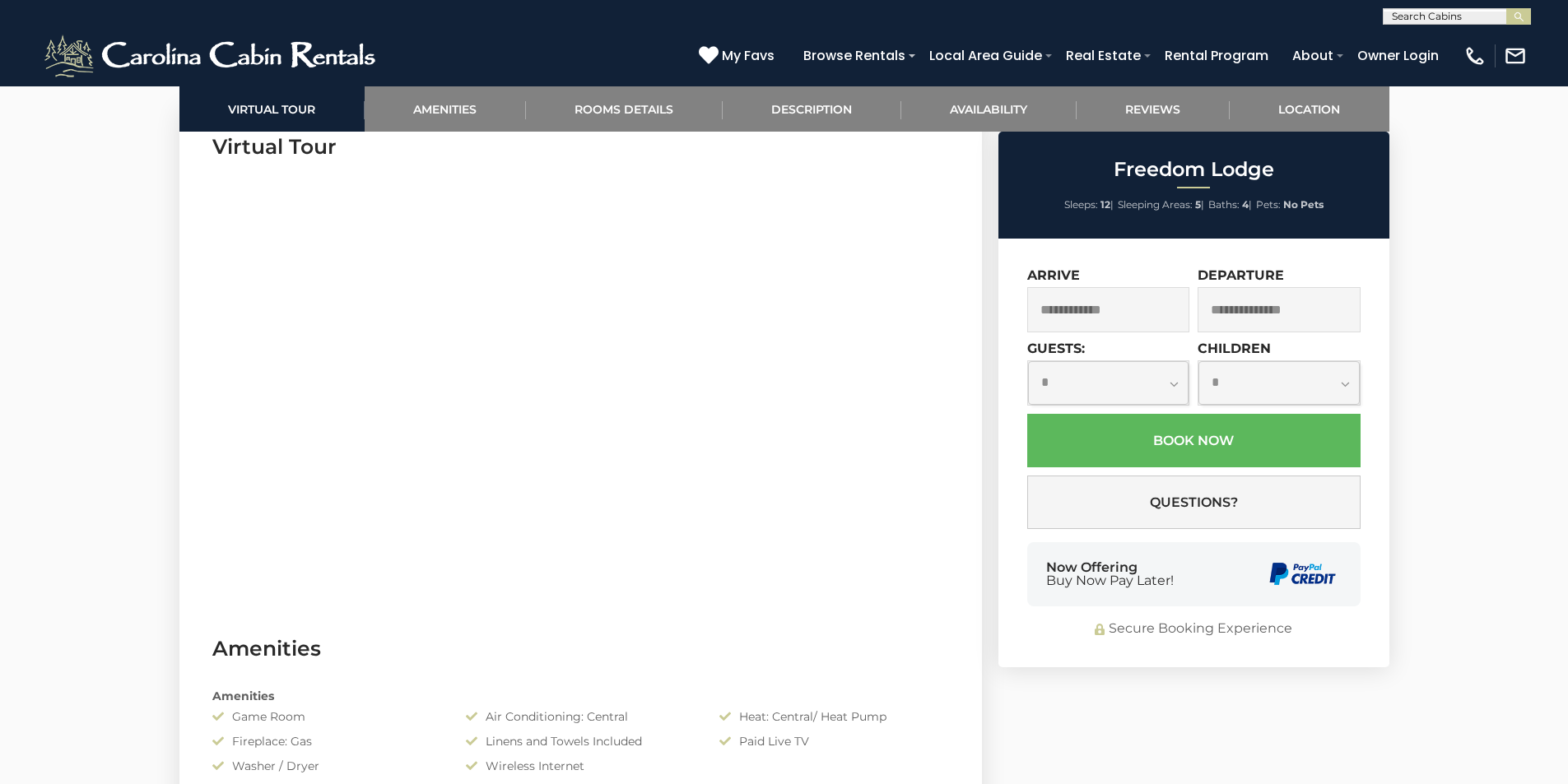
scroll to position [83, 0]
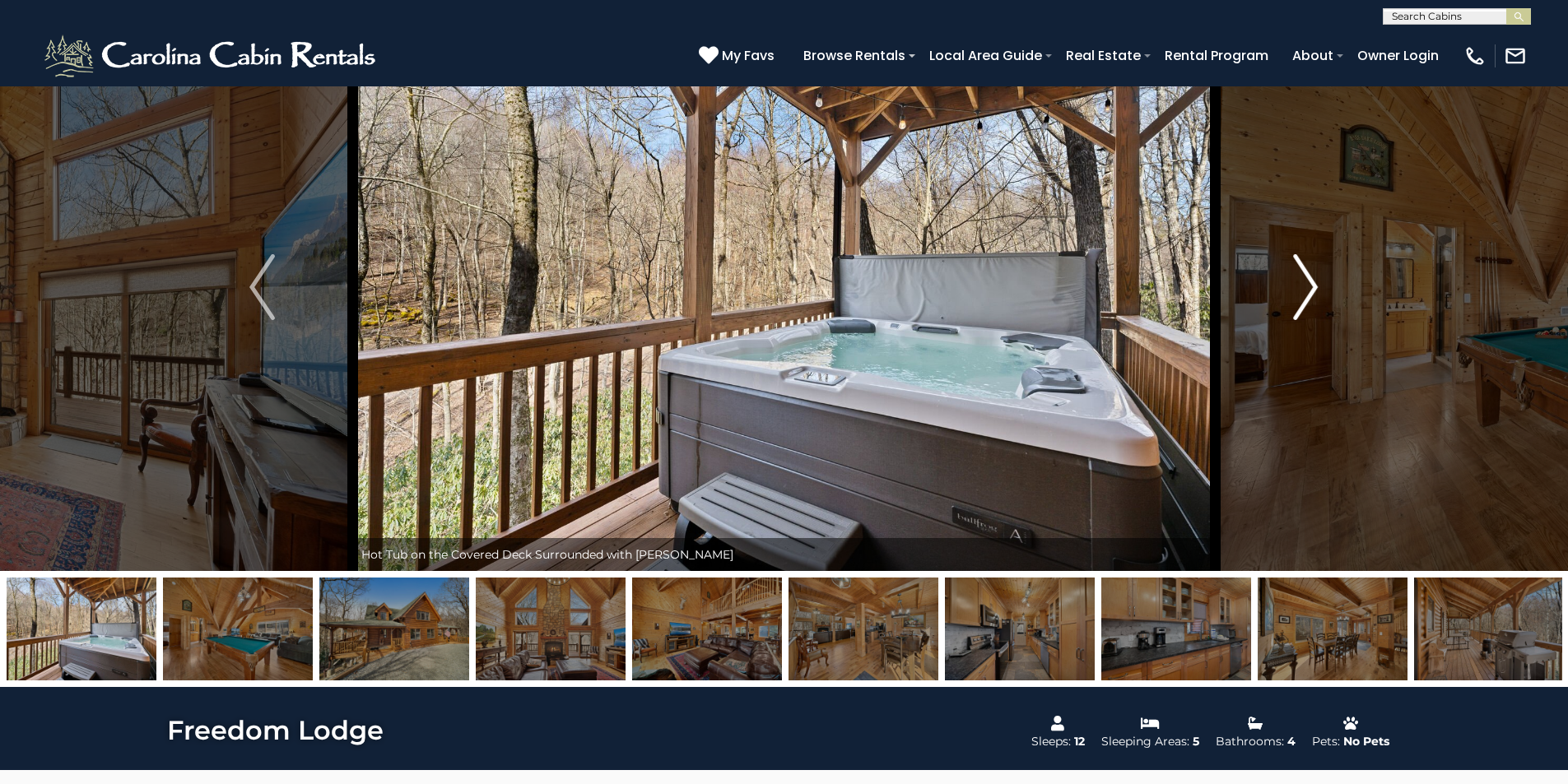
click at [1317, 278] on img "Next" at bounding box center [1305, 288] width 24 height 66
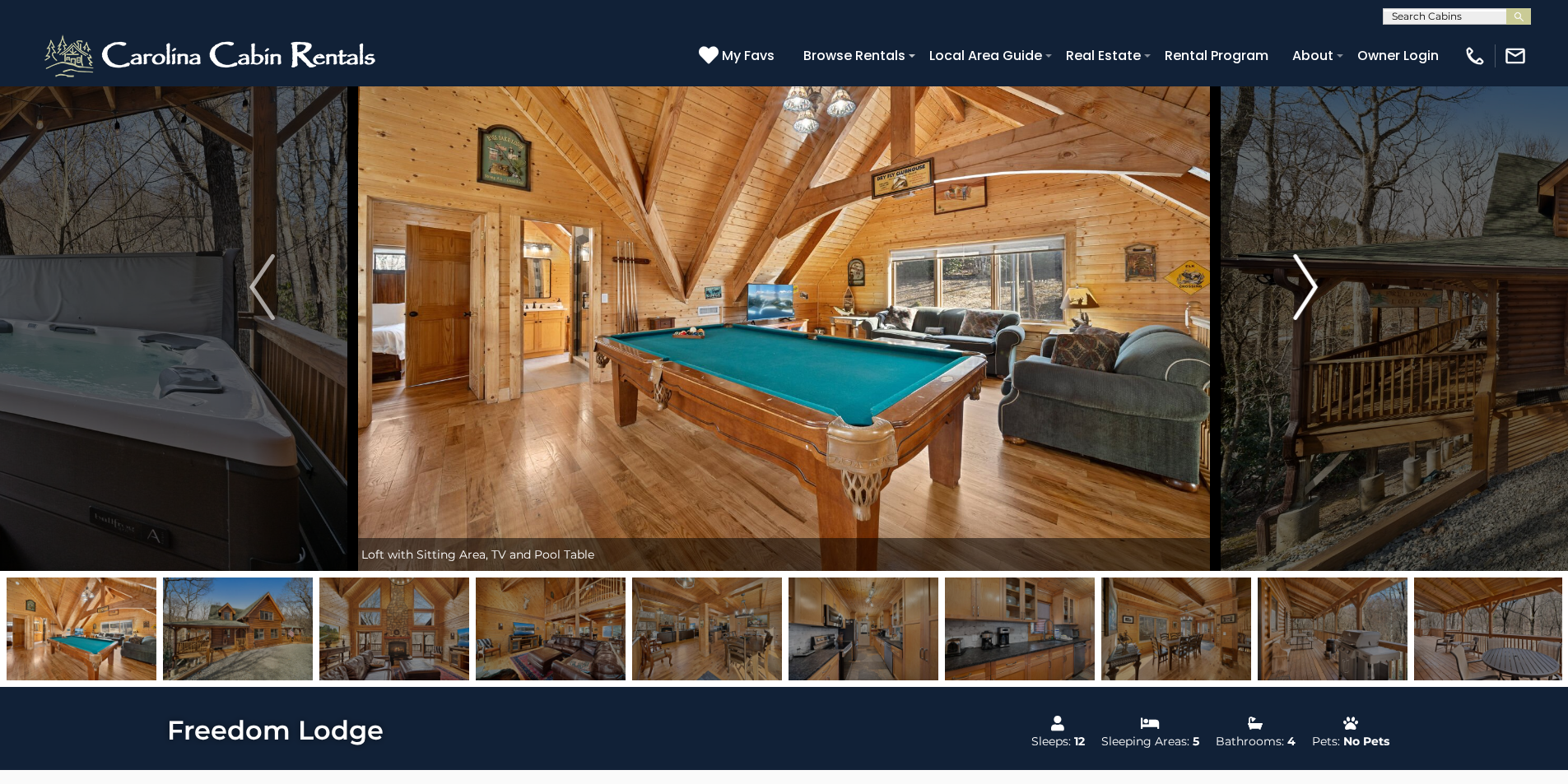
click at [1304, 279] on img "Next" at bounding box center [1305, 288] width 24 height 66
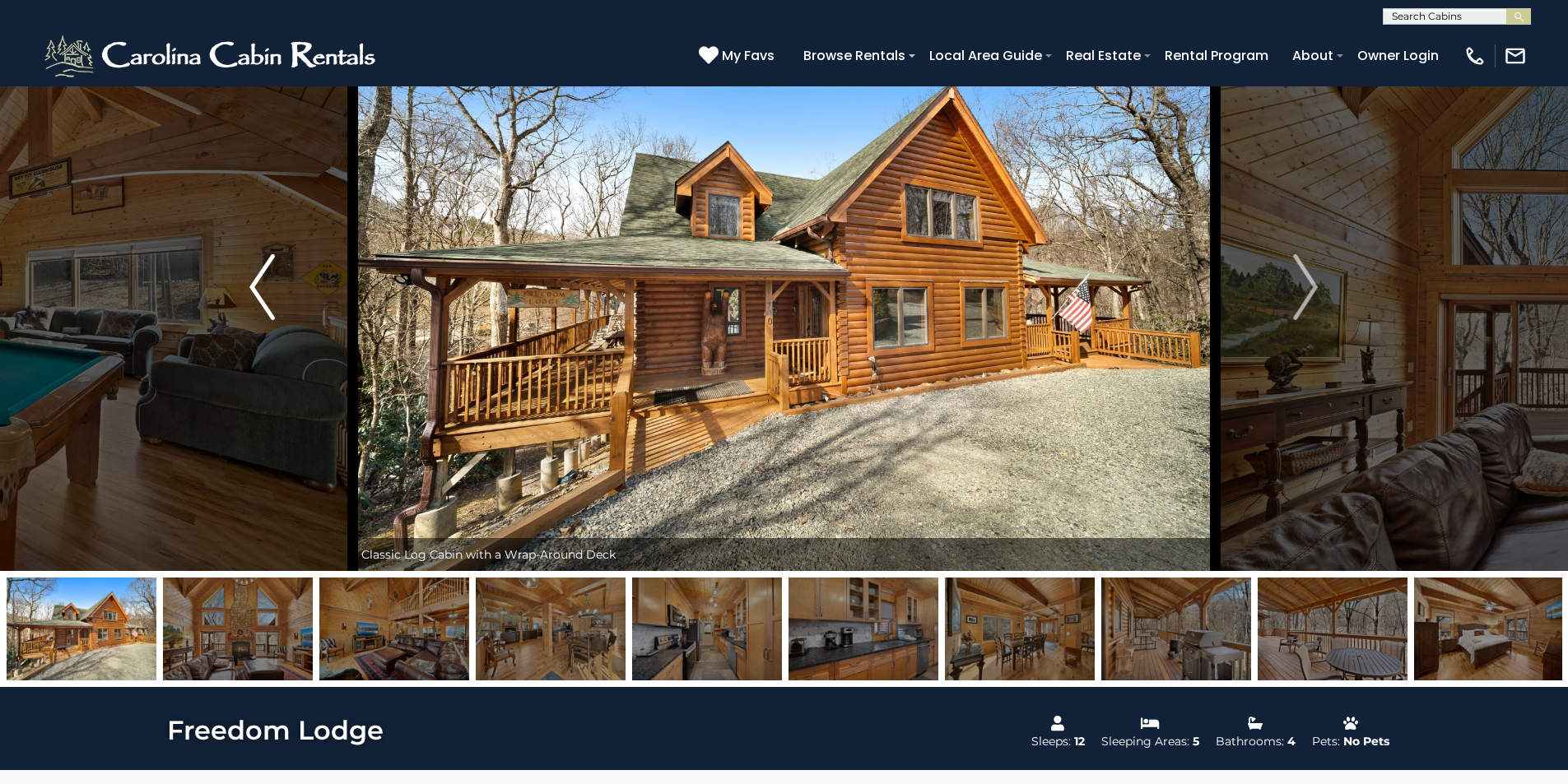
click at [255, 274] on img "Previous" at bounding box center [261, 288] width 24 height 66
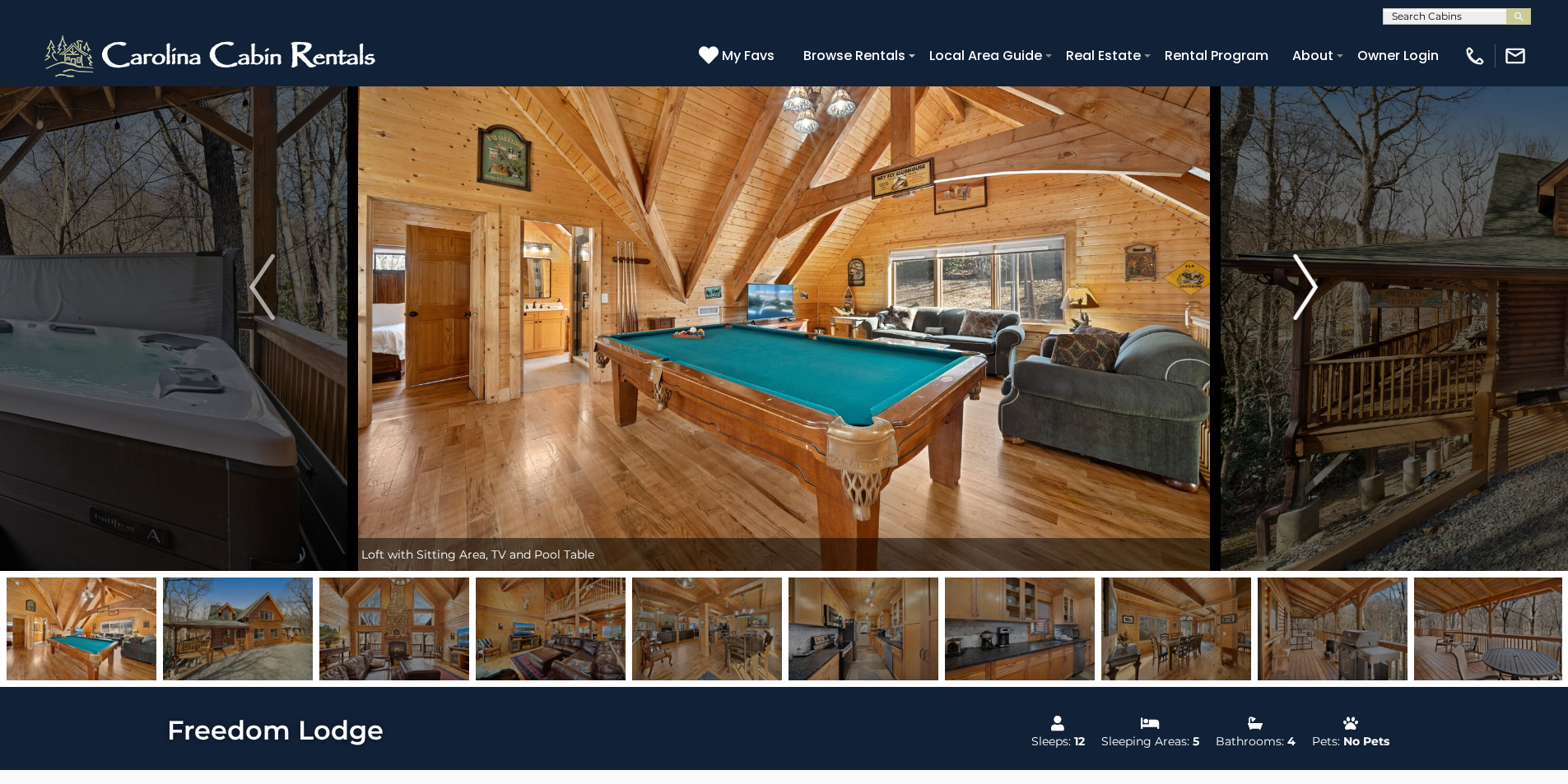
click at [1313, 285] on img "Next" at bounding box center [1305, 288] width 24 height 66
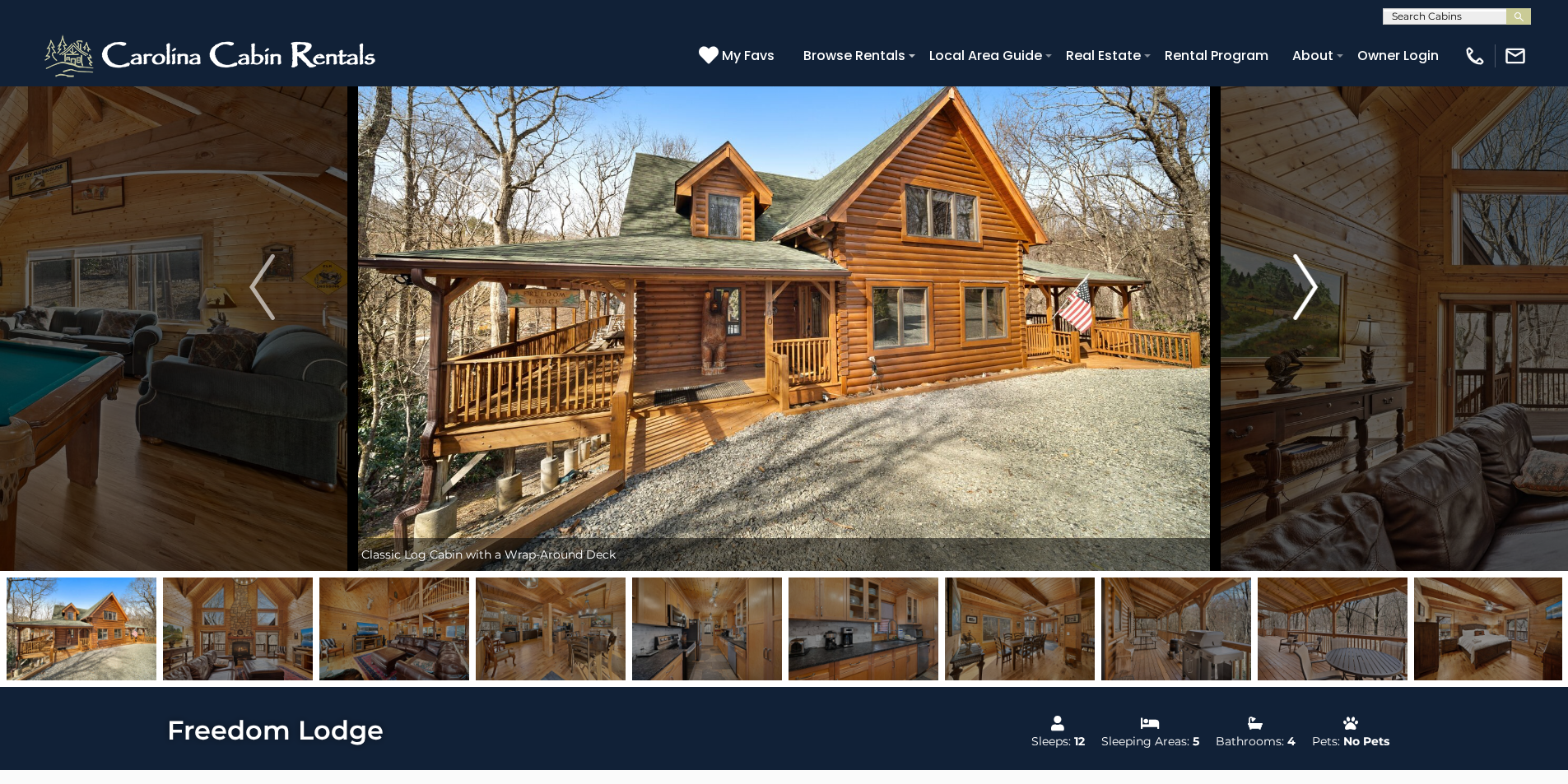
click at [1313, 285] on img "Next" at bounding box center [1305, 288] width 24 height 66
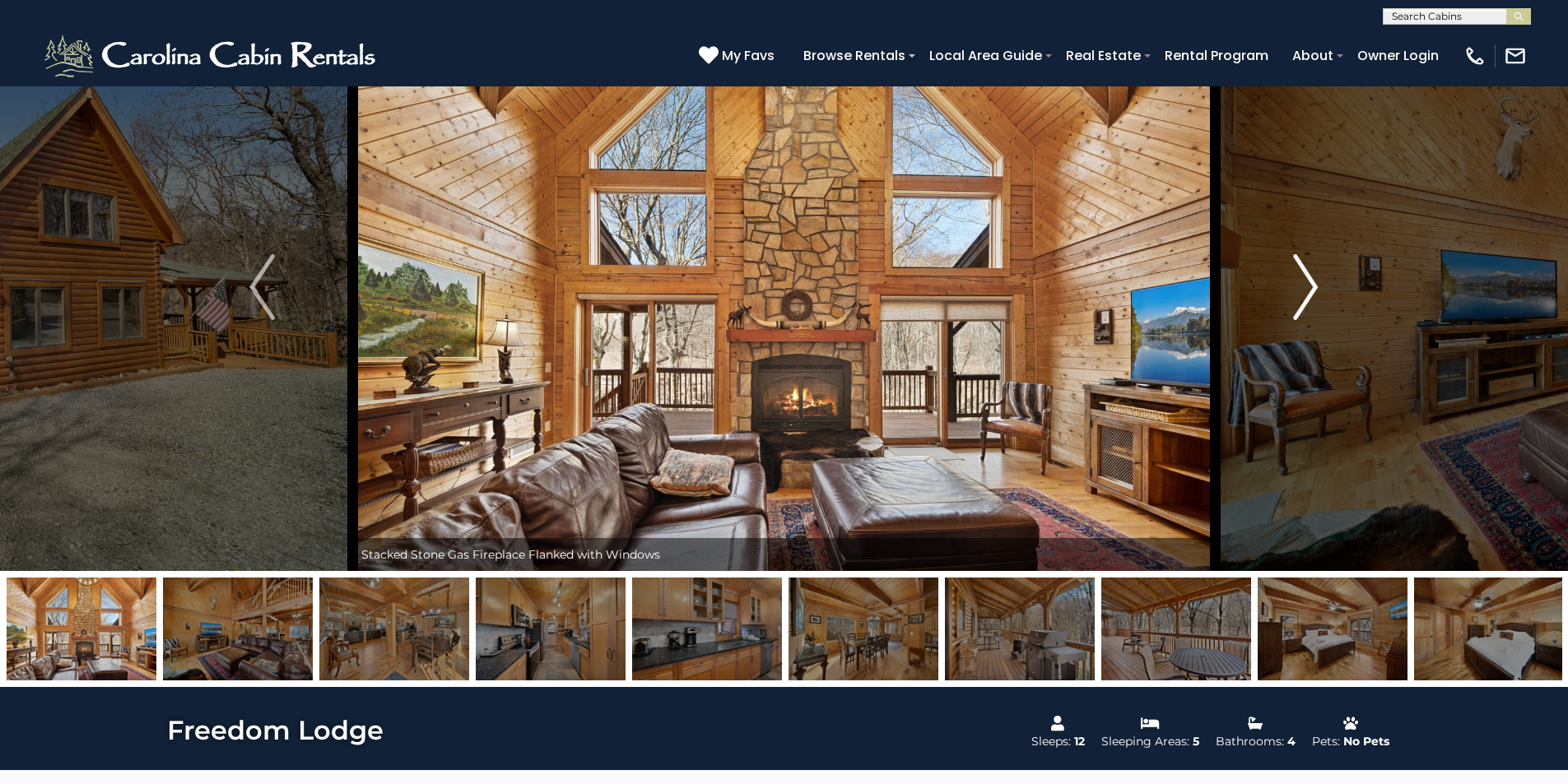
click at [1311, 279] on img "Next" at bounding box center [1305, 288] width 24 height 66
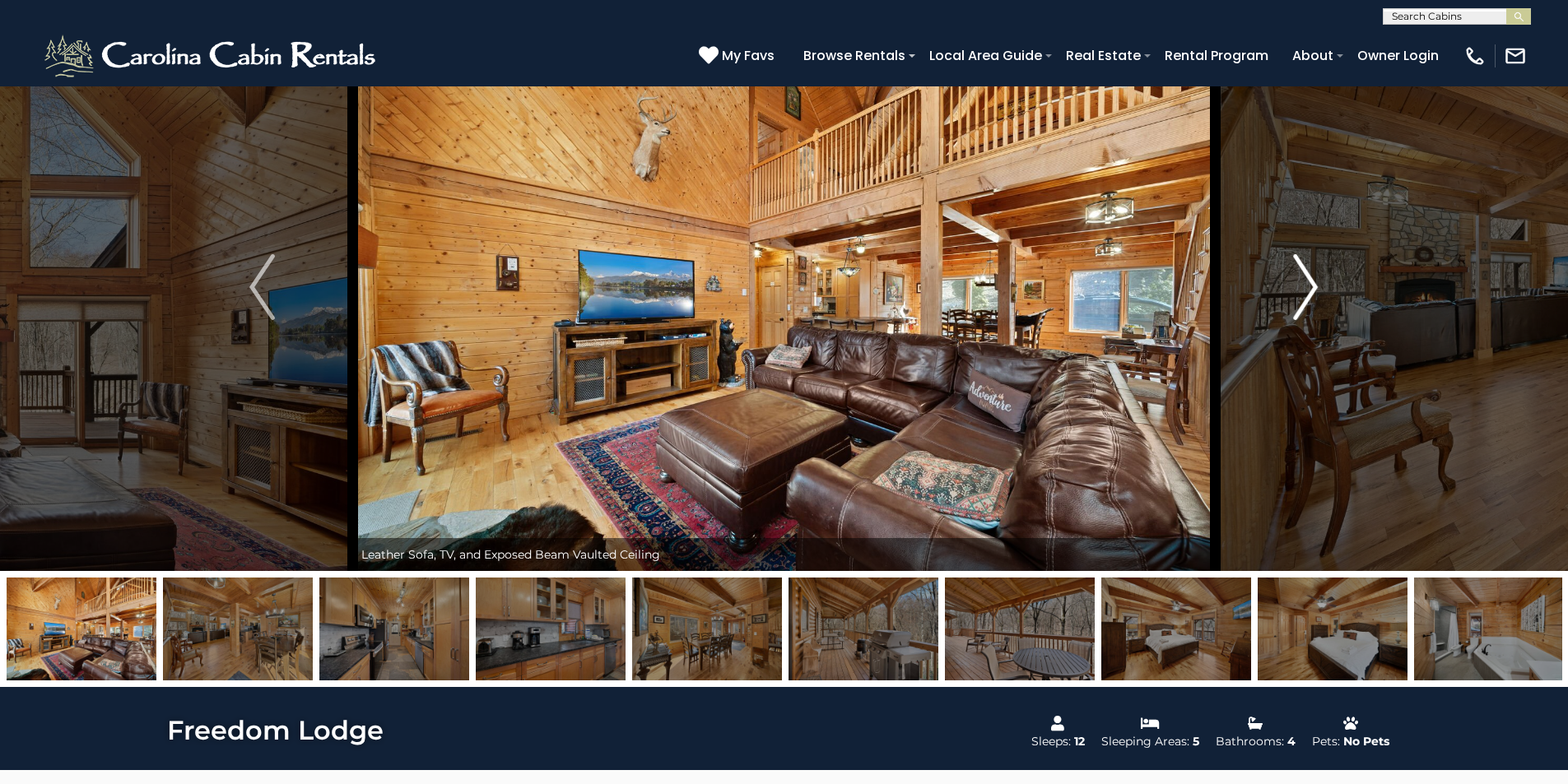
click at [1311, 279] on img "Next" at bounding box center [1305, 288] width 24 height 66
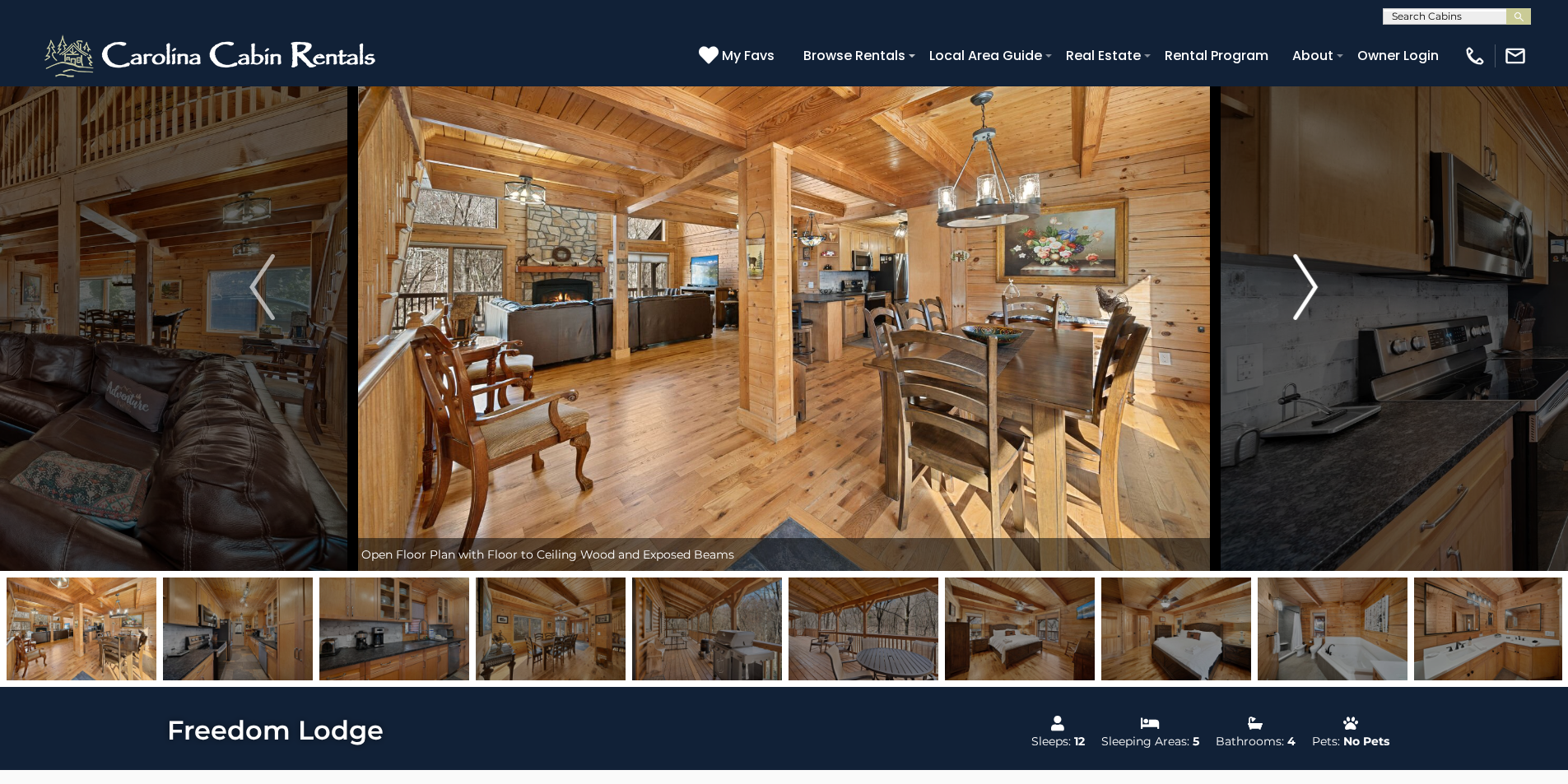
click at [1310, 281] on img "Next" at bounding box center [1305, 288] width 24 height 66
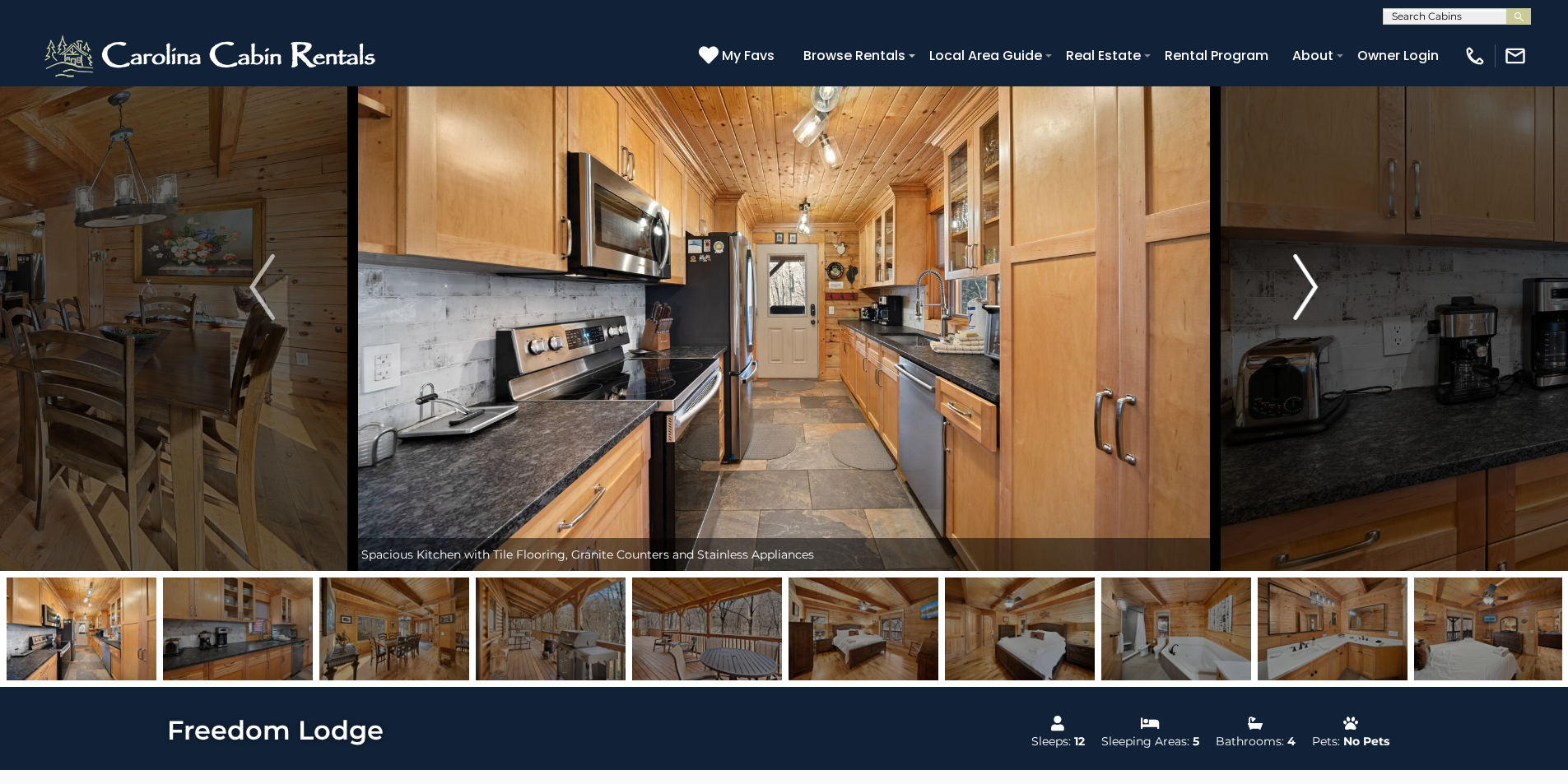
click at [1310, 281] on img "Next" at bounding box center [1305, 288] width 24 height 66
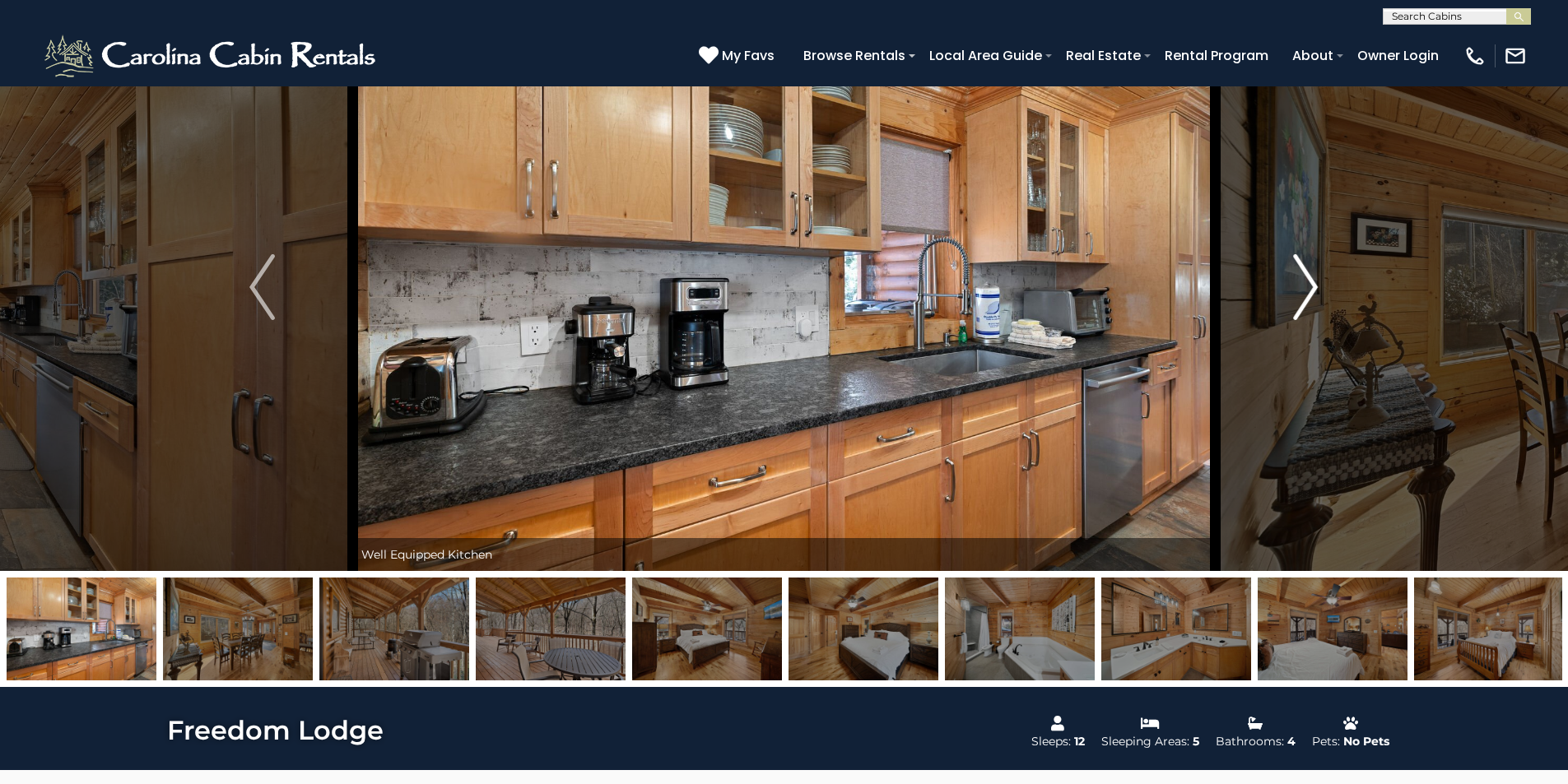
click at [1310, 281] on img "Next" at bounding box center [1305, 288] width 24 height 66
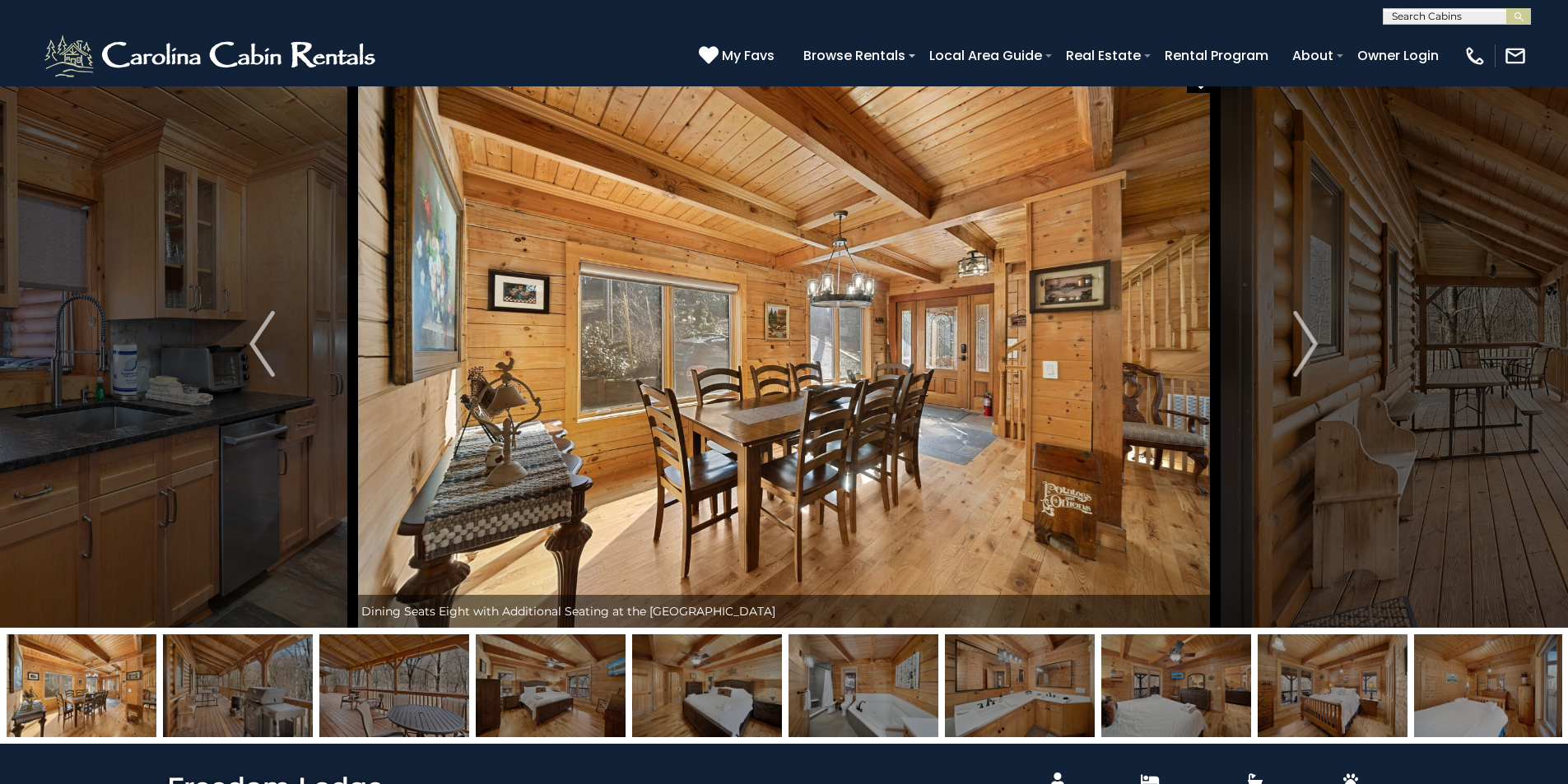
scroll to position [0, 0]
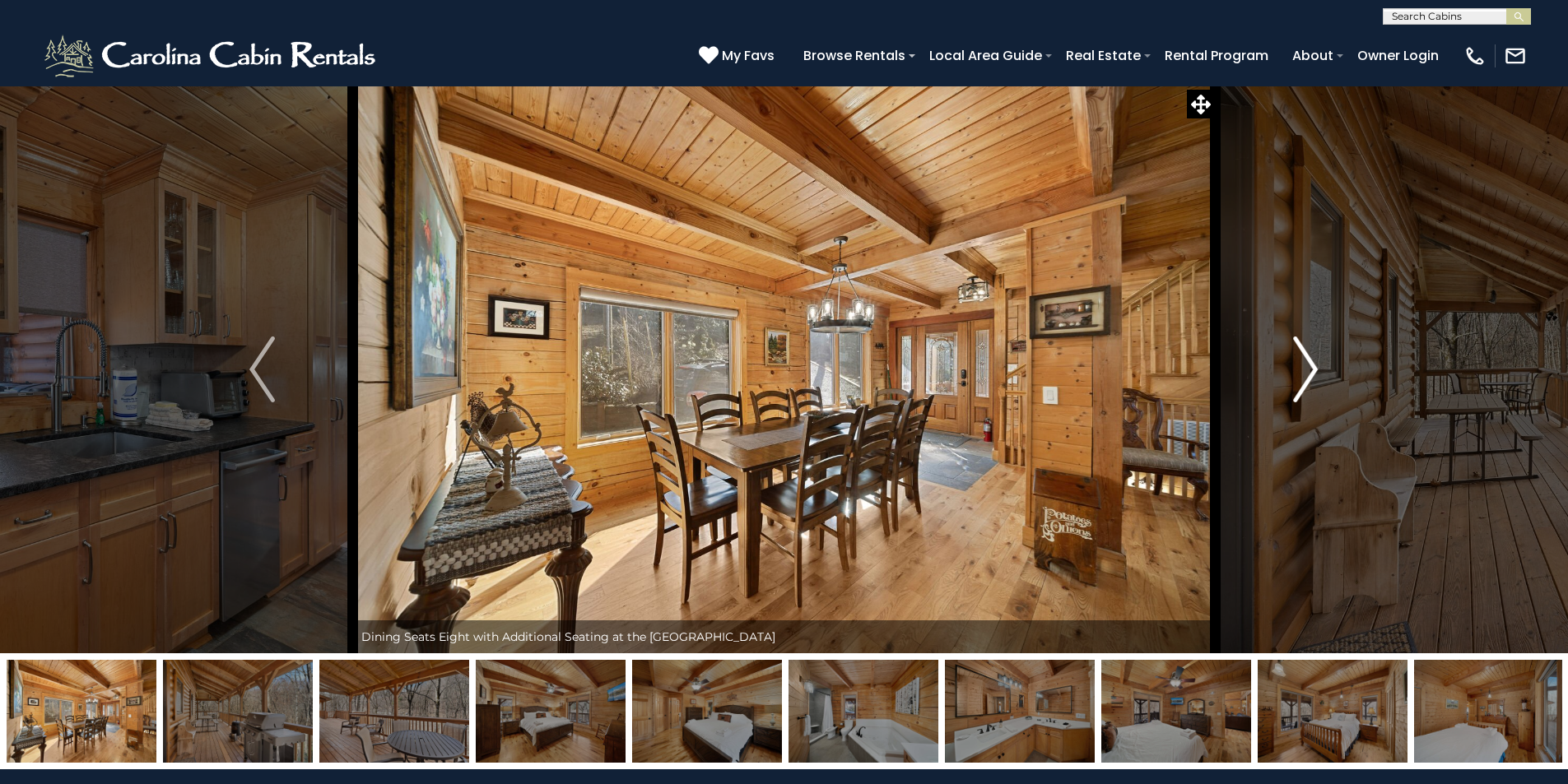
click at [1307, 366] on img "Next" at bounding box center [1305, 369] width 24 height 66
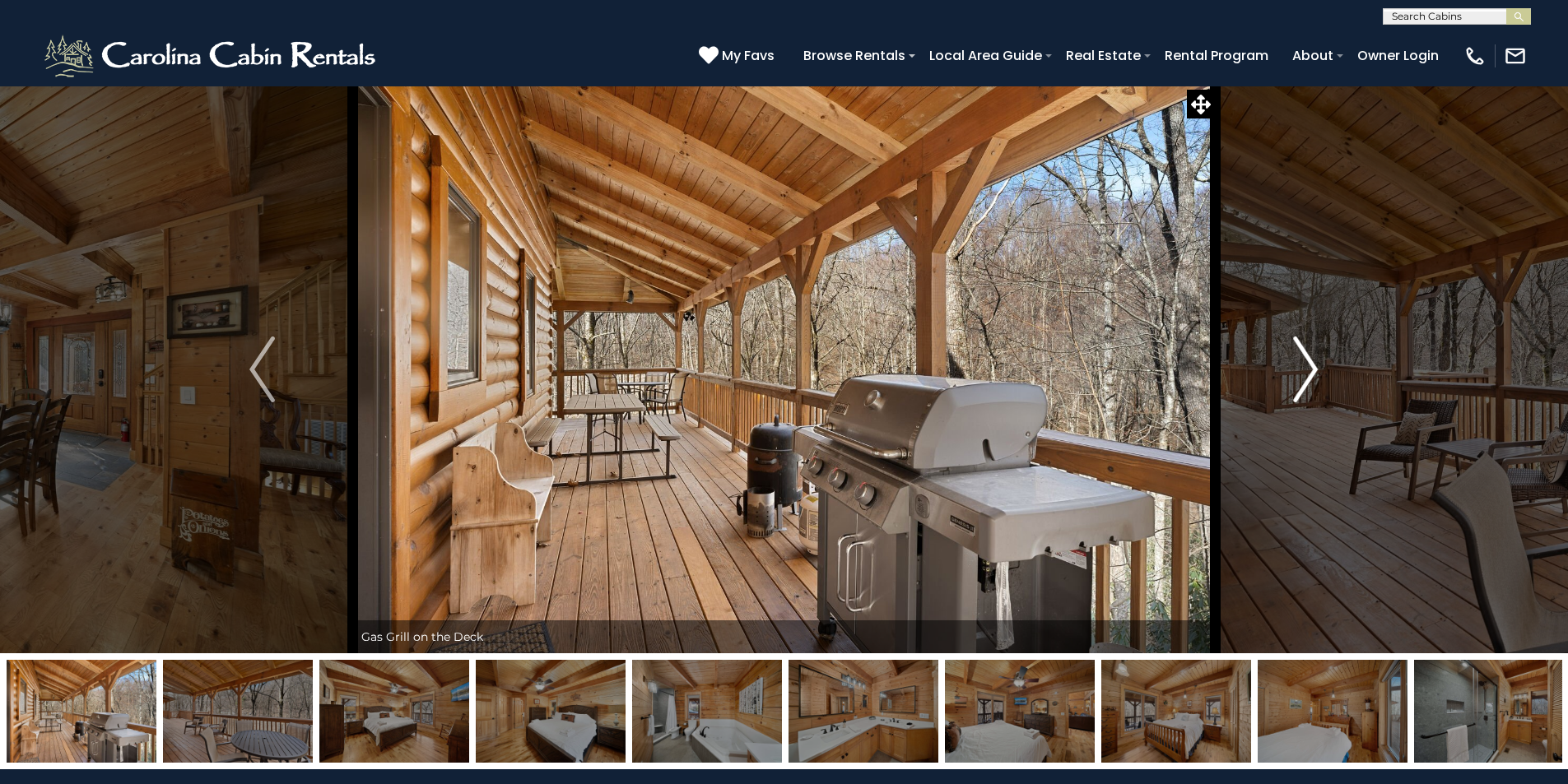
click at [1307, 366] on img "Next" at bounding box center [1305, 369] width 24 height 66
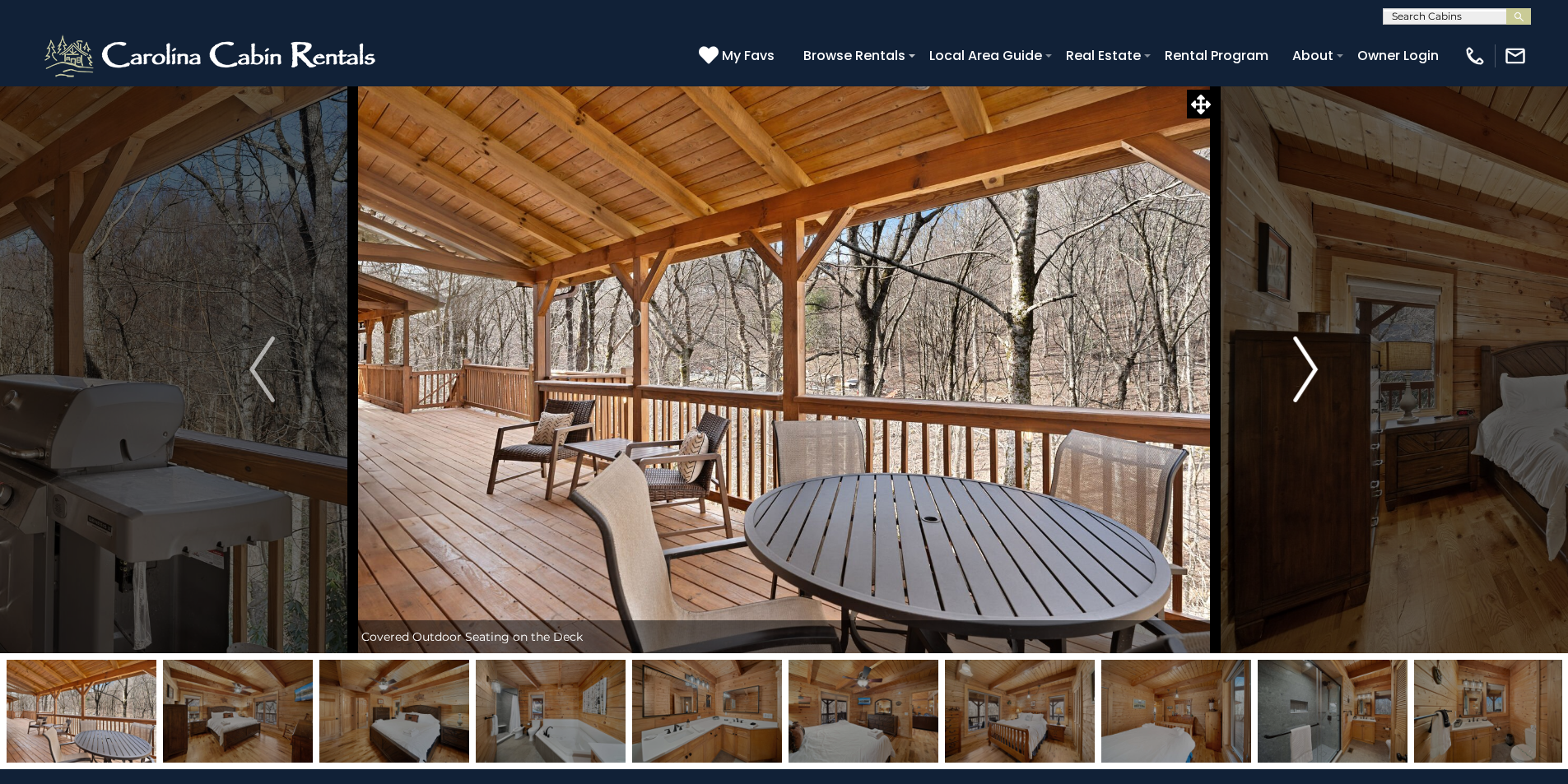
click at [1308, 366] on img "Next" at bounding box center [1305, 369] width 24 height 66
